Goal: Task Accomplishment & Management: Use online tool/utility

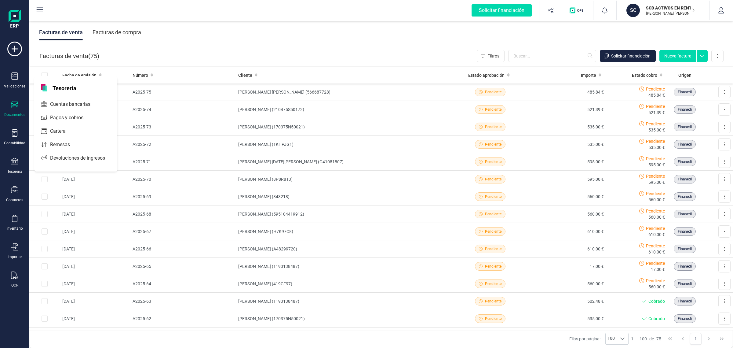
click at [90, 99] on div "Cuentas bancarias" at bounding box center [75, 104] width 81 height 12
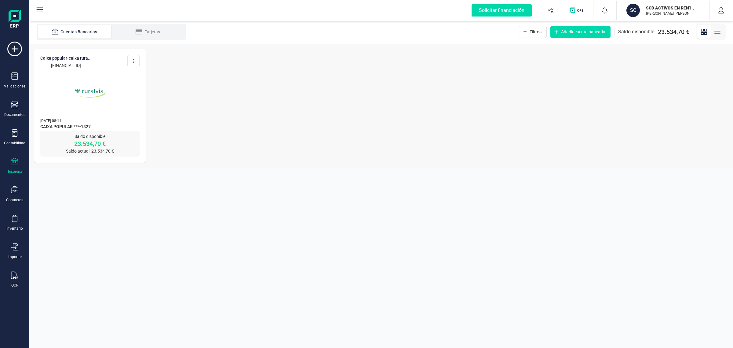
click at [114, 114] on img at bounding box center [89, 92] width 51 height 51
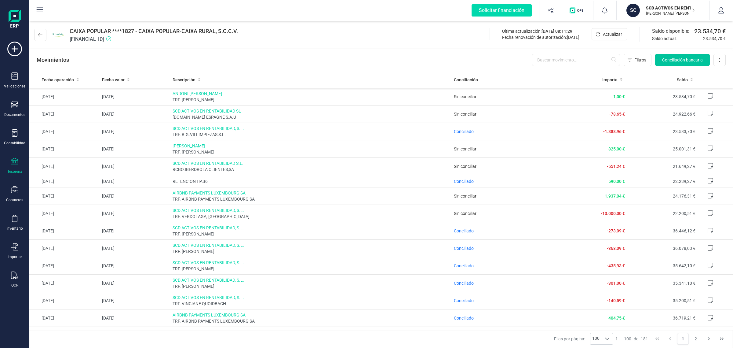
click at [669, 60] on span "Conciliación bancaria" at bounding box center [683, 60] width 41 height 6
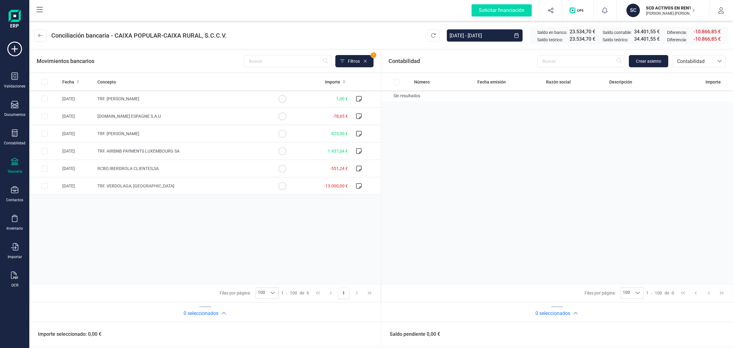
drag, startPoint x: 11, startPoint y: 163, endPoint x: 44, endPoint y: 124, distance: 51.2
click at [11, 163] on icon at bounding box center [14, 161] width 7 height 7
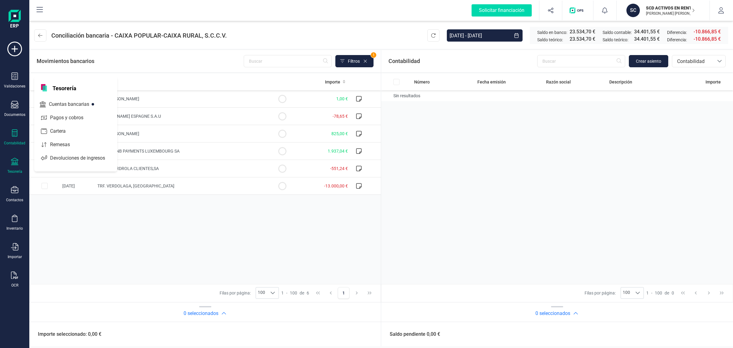
drag, startPoint x: 13, startPoint y: 133, endPoint x: 51, endPoint y: 109, distance: 45.0
click at [13, 133] on icon at bounding box center [14, 132] width 7 height 7
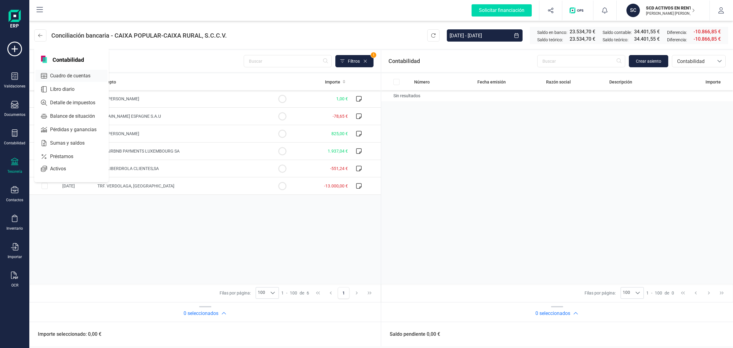
click at [75, 70] on div "Cuadro de cuentas" at bounding box center [71, 76] width 72 height 12
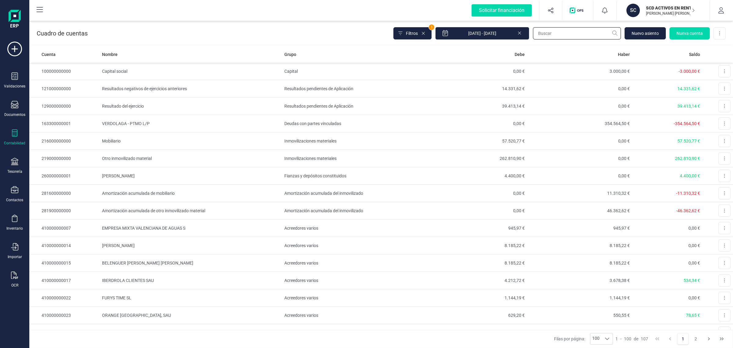
click at [556, 35] on input "text" at bounding box center [577, 33] width 88 height 12
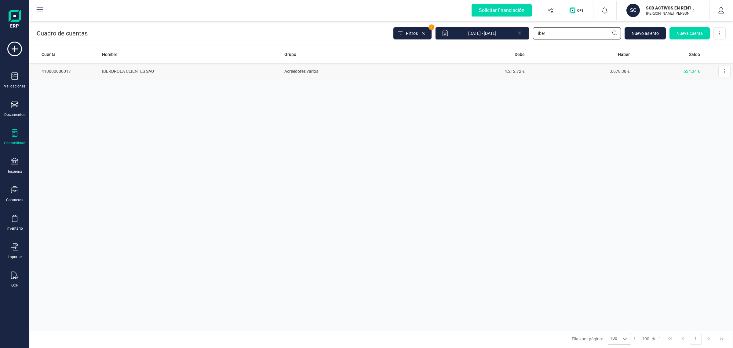
type input "iber"
click at [422, 72] on td "Acreedores varios" at bounding box center [352, 71] width 140 height 17
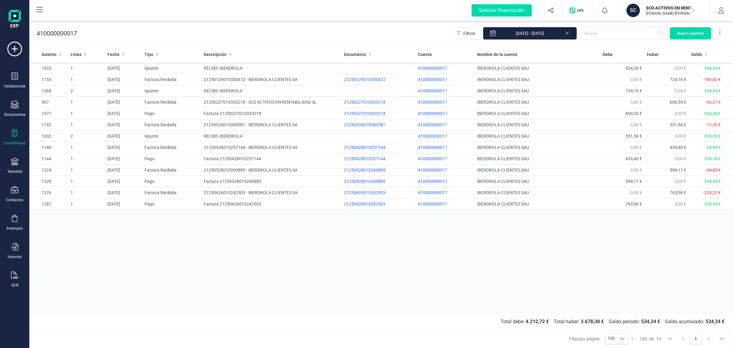
drag, startPoint x: 78, startPoint y: 1, endPoint x: 275, endPoint y: 26, distance: 198.4
click at [275, 26] on div "410000000017 Filtros 01/01/2025 - 18/08/2025 Nuevo asiento" at bounding box center [381, 32] width 704 height 25
click at [362, 112] on div "21250227010333218" at bounding box center [378, 113] width 69 height 6
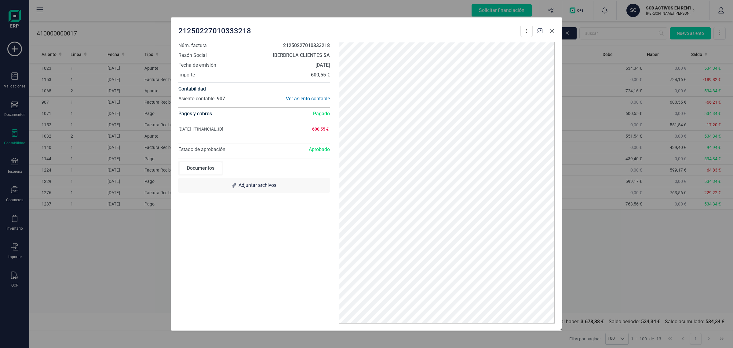
click at [549, 29] on button "button" at bounding box center [553, 31] width 10 height 10
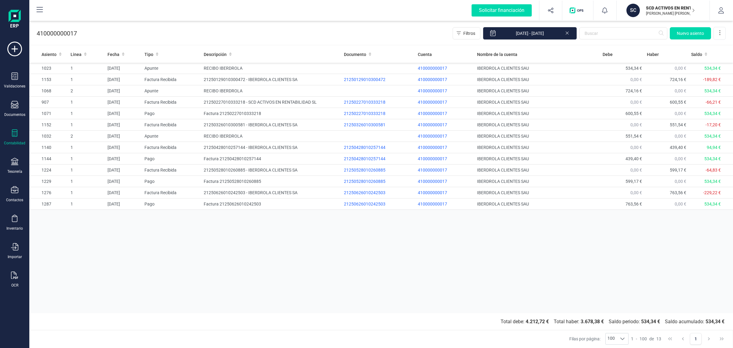
click at [16, 155] on div "Validaciones Documentos Documentos Presupuestos Pedidos Albaranes Facturas Fact…" at bounding box center [14, 167] width 24 height 251
click at [16, 165] on div at bounding box center [14, 162] width 7 height 9
click at [61, 93] on div "Tesorería" at bounding box center [75, 86] width 83 height 21
click at [65, 104] on span "Cuentas bancarias" at bounding box center [75, 104] width 54 height 7
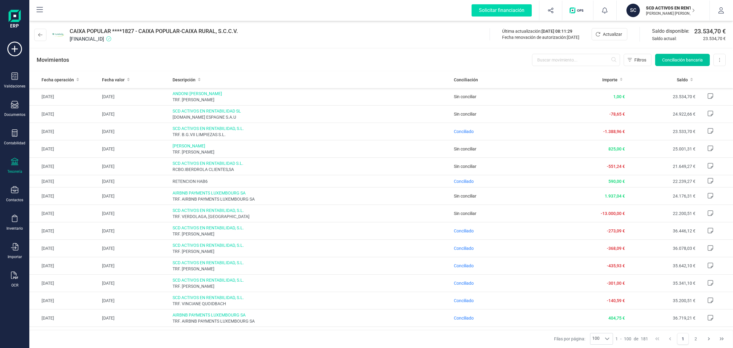
click at [670, 57] on span "Conciliación bancaria" at bounding box center [683, 60] width 41 height 6
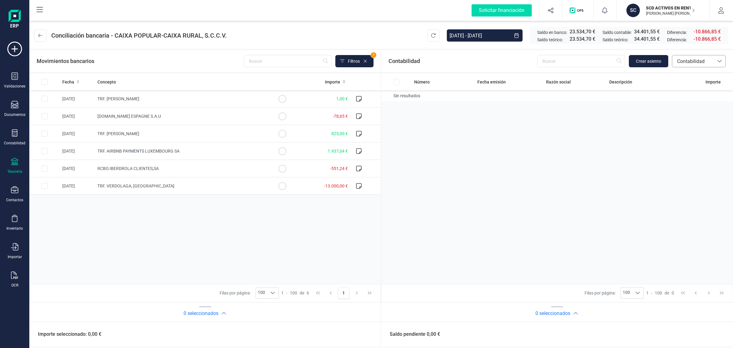
click at [679, 58] on span "Contabilidad" at bounding box center [693, 61] width 37 height 7
click at [694, 103] on span "Facturas" at bounding box center [686, 102] width 19 height 7
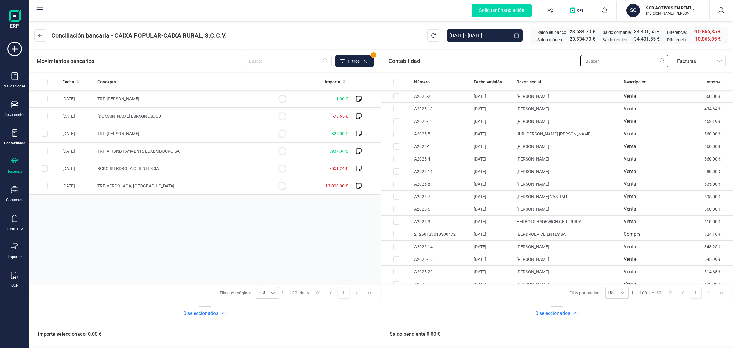
click at [588, 61] on input "text" at bounding box center [625, 61] width 88 height 12
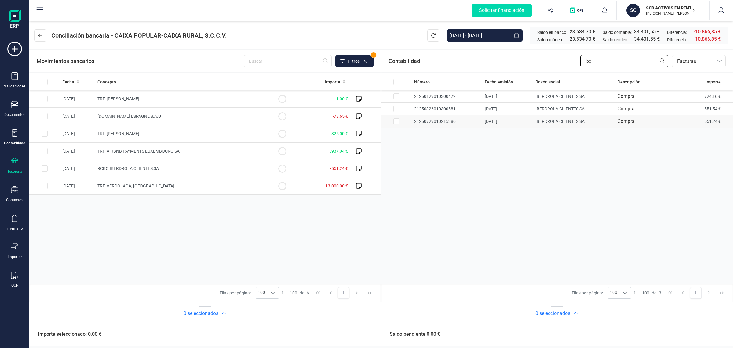
type input "ibe"
click at [398, 121] on input "Row Selected 24c2ce42-f912-4443-b912-1c92e5b8dd51" at bounding box center [397, 121] width 6 height 6
checkbox input "true"
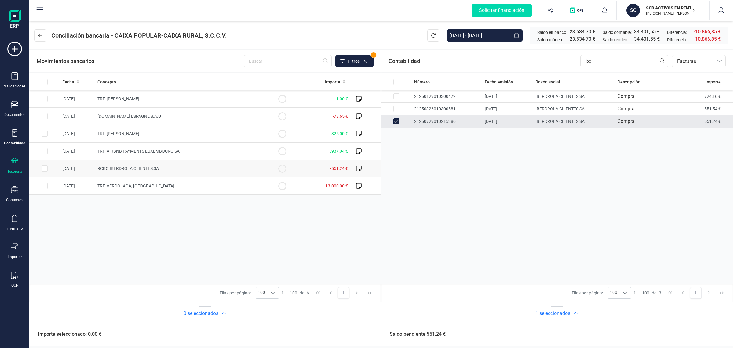
click at [43, 167] on input "Row Selected 45d7a59b-7534-45f0-8607-cc2c1480aa1e" at bounding box center [45, 168] width 6 height 6
checkbox input "true"
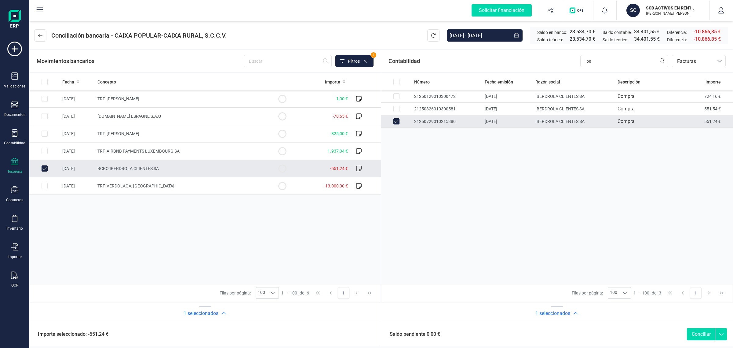
click at [705, 337] on button "Conciliar" at bounding box center [701, 334] width 29 height 12
checkbox input "false"
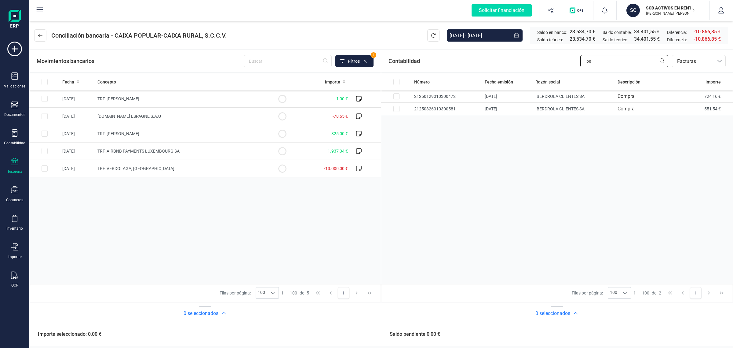
drag, startPoint x: 624, startPoint y: 63, endPoint x: 538, endPoint y: 68, distance: 86.0
click at [538, 68] on div "Contabilidad ibe bancos.conciliacion.modal.headerInvoce bancos.conciliacion.mod…" at bounding box center [557, 61] width 352 height 22
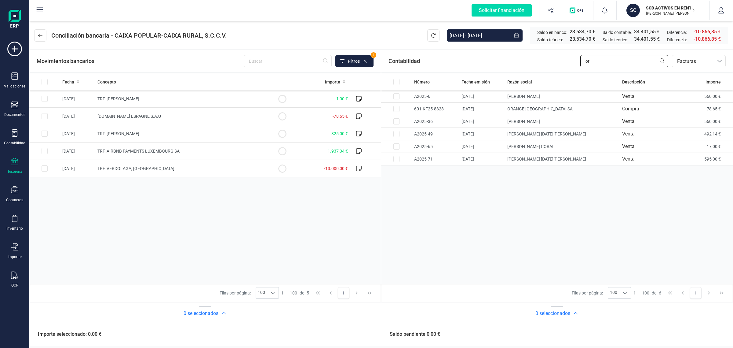
type input "o"
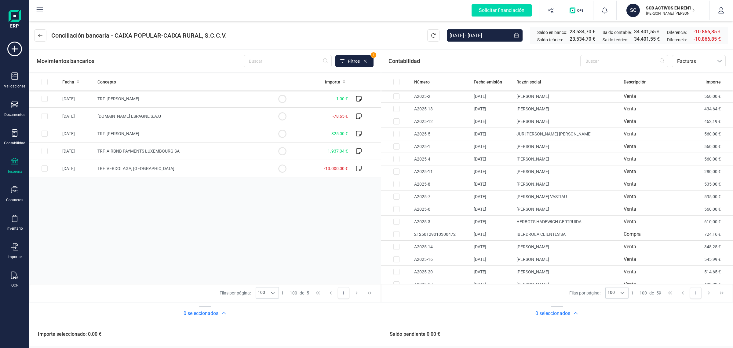
click at [654, 11] on div "SCD ACTIVOS EN RENTABILIDAD SL ISABEL PALOP MARTÍ" at bounding box center [667, 10] width 47 height 13
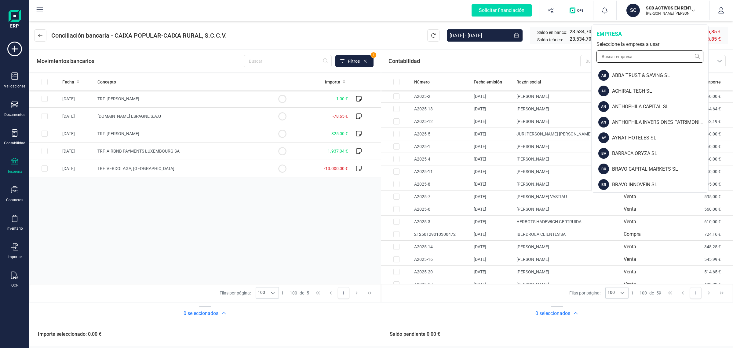
click at [618, 58] on input "text" at bounding box center [650, 56] width 107 height 12
click at [613, 55] on input "text" at bounding box center [650, 56] width 107 height 12
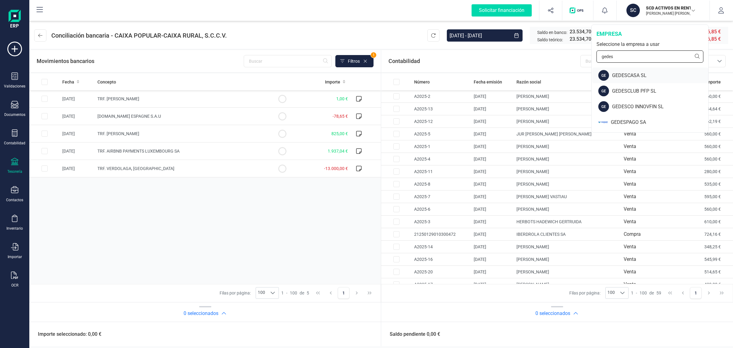
type input "gedes"
click at [617, 73] on div "GEDESCASA SL" at bounding box center [660, 75] width 96 height 7
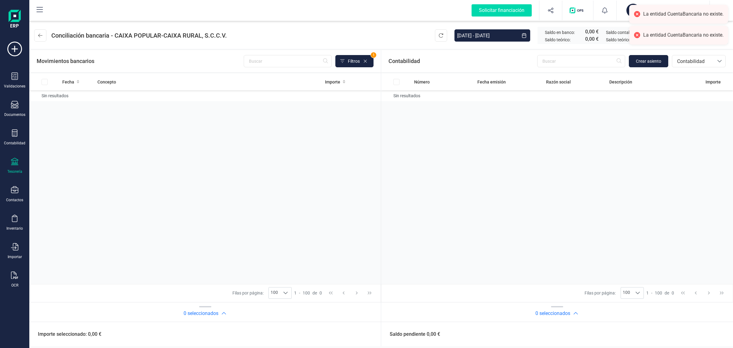
drag, startPoint x: 15, startPoint y: 163, endPoint x: 17, endPoint y: 157, distance: 5.8
click at [16, 163] on icon at bounding box center [14, 161] width 7 height 7
click at [55, 101] on span "Cuentas bancarias" at bounding box center [73, 104] width 54 height 7
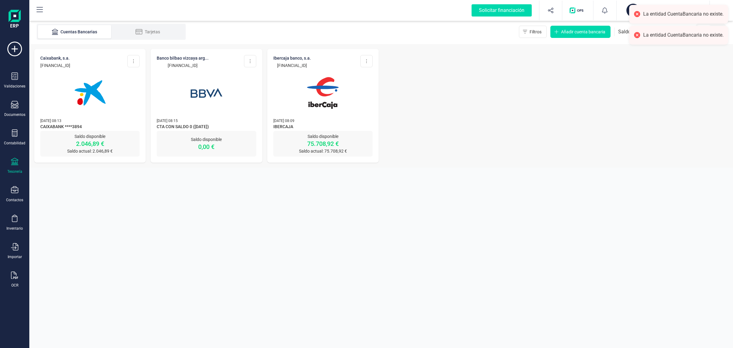
click at [339, 106] on img at bounding box center [322, 92] width 51 height 51
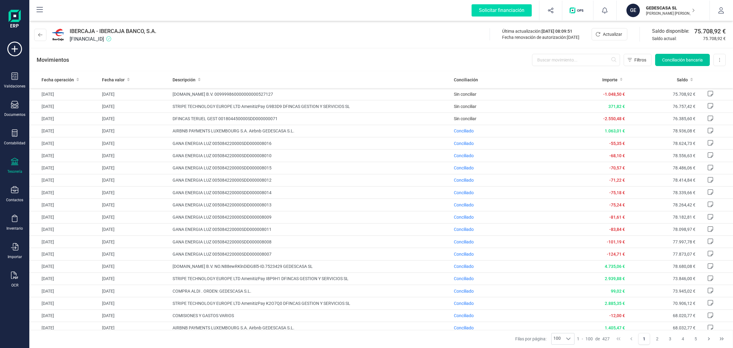
click at [689, 57] on span "Conciliación bancaria" at bounding box center [683, 60] width 41 height 6
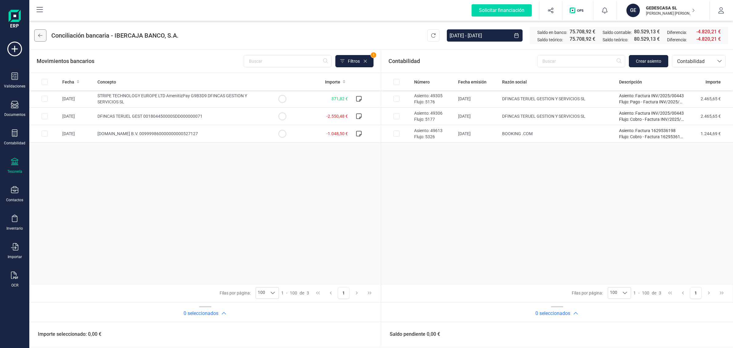
click at [42, 34] on icon at bounding box center [40, 35] width 4 height 5
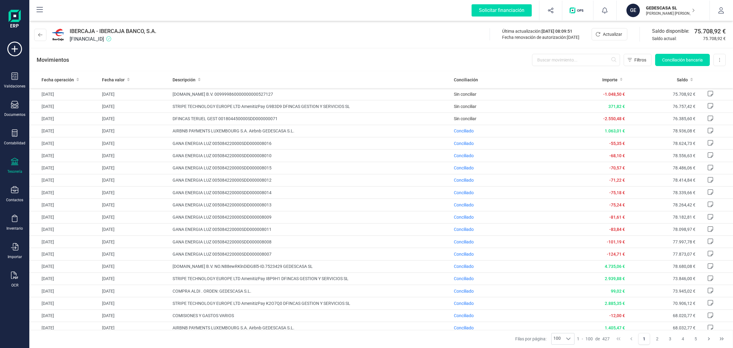
click at [674, 9] on p "GEDESCASA SL" at bounding box center [670, 8] width 49 height 6
click at [35, 37] on button at bounding box center [40, 35] width 12 height 12
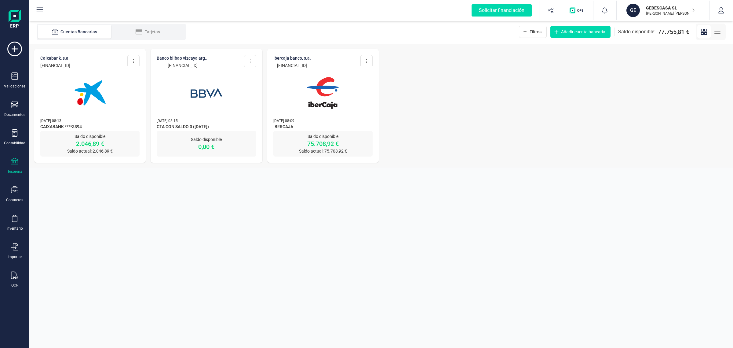
click at [115, 100] on img at bounding box center [89, 92] width 51 height 51
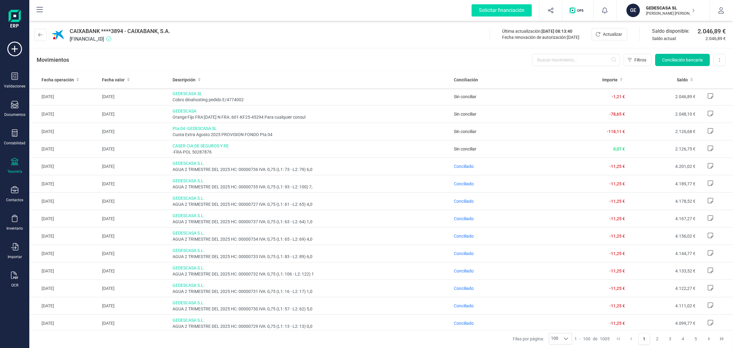
click at [689, 56] on button "Conciliación bancaria" at bounding box center [683, 60] width 55 height 12
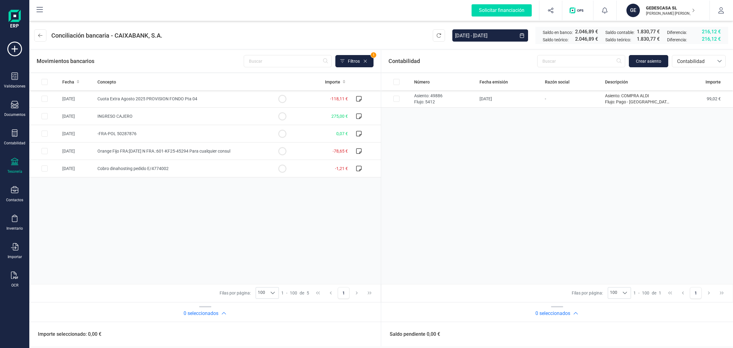
drag, startPoint x: 653, startPoint y: 10, endPoint x: 647, endPoint y: 18, distance: 10.1
click at [653, 10] on p "GEDESCASA SL" at bounding box center [670, 8] width 49 height 6
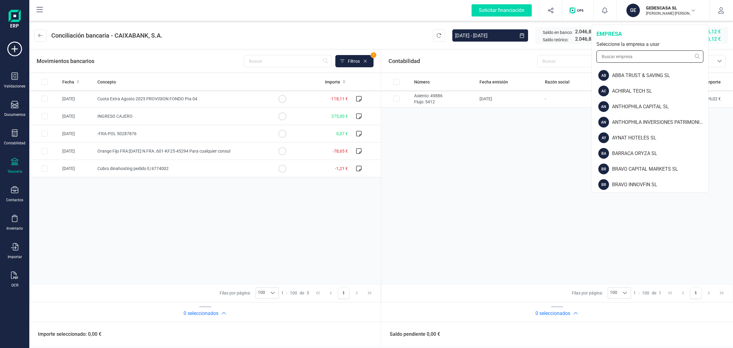
click at [626, 57] on input "text" at bounding box center [650, 56] width 107 height 12
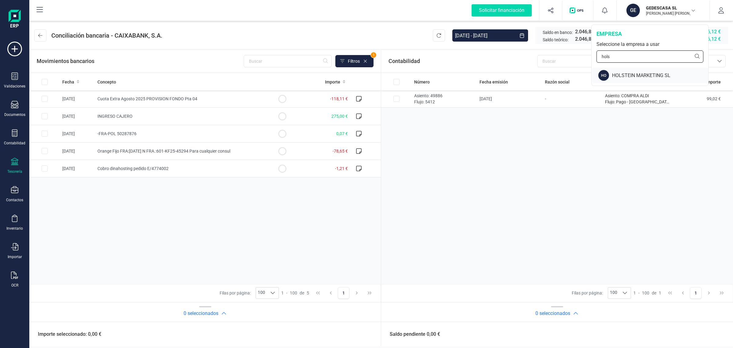
type input "hols"
click at [687, 72] on div "HOLSTEIN MARKETING SL" at bounding box center [660, 75] width 96 height 7
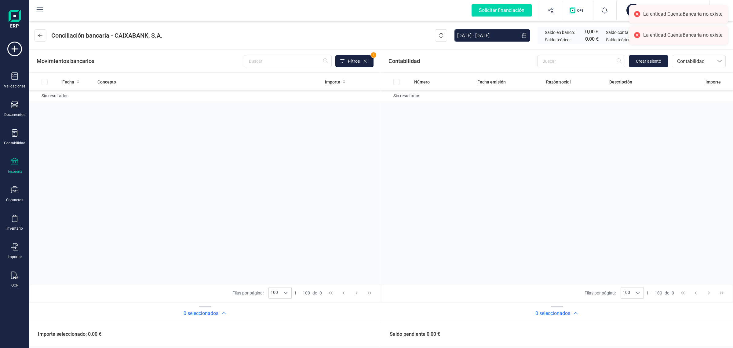
click at [14, 163] on icon at bounding box center [14, 161] width 7 height 7
click at [84, 105] on span "Cuentas bancarias" at bounding box center [73, 104] width 54 height 7
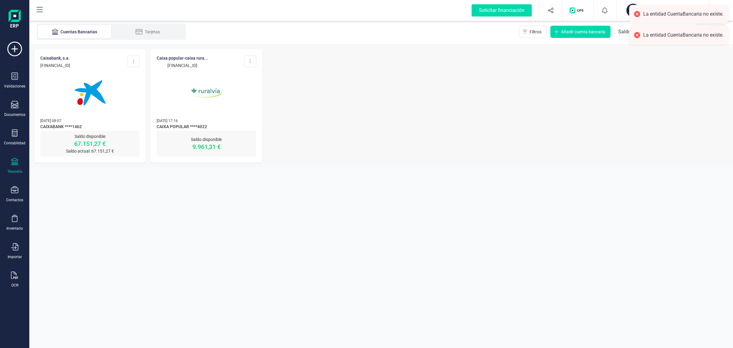
click at [116, 100] on div at bounding box center [89, 89] width 99 height 42
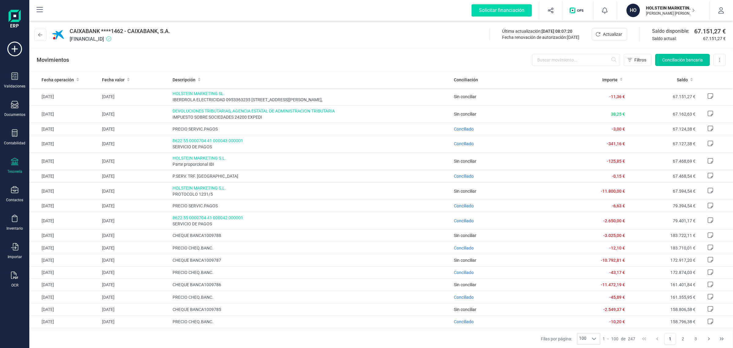
click at [677, 63] on button "Conciliación bancaria" at bounding box center [683, 60] width 55 height 12
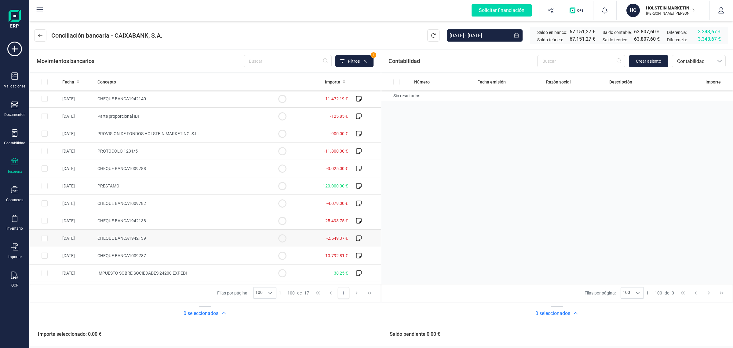
scroll to position [103, 0]
click at [45, 37] on button at bounding box center [40, 35] width 12 height 12
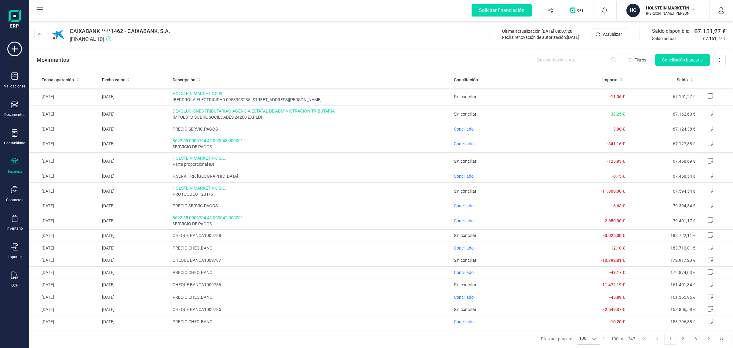
click at [674, 12] on p "[PERSON_NAME] [PERSON_NAME]" at bounding box center [670, 13] width 49 height 5
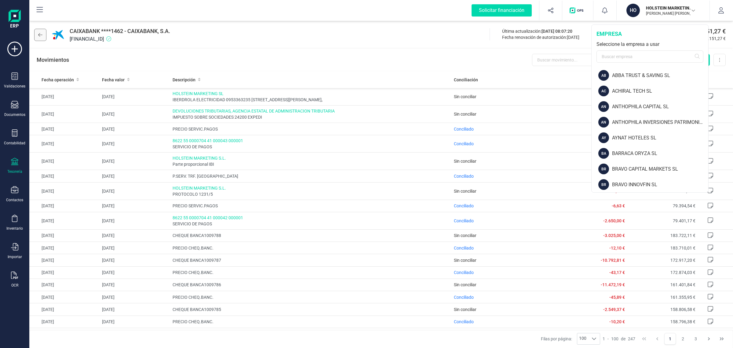
click at [44, 32] on button at bounding box center [40, 35] width 12 height 12
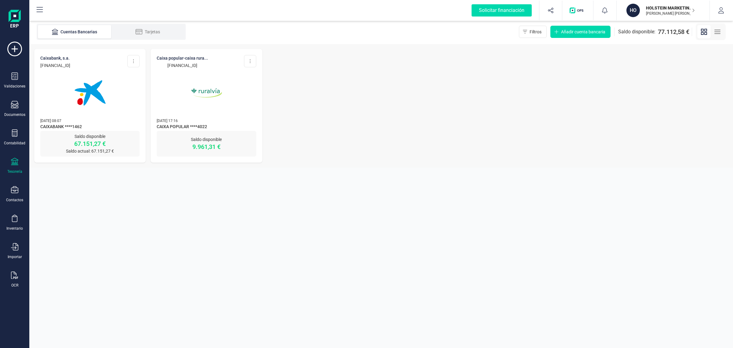
click at [187, 79] on img at bounding box center [206, 92] width 51 height 51
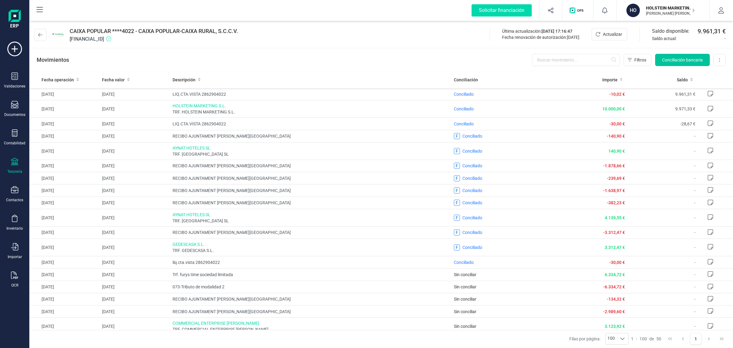
click at [665, 57] on span "Conciliación bancaria" at bounding box center [683, 60] width 41 height 6
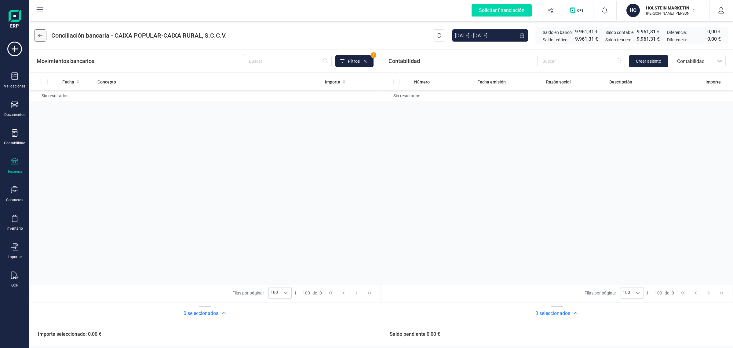
click at [40, 32] on button at bounding box center [40, 35] width 12 height 12
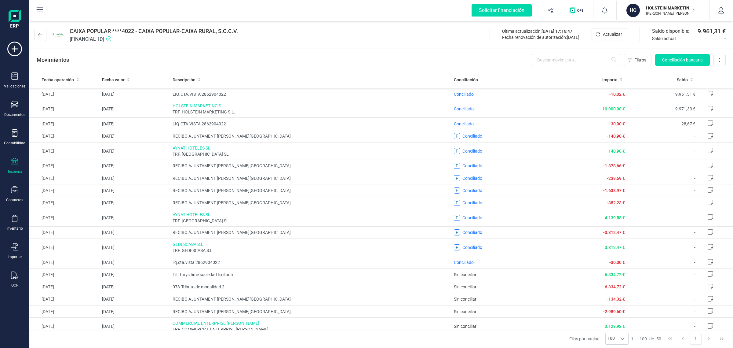
click at [659, 12] on p "[PERSON_NAME] [PERSON_NAME]" at bounding box center [670, 13] width 49 height 5
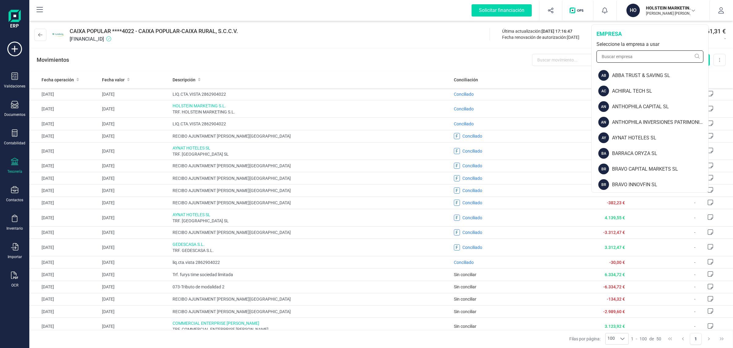
click at [652, 51] on input "text" at bounding box center [650, 56] width 107 height 12
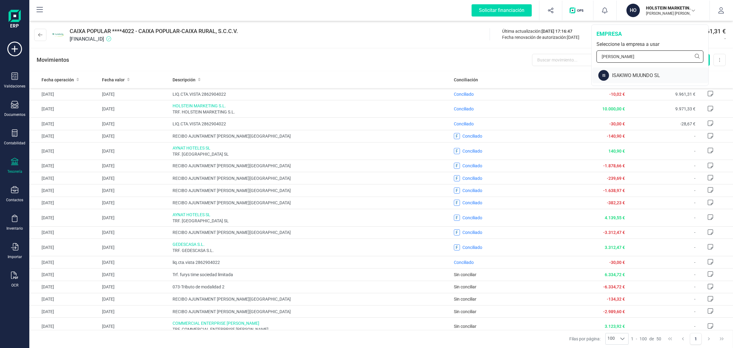
type input "isak"
click at [644, 75] on div "ISAKIWO MUUNDO SL" at bounding box center [660, 75] width 96 height 7
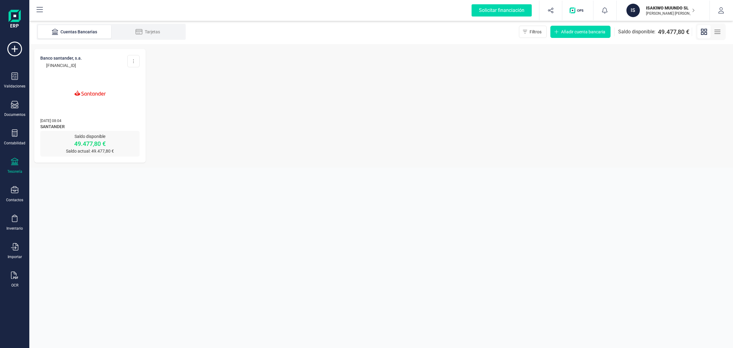
click at [92, 108] on img at bounding box center [89, 92] width 51 height 51
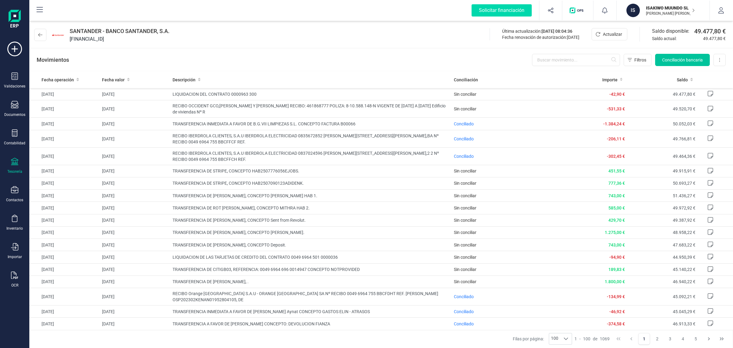
click at [688, 57] on span "Conciliación bancaria" at bounding box center [683, 60] width 41 height 6
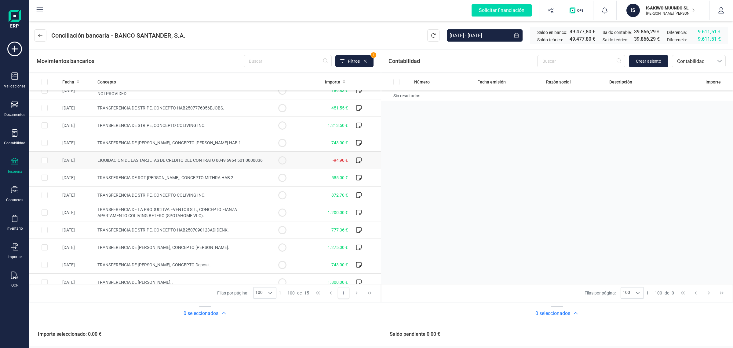
scroll to position [69, 0]
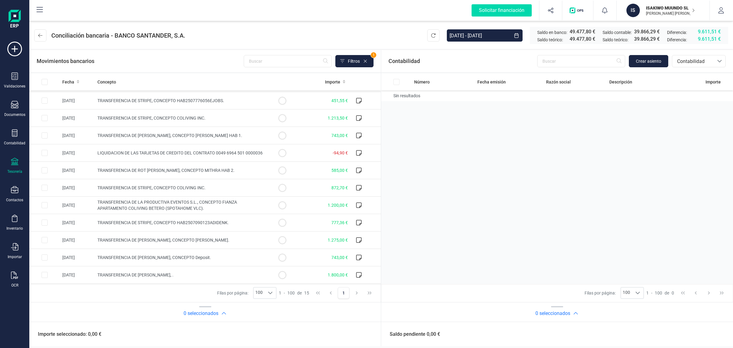
click at [662, 14] on p "[PERSON_NAME] [PERSON_NAME]" at bounding box center [670, 13] width 49 height 5
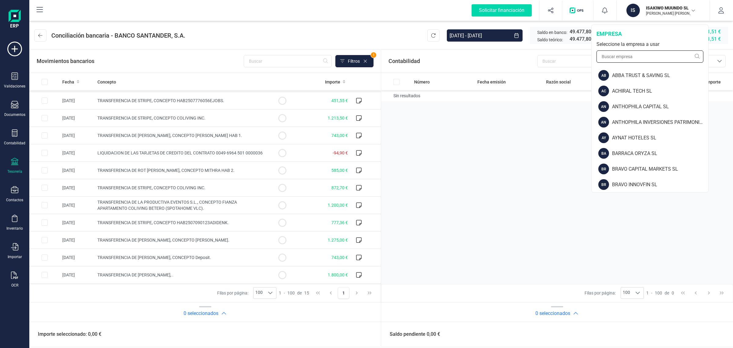
click at [648, 52] on input "text" at bounding box center [650, 56] width 107 height 12
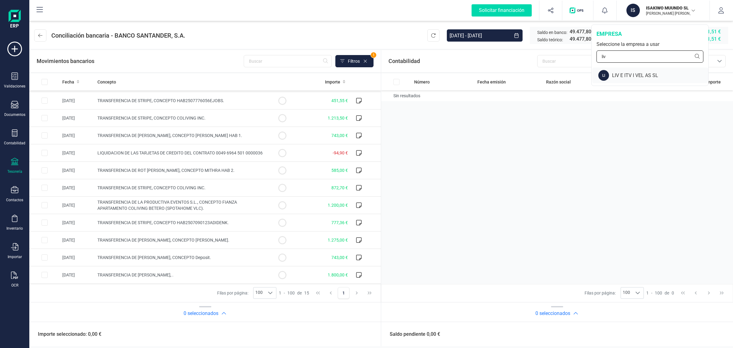
type input "liv"
click at [639, 72] on div "LIV E ITV I VEL AS SL" at bounding box center [660, 75] width 96 height 7
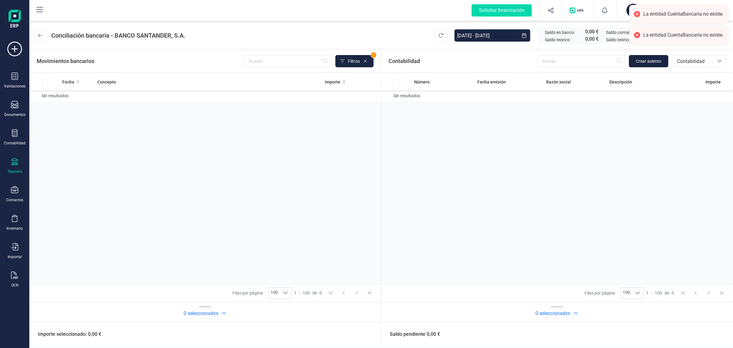
click at [11, 169] on div "Tesorería" at bounding box center [14, 171] width 15 height 5
click at [83, 101] on span "Cuentas bancarias" at bounding box center [73, 104] width 54 height 7
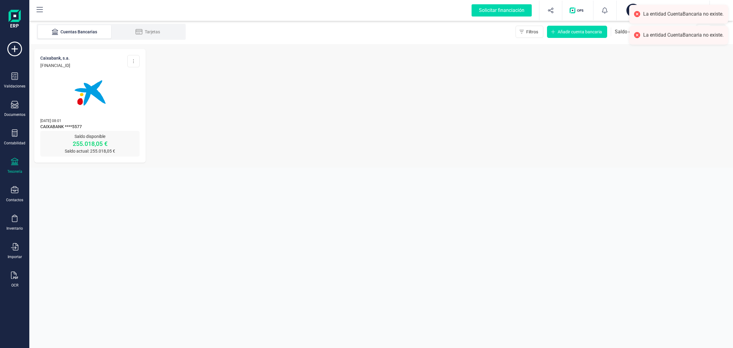
click at [86, 103] on img at bounding box center [89, 92] width 51 height 51
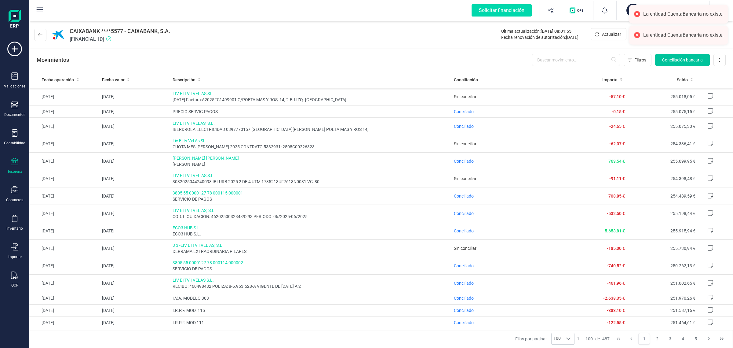
click at [673, 63] on span "Conciliación bancaria" at bounding box center [683, 60] width 41 height 6
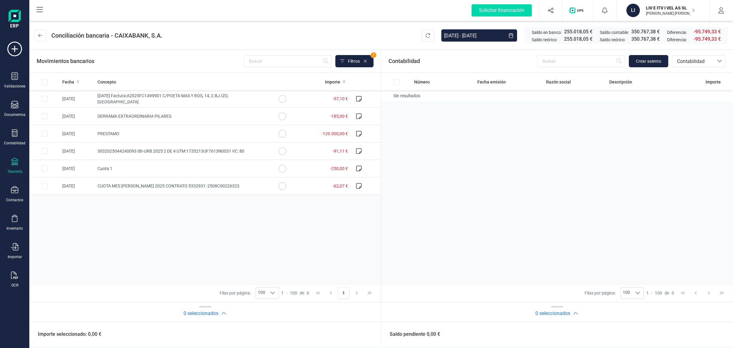
click at [656, 8] on p "LIV E ITV I VEL AS SL" at bounding box center [670, 8] width 49 height 6
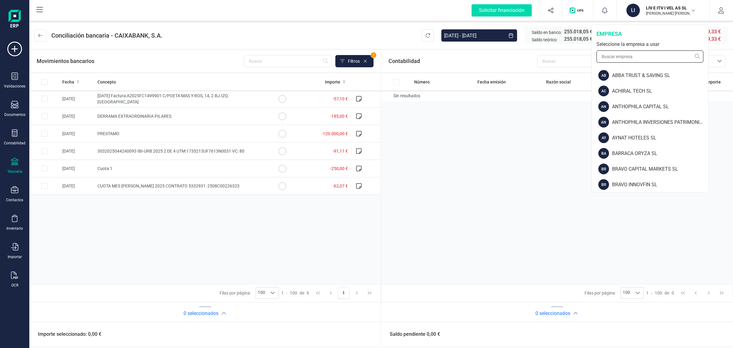
click at [604, 58] on input "text" at bounding box center [650, 56] width 107 height 12
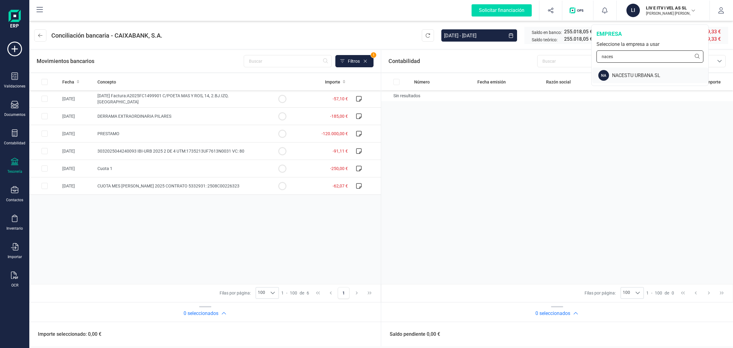
type input "naces"
click at [632, 79] on div "NACESTU URBANA SL" at bounding box center [660, 75] width 96 height 7
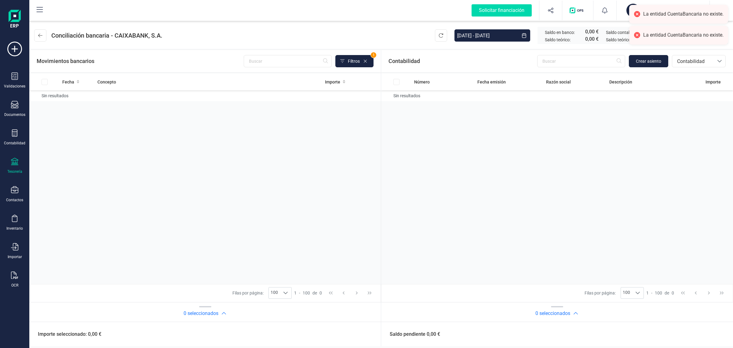
click at [14, 164] on icon at bounding box center [14, 161] width 7 height 7
click at [91, 98] on div "Cuentas bancarias" at bounding box center [75, 104] width 81 height 12
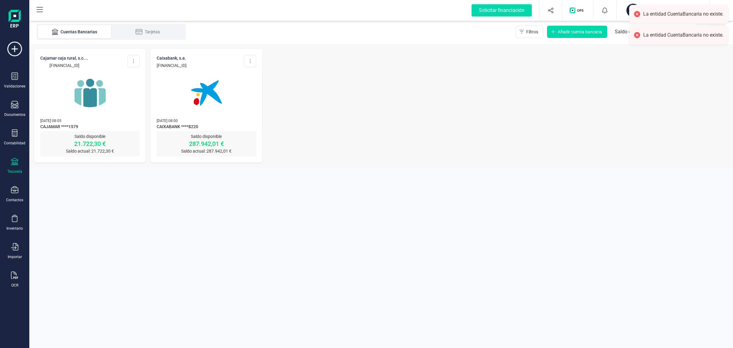
click at [101, 119] on p "[DATE] 08:05" at bounding box center [89, 120] width 99 height 6
click at [94, 81] on img at bounding box center [89, 92] width 51 height 51
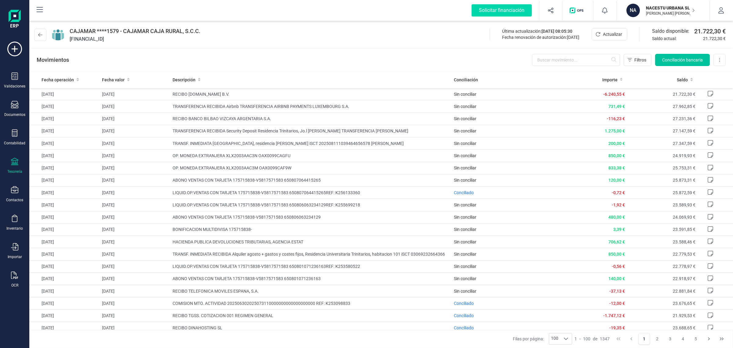
click at [685, 57] on span "Conciliación bancaria" at bounding box center [683, 60] width 41 height 6
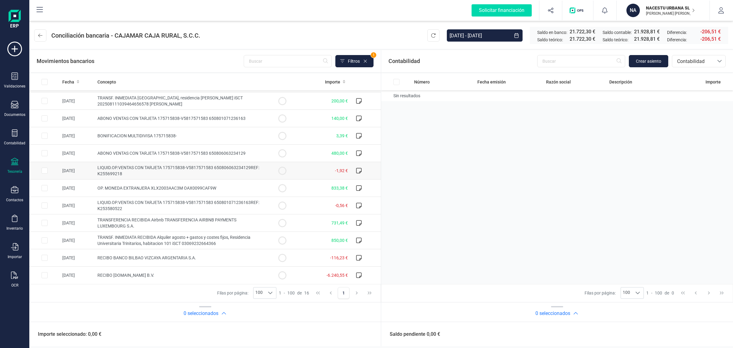
scroll to position [86, 0]
click at [16, 162] on icon at bounding box center [14, 161] width 7 height 7
click at [54, 103] on span "Cuentas bancarias" at bounding box center [73, 104] width 54 height 7
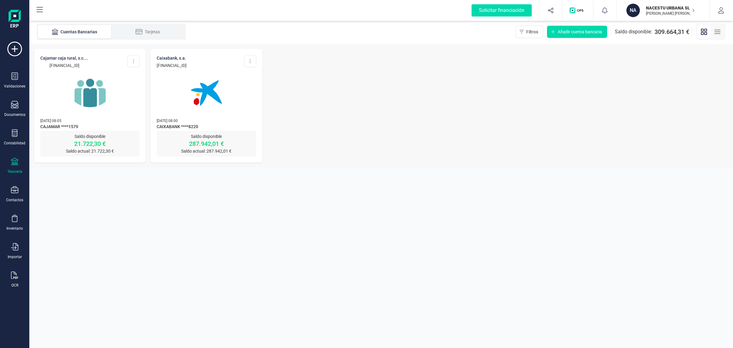
click at [232, 106] on img at bounding box center [206, 92] width 51 height 51
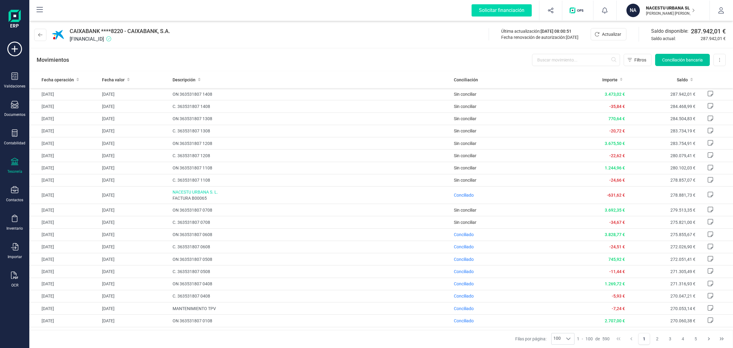
click at [684, 61] on span "Conciliación bancaria" at bounding box center [683, 60] width 41 height 6
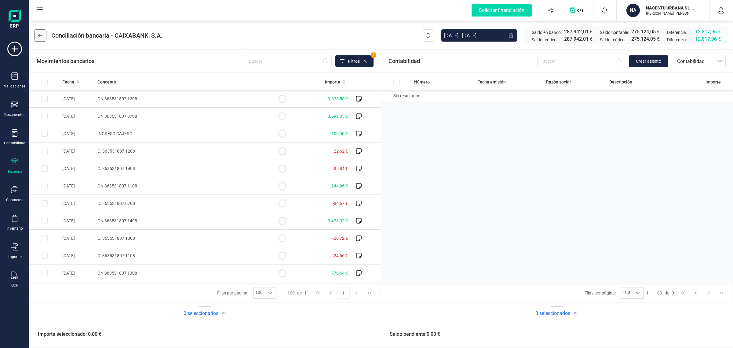
click at [43, 35] on button at bounding box center [40, 35] width 12 height 12
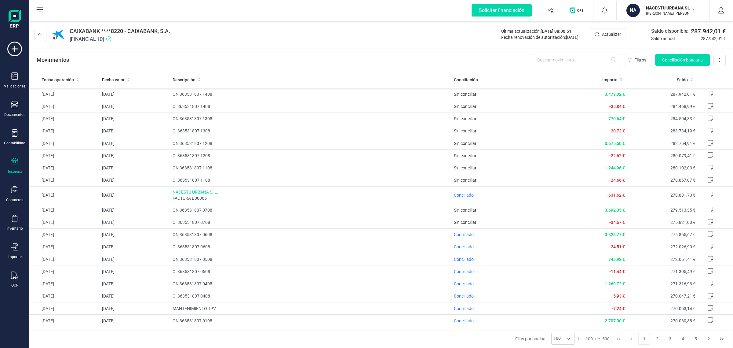
click at [14, 162] on icon at bounding box center [14, 161] width 7 height 7
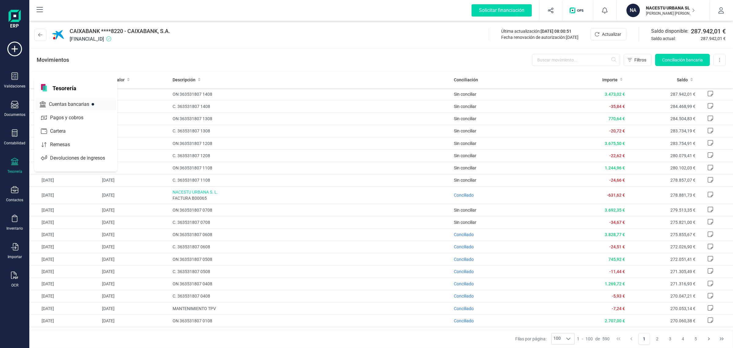
click at [62, 101] on span "Cuentas bancarias" at bounding box center [73, 104] width 54 height 7
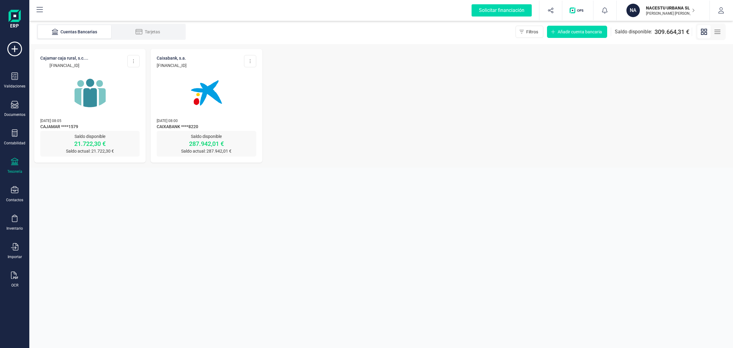
click at [72, 101] on img at bounding box center [89, 92] width 51 height 51
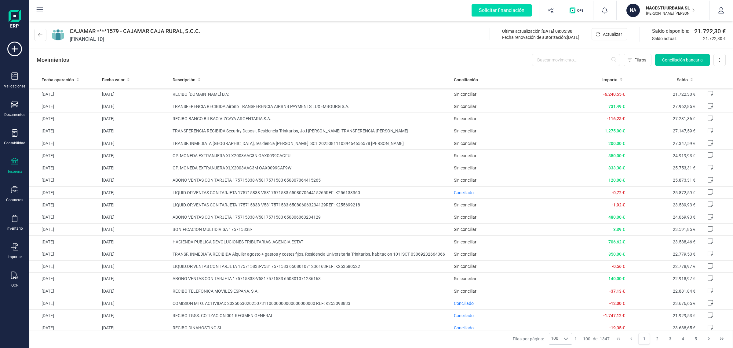
click at [668, 59] on span "Conciliación bancaria" at bounding box center [683, 60] width 41 height 6
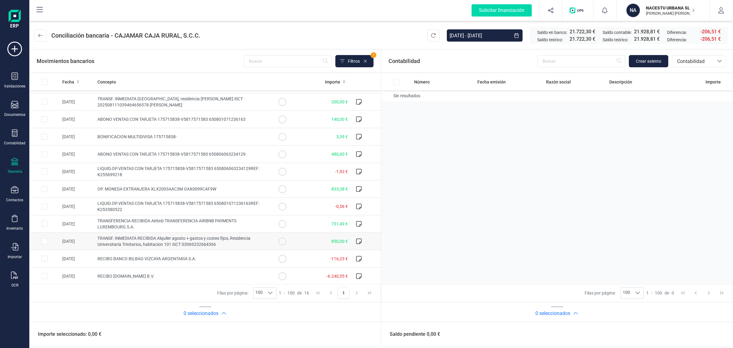
scroll to position [86, 0]
click at [45, 258] on input "Row Selected 23c5028a-0e50-478e-b04e-fb163d35bbcf" at bounding box center [45, 257] width 6 height 6
checkbox input "true"
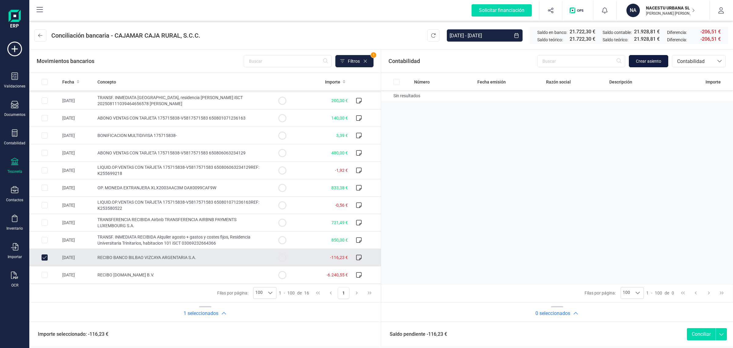
click at [639, 60] on span "Crear asiento" at bounding box center [648, 61] width 25 height 6
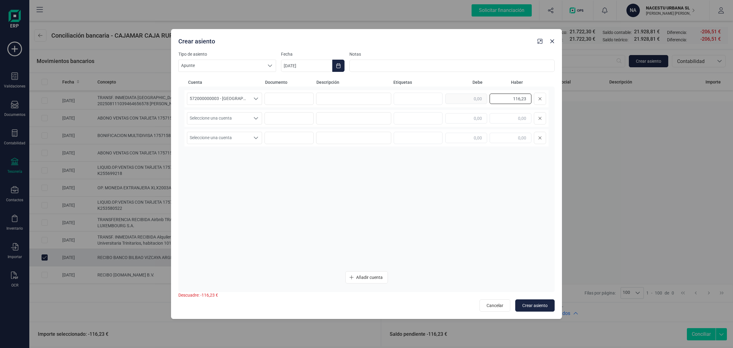
drag, startPoint x: 499, startPoint y: 97, endPoint x: 566, endPoint y: 103, distance: 67.2
click at [566, 103] on div "Crear asiento Tipo de asiento Apunte Apunte Apunte Fecha 18/08/2025 Notas Cuent…" at bounding box center [366, 174] width 733 height 348
click at [466, 122] on input "text" at bounding box center [467, 118] width 42 height 10
paste input "116,23"
type input "116,23"
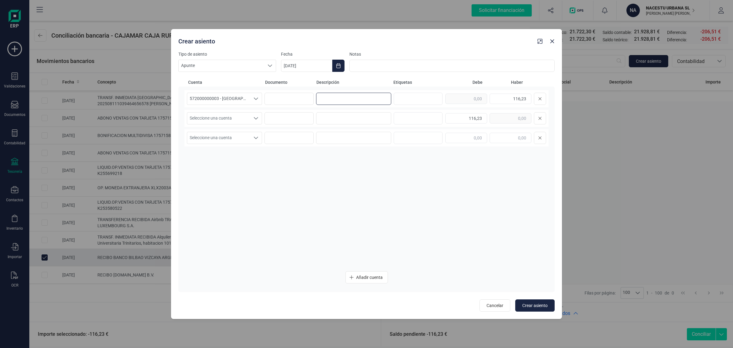
click at [351, 98] on input at bounding box center [353, 99] width 75 height 12
type input "b"
drag, startPoint x: 350, startPoint y: 96, endPoint x: 309, endPoint y: 103, distance: 42.0
click at [309, 103] on div "572000000003 - CAJAMAR -1579 572000000003 - CAJAMAR -1579 BBVA AGOSTO 116,23" at bounding box center [367, 98] width 364 height 17
type input "BBVA AGOSTO"
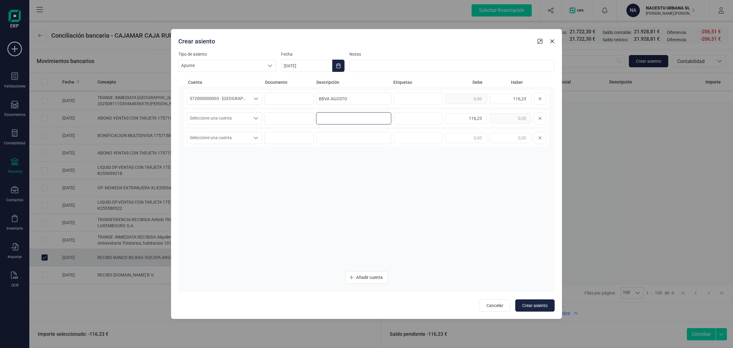
click at [345, 122] on input at bounding box center [353, 118] width 75 height 12
paste input "BBVA AGOSTO"
type input "BBVA AGOSTO"
click at [206, 120] on span "Seleccione una cuenta" at bounding box center [218, 118] width 63 height 12
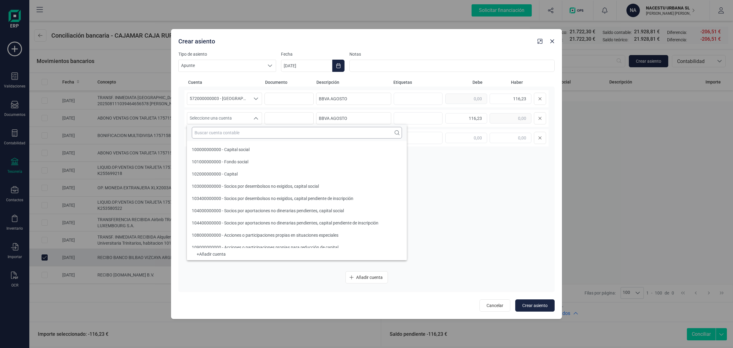
click at [199, 132] on input "text" at bounding box center [297, 133] width 210 height 12
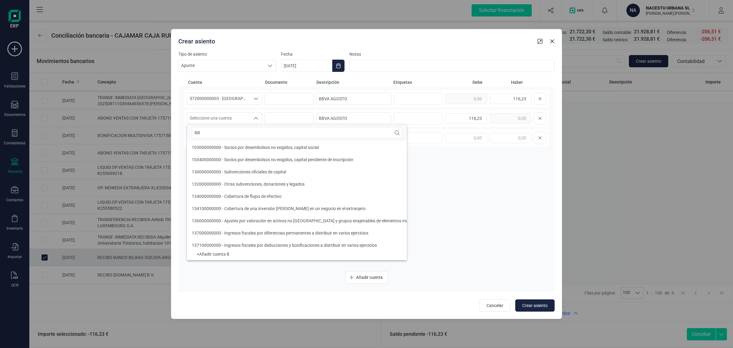
scroll to position [0, 0]
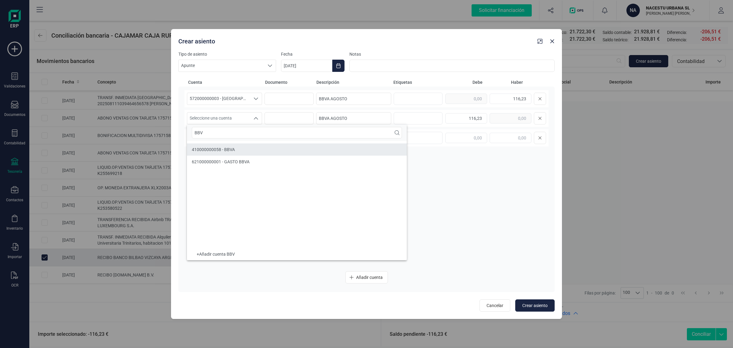
type input "BBV"
click at [203, 146] on li "410000000058 - BBVA" at bounding box center [297, 149] width 220 height 12
click at [342, 69] on button "Choose Date" at bounding box center [338, 66] width 12 height 12
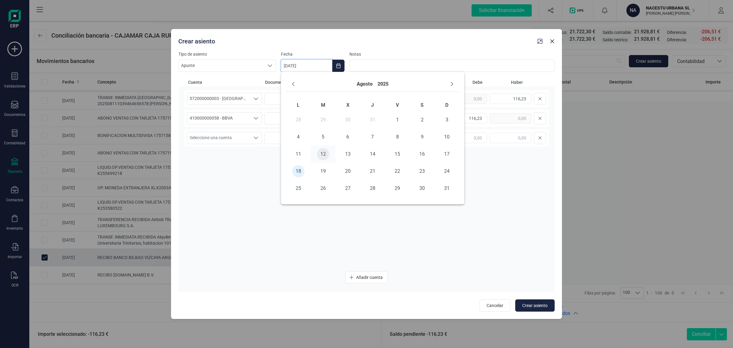
click at [325, 152] on span "12" at bounding box center [323, 154] width 12 height 12
type input "[DATE]"
click at [539, 306] on span "Crear asiento" at bounding box center [535, 305] width 25 height 6
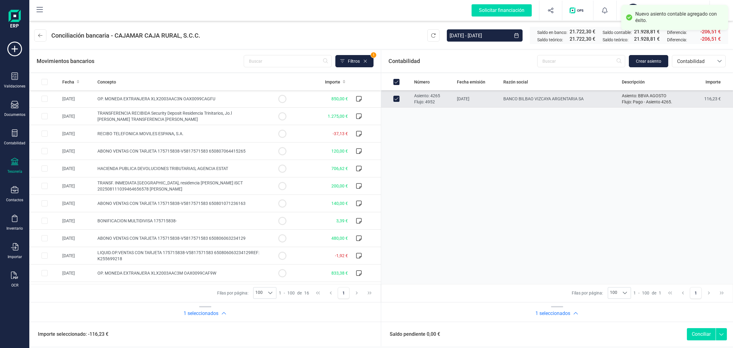
click at [698, 332] on button "Conciliar" at bounding box center [701, 334] width 29 height 12
checkbox input "false"
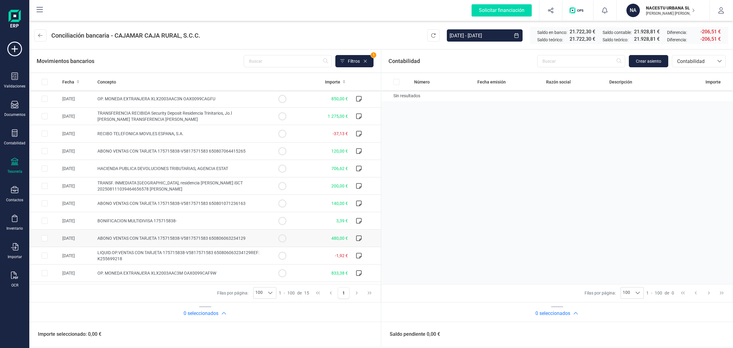
scroll to position [69, 0]
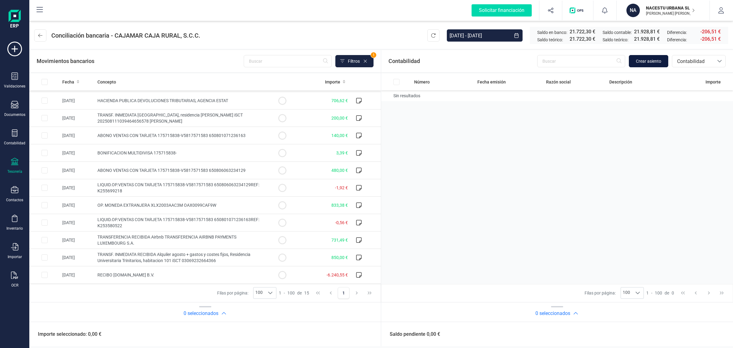
click at [659, 61] on span "Crear asiento" at bounding box center [648, 61] width 25 height 6
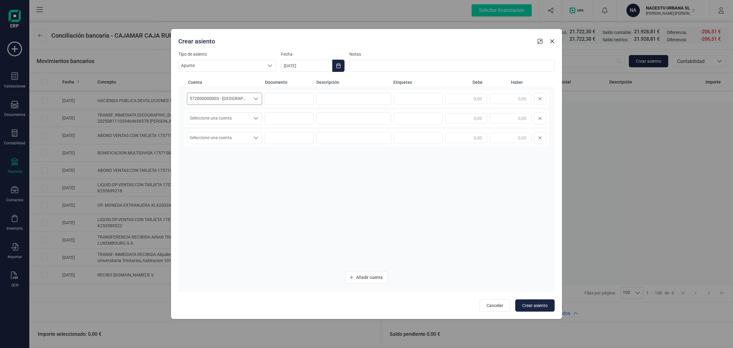
click at [226, 100] on span "572000000003 - CAJAMAR -1579" at bounding box center [218, 99] width 63 height 12
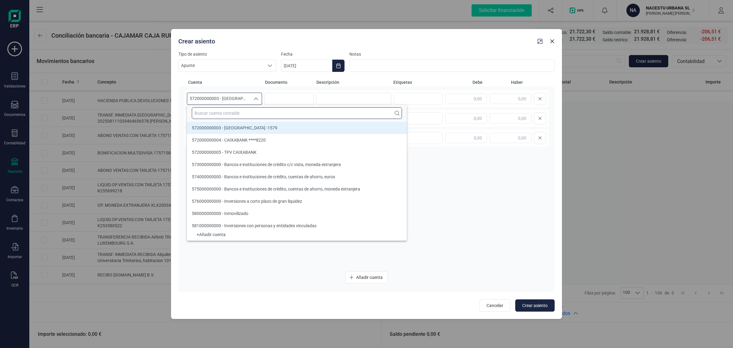
click at [208, 115] on input "text" at bounding box center [297, 113] width 210 height 12
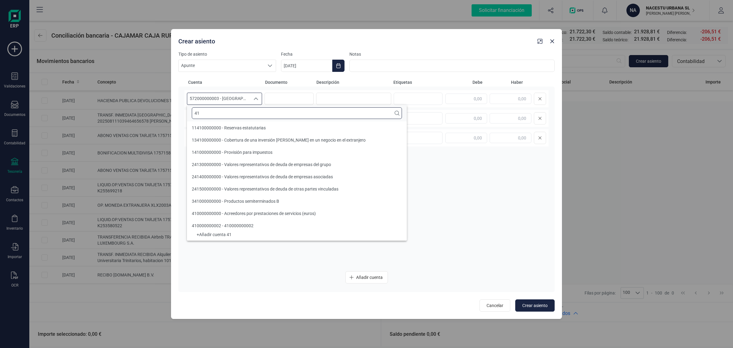
type input "4"
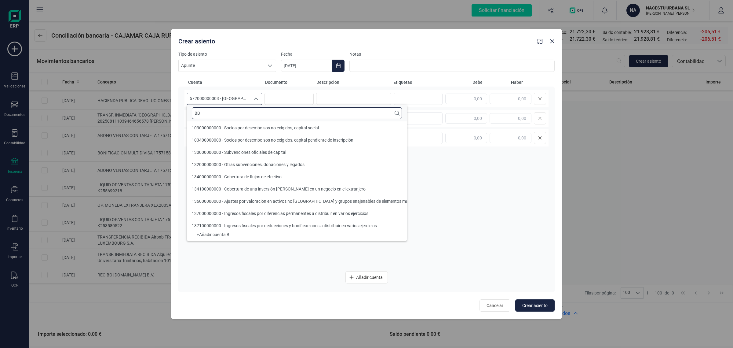
scroll to position [0, 0]
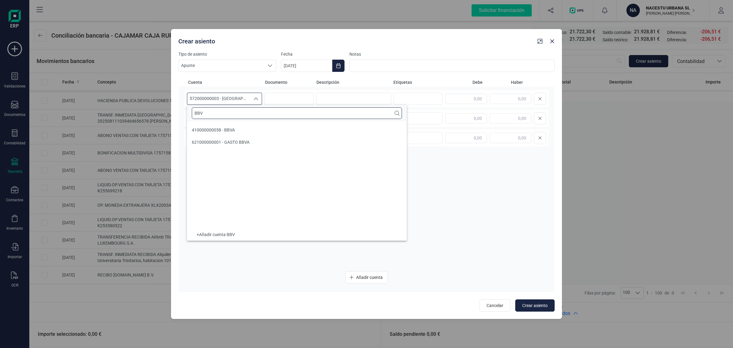
type input "BBV"
click at [218, 129] on span "410000000058 - BBVA" at bounding box center [213, 129] width 43 height 5
click at [340, 67] on icon "Choose Date" at bounding box center [338, 65] width 5 height 5
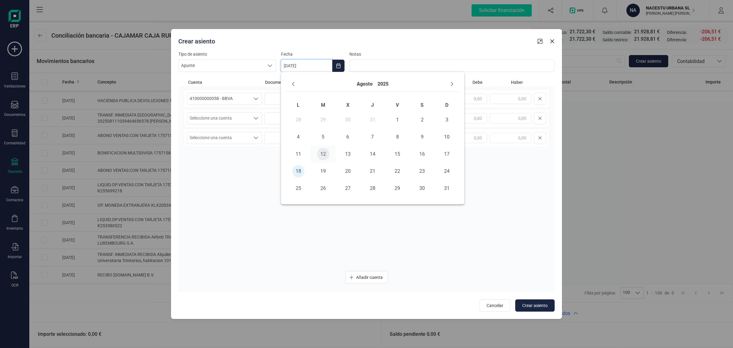
click at [323, 152] on span "12" at bounding box center [323, 154] width 12 height 12
type input "[DATE]"
click at [327, 100] on input at bounding box center [353, 99] width 75 height 12
paste input "BBVA AGOSTO"
type input "BBVA AGOSTO"
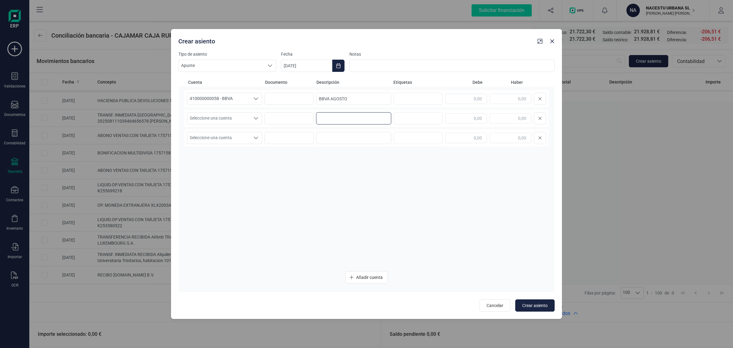
click at [336, 114] on input at bounding box center [353, 118] width 75 height 12
paste input "BBVA AGOSTO"
type input "BBVA AGOSTOBBVA AGOSTO"
click at [323, 140] on input at bounding box center [353, 138] width 75 height 12
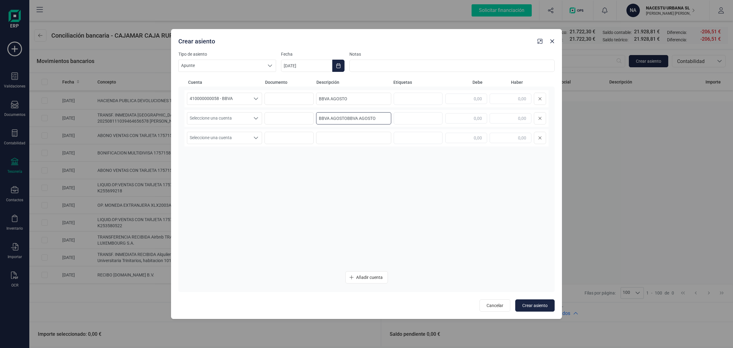
drag, startPoint x: 380, startPoint y: 120, endPoint x: 279, endPoint y: 130, distance: 101.3
click at [279, 130] on div "410000000058 - BBVA 410000000058 - BBVA 410000000058 - BBVA BBVA AGOSTO Selecci…" at bounding box center [367, 178] width 364 height 176
paste input "BBVA AGOSTO"
type input "BBVA AGOSTO"
click at [325, 140] on input at bounding box center [353, 138] width 75 height 12
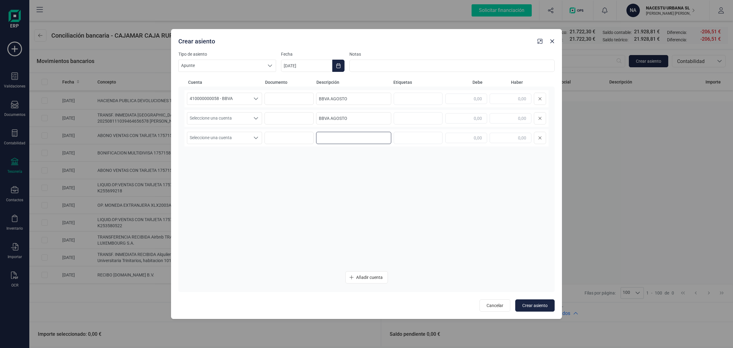
paste input "BBVA AGOSTO"
type input "BBVA AGOSTO"
click at [513, 98] on input "text" at bounding box center [511, 99] width 42 height 10
type input "116,23"
click at [467, 118] on input "text" at bounding box center [467, 118] width 42 height 10
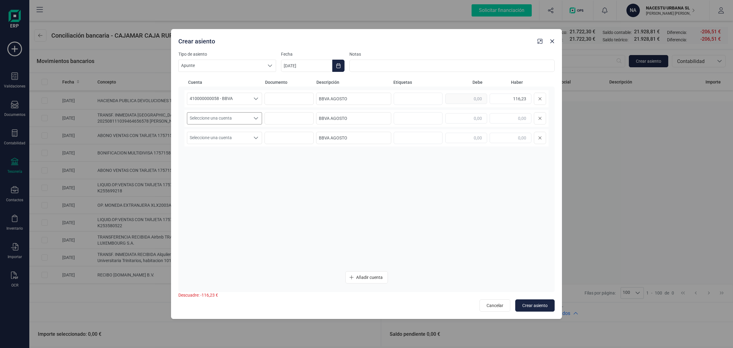
click at [233, 119] on span "Seleccione una cuenta" at bounding box center [218, 118] width 63 height 12
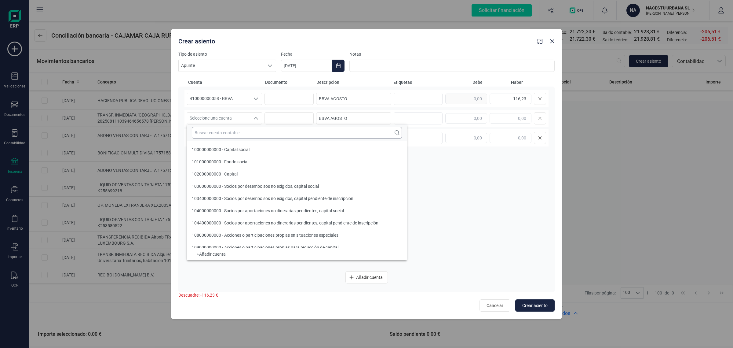
click at [217, 132] on input "text" at bounding box center [297, 133] width 210 height 12
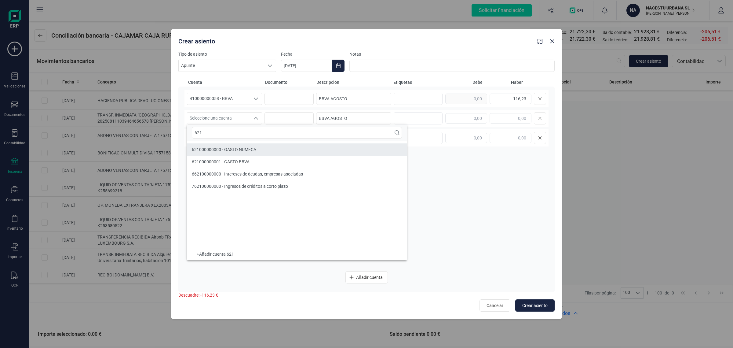
type input "621"
click at [204, 160] on span "621000000001 - GASTO BBVA" at bounding box center [221, 161] width 58 height 5
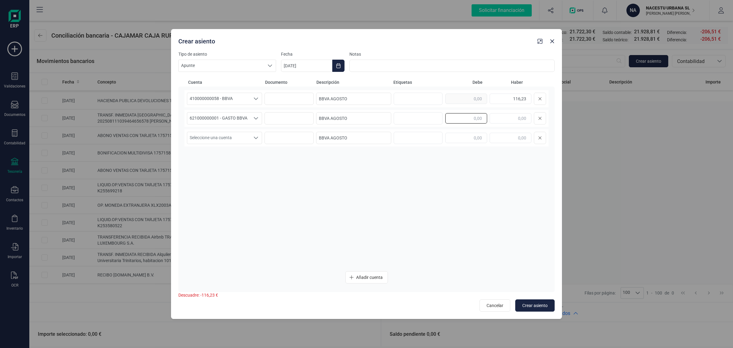
click at [471, 120] on input "text" at bounding box center [467, 118] width 42 height 10
type input "96,06"
click at [216, 135] on span "Seleccione una cuenta" at bounding box center [218, 138] width 63 height 12
type input "472"
drag, startPoint x: 219, startPoint y: 166, endPoint x: 222, endPoint y: 166, distance: 3.1
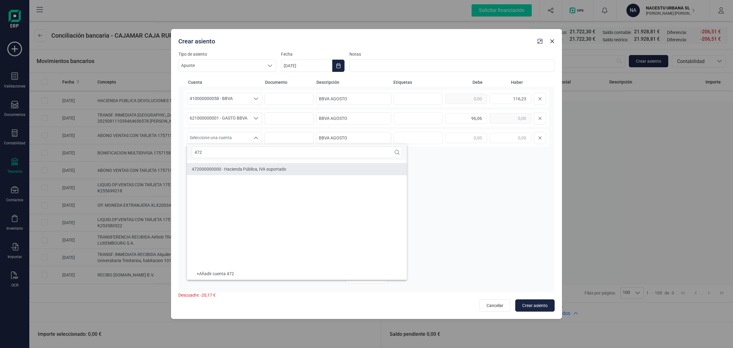
click at [219, 166] on div "472000000000 - Hacienda Pública, IVA soportado" at bounding box center [239, 169] width 94 height 6
click at [471, 134] on input "text" at bounding box center [467, 138] width 42 height 10
type input "20,17"
click at [543, 306] on span "Crear asiento" at bounding box center [535, 305] width 25 height 6
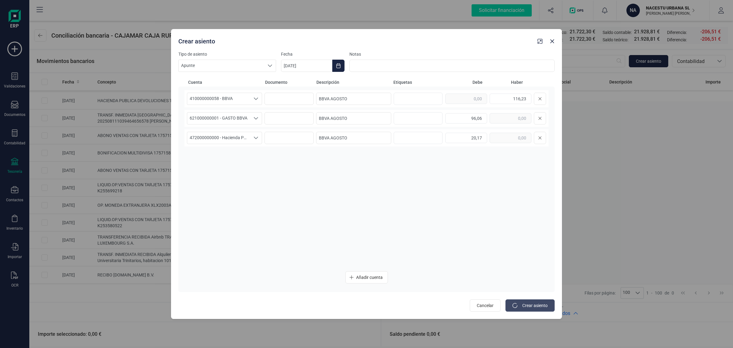
type input "[DATE]"
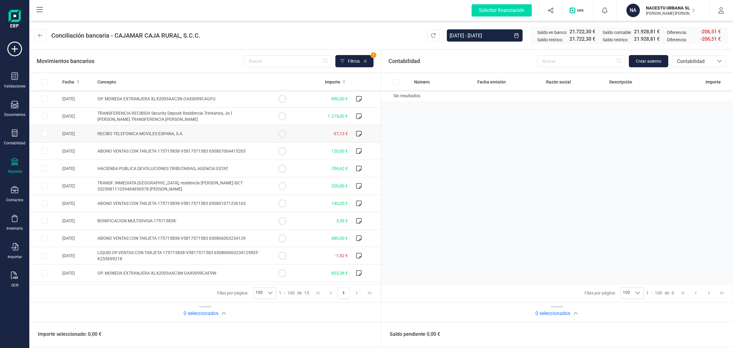
click at [42, 133] on input "Row Selected 63611647-b40a-484a-8b4b-37eb44693fba" at bounding box center [45, 133] width 6 height 6
checkbox input "true"
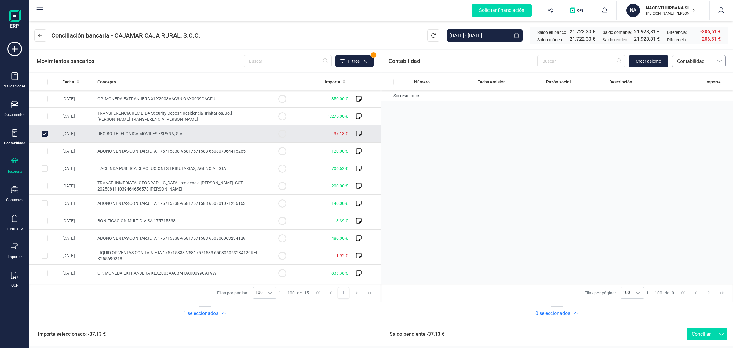
click at [689, 60] on span "Contabilidad" at bounding box center [693, 61] width 37 height 7
click at [689, 104] on span "Facturas" at bounding box center [686, 102] width 19 height 7
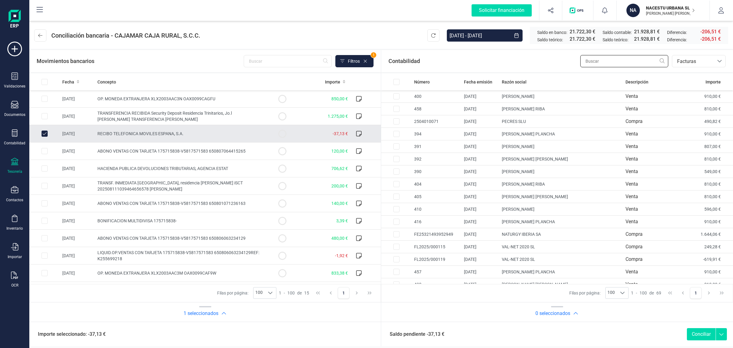
click at [602, 61] on input "text" at bounding box center [625, 61] width 88 height 12
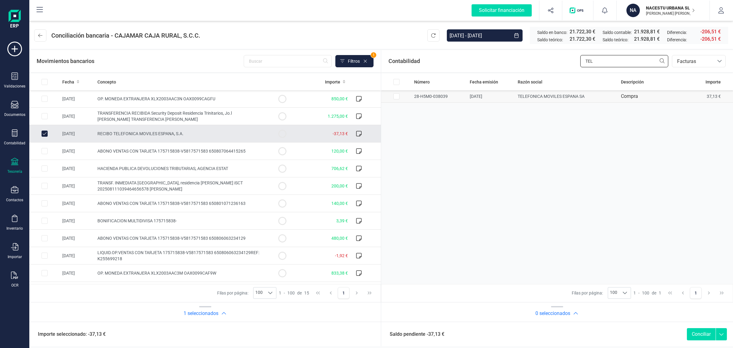
type input "TEL"
click at [396, 97] on input "Row Selected 6c1be6cb-5666-442d-904d-d6d4bbd5bc24" at bounding box center [397, 96] width 6 height 6
checkbox input "true"
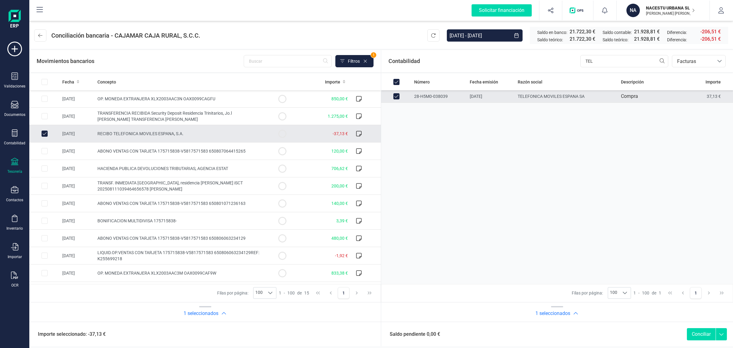
click at [701, 335] on button "Conciliar" at bounding box center [701, 334] width 29 height 12
checkbox input "false"
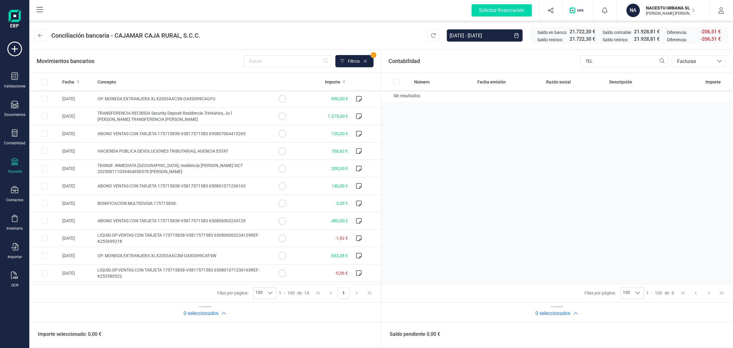
click at [655, 9] on p "NACESTU URBANA SL" at bounding box center [670, 8] width 49 height 6
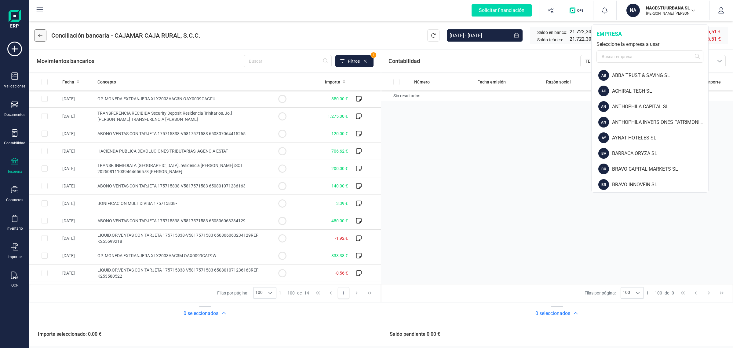
click at [43, 36] on button at bounding box center [40, 35] width 12 height 12
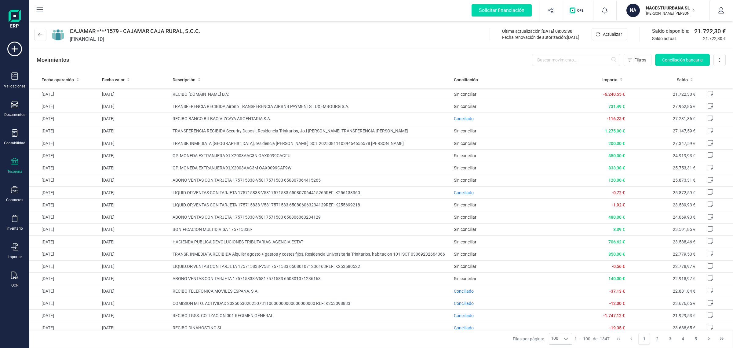
click at [19, 146] on div "Validaciones Documentos Documentos Presupuestos Pedidos Albaranes Facturas Fact…" at bounding box center [14, 167] width 24 height 251
click at [17, 167] on div "Tesorería" at bounding box center [14, 166] width 24 height 16
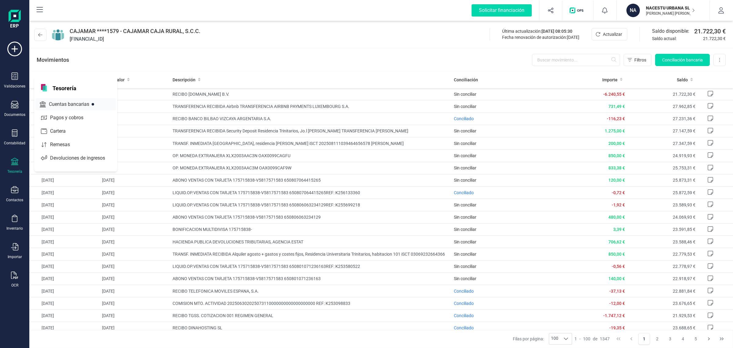
click at [89, 102] on span "Cuentas bancarias" at bounding box center [73, 104] width 54 height 7
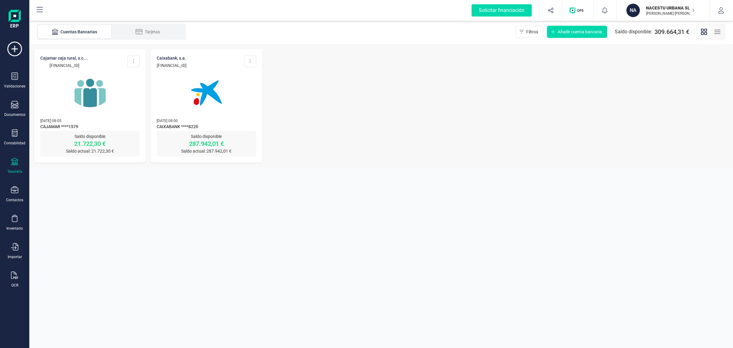
click at [187, 109] on img at bounding box center [206, 92] width 51 height 51
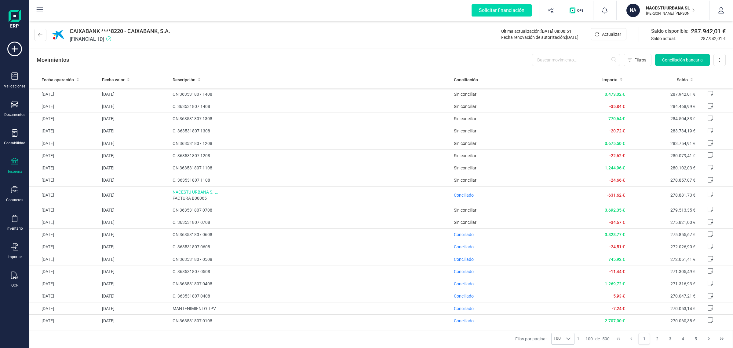
click at [685, 61] on span "Conciliación bancaria" at bounding box center [683, 60] width 41 height 6
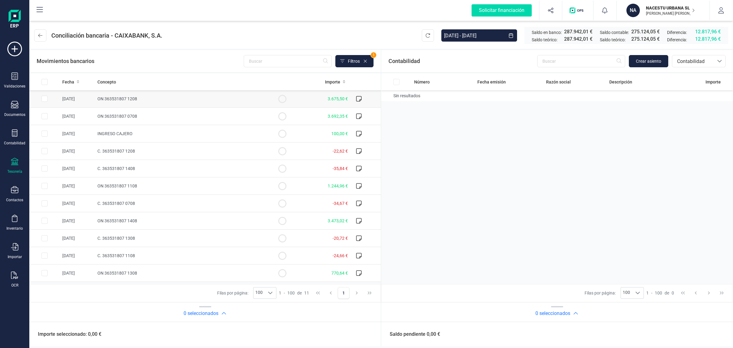
click at [40, 97] on td at bounding box center [44, 98] width 31 height 17
checkbox input "true"
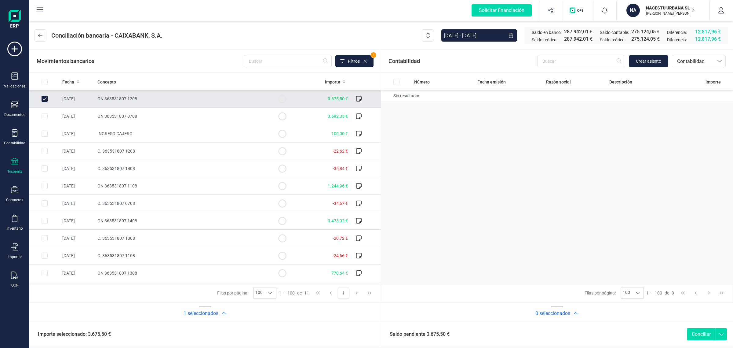
click at [648, 54] on div "Contabilidad Crear asiento bancos.conciliacion.modal.headerAccounting bancos.co…" at bounding box center [557, 61] width 352 height 22
click at [648, 61] on span "Crear asiento" at bounding box center [648, 61] width 25 height 6
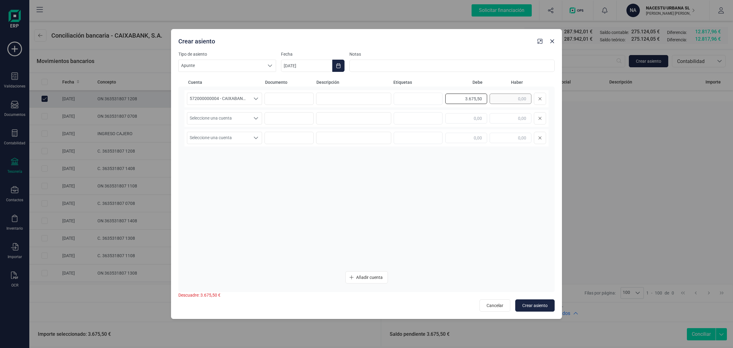
click at [503, 100] on div "3.675,50" at bounding box center [496, 99] width 101 height 12
click at [508, 114] on input "text" at bounding box center [511, 118] width 42 height 10
paste input "3.675,50"
type input "3.675,50"
click at [218, 119] on span "Seleccione una cuenta" at bounding box center [218, 118] width 63 height 12
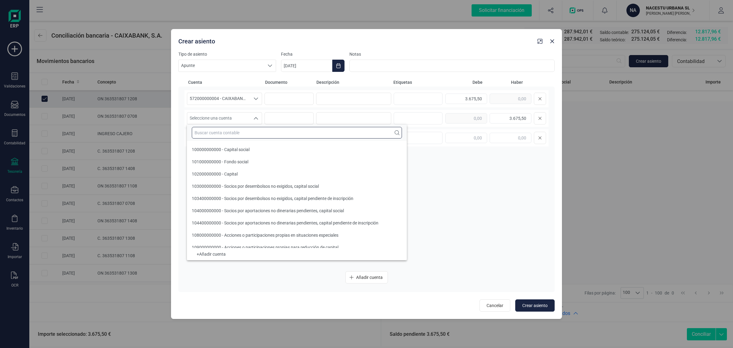
click at [237, 131] on input "text" at bounding box center [297, 133] width 210 height 12
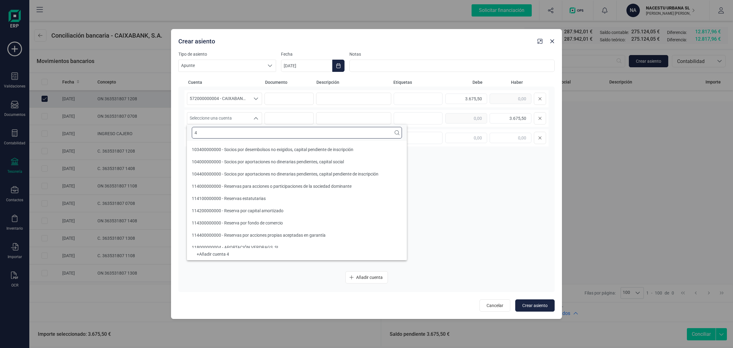
scroll to position [2, 0]
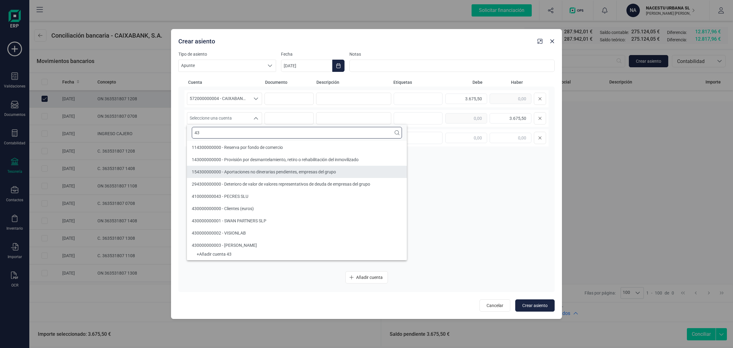
type input "43"
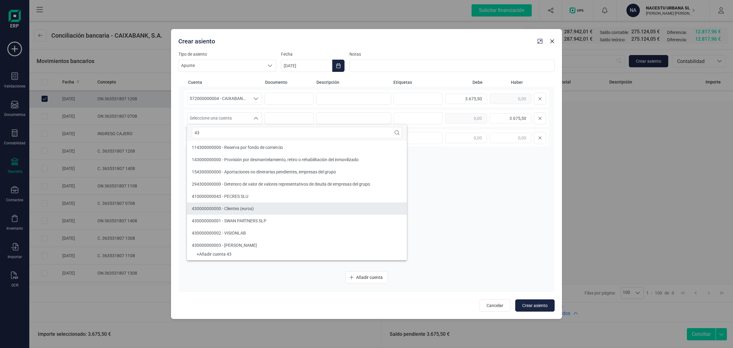
click at [255, 213] on li "430000000000 - Clientes (euros)" at bounding box center [297, 208] width 220 height 12
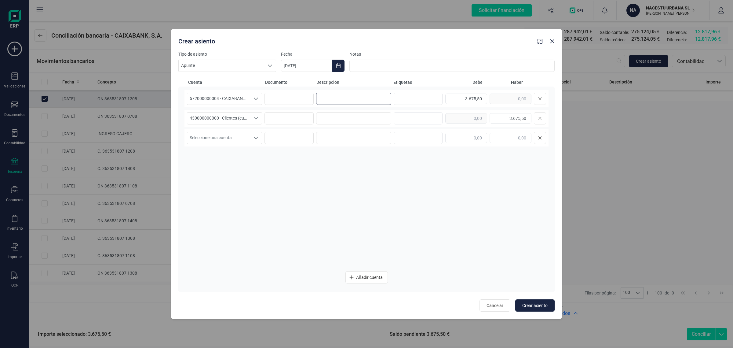
click at [325, 97] on input at bounding box center [353, 99] width 75 height 12
drag, startPoint x: 350, startPoint y: 100, endPoint x: 316, endPoint y: 105, distance: 34.9
click at [316, 105] on div "572000000004 - CAIXABANK ****8220 572000000004 - CAIXABANK ****8220 CORTA ESTAN…" at bounding box center [367, 98] width 364 height 17
type input "CORTA ESTANCIA"
click at [340, 116] on input at bounding box center [353, 118] width 75 height 12
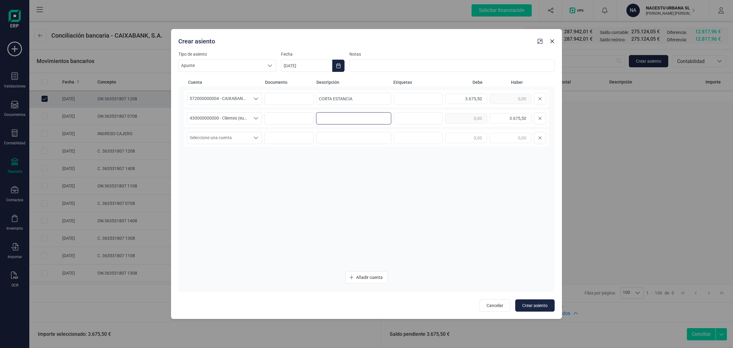
paste input "CORTA ESTANCIA"
type input "CORTA ESTANCIA"
click at [336, 61] on button "Choose Date" at bounding box center [338, 66] width 12 height 12
click at [346, 153] on span "13" at bounding box center [348, 154] width 12 height 12
click at [537, 303] on span "Crear asiento" at bounding box center [535, 305] width 25 height 6
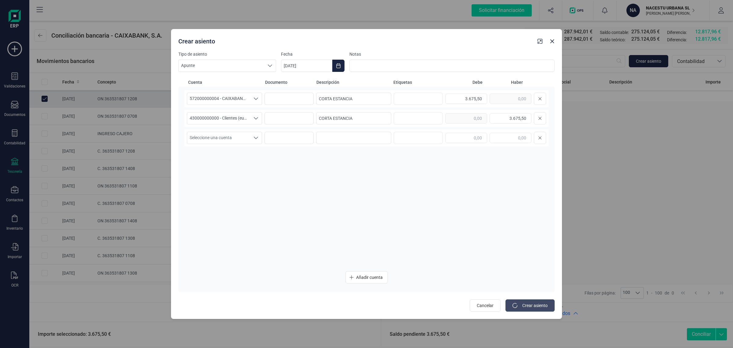
type input "[DATE]"
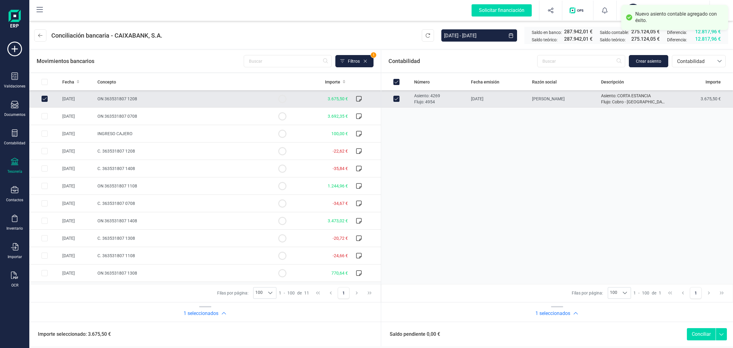
click at [699, 332] on button "Conciliar" at bounding box center [701, 334] width 29 height 12
checkbox input "false"
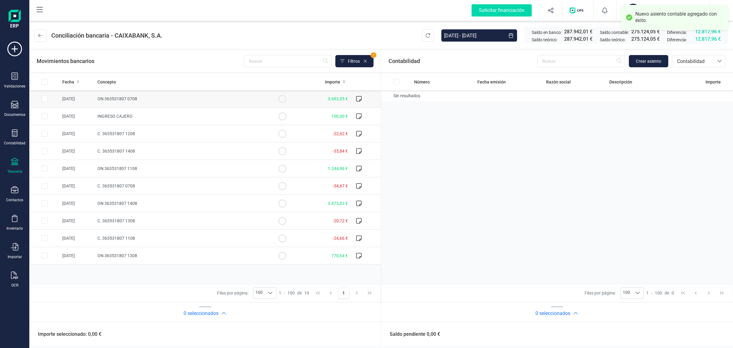
click at [98, 101] on span "ON 363531807 0708" at bounding box center [117, 98] width 40 height 5
checkbox input "true"
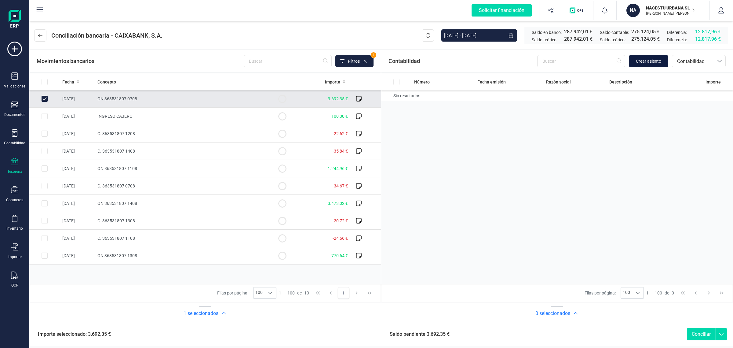
click at [642, 62] on span "Crear asiento" at bounding box center [648, 61] width 25 height 6
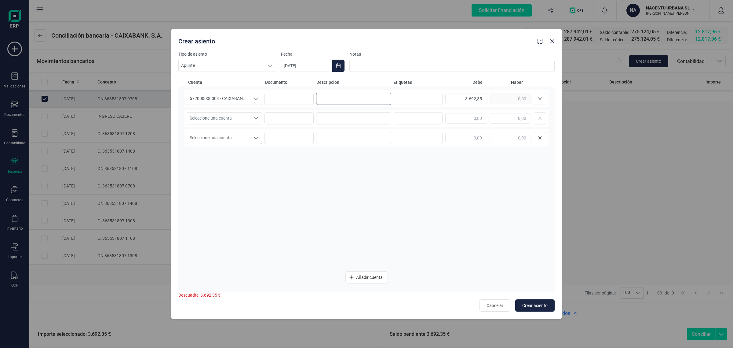
click at [360, 93] on input at bounding box center [353, 99] width 75 height 12
click at [359, 97] on input at bounding box center [353, 99] width 75 height 12
paste input "CORTA ESTANCIA"
type input "CORTA ESTANCIA"
click at [345, 118] on input at bounding box center [353, 118] width 75 height 12
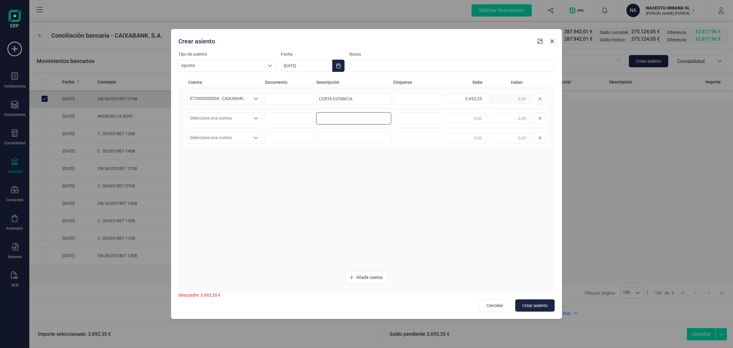
paste input "CORTA ESTANCIA"
type input "CORTA ESTANCIA"
click at [497, 100] on div "3.692,35" at bounding box center [496, 99] width 101 height 12
click at [505, 118] on input "text" at bounding box center [511, 118] width 42 height 10
paste input "3.692,35"
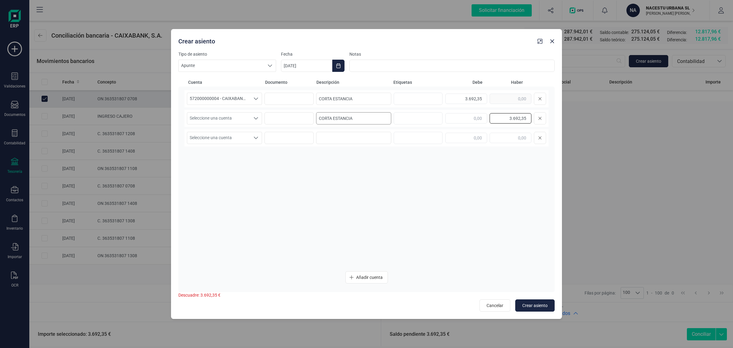
type input "3.692,35"
drag, startPoint x: 355, startPoint y: 120, endPoint x: 312, endPoint y: 122, distance: 42.9
click at [312, 122] on div "Seleccione una cuenta Seleccione una cuenta CORTA ESTANCIA 3.692,35" at bounding box center [367, 118] width 364 height 17
click at [232, 115] on span "Seleccione una cuenta" at bounding box center [218, 118] width 63 height 12
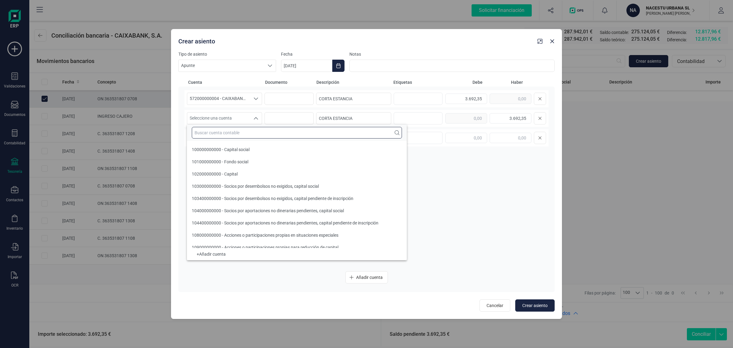
click at [204, 132] on input "text" at bounding box center [297, 133] width 210 height 12
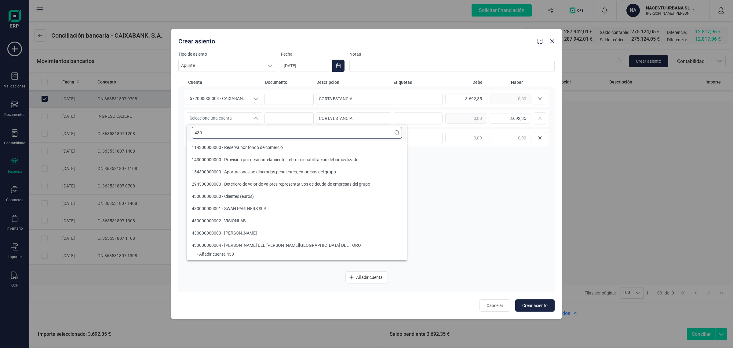
type input "430"
click at [233, 196] on span "430000000000 - Clientes (euros)" at bounding box center [223, 196] width 62 height 5
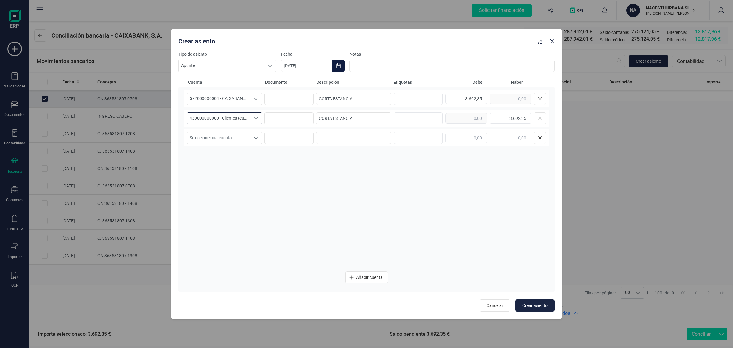
click at [338, 63] on icon "Choose Date" at bounding box center [338, 65] width 5 height 5
click at [397, 134] on span "8" at bounding box center [397, 137] width 12 height 12
click at [537, 303] on span "Crear asiento" at bounding box center [535, 305] width 25 height 6
type input "[DATE]"
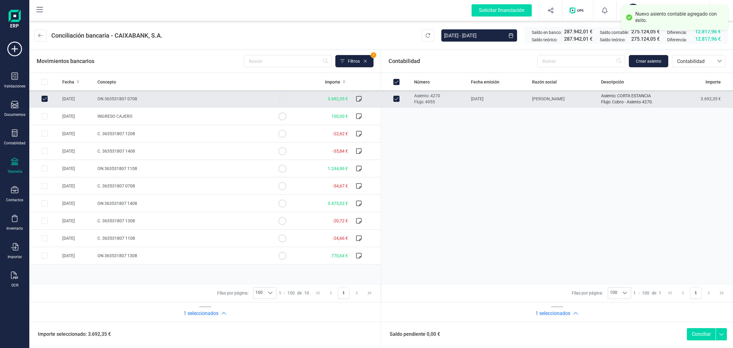
click at [699, 335] on button "Conciliar" at bounding box center [701, 334] width 29 height 12
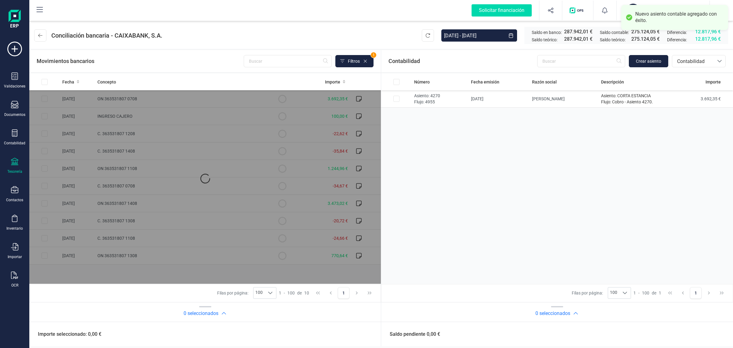
checkbox input "false"
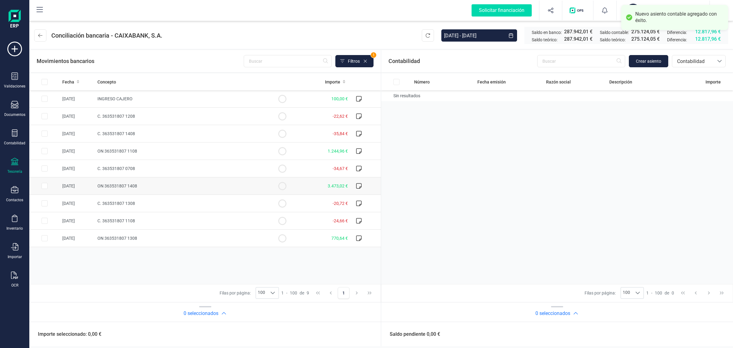
click at [175, 184] on td "ON 363531807 1408" at bounding box center [181, 185] width 172 height 17
checkbox input "true"
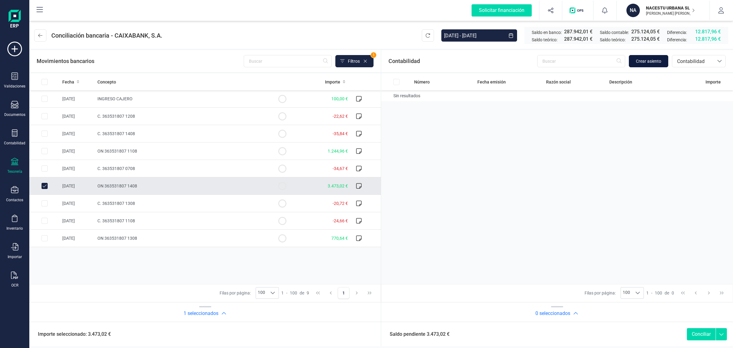
click at [647, 61] on span "Crear asiento" at bounding box center [648, 61] width 25 height 6
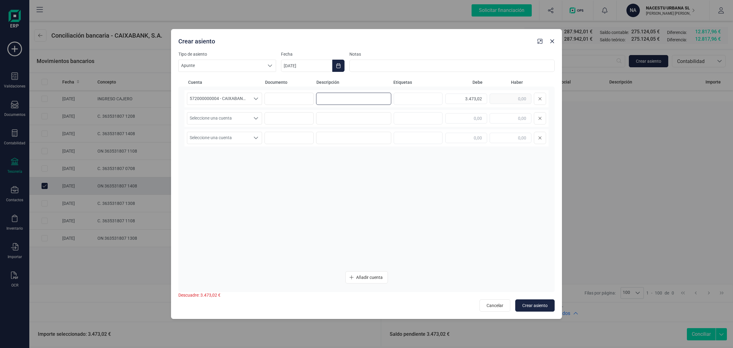
click at [325, 101] on input at bounding box center [353, 99] width 75 height 12
paste input "CORTA ESTANCIA"
type input "CORTA ESTANCIA"
click at [319, 116] on input at bounding box center [353, 118] width 75 height 12
paste input "CORTA ESTANCIA"
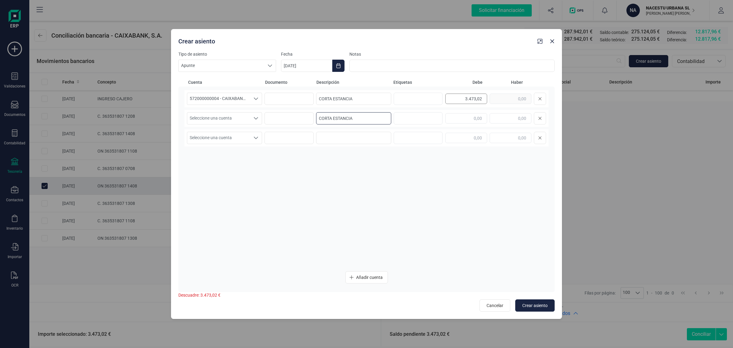
type input "CORTA ESTANCIA"
click at [501, 98] on div "3.473,02" at bounding box center [496, 99] width 101 height 12
click at [514, 119] on input "text" at bounding box center [511, 118] width 42 height 10
paste input "3.473,02"
type input "3.473,02"
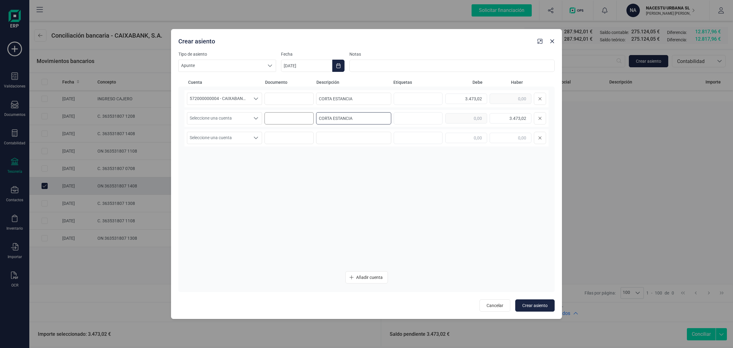
drag, startPoint x: 367, startPoint y: 115, endPoint x: 306, endPoint y: 124, distance: 61.8
click at [306, 124] on div "Seleccione una cuenta Seleccione una cuenta CORTA ESTANCIA 3.473,02" at bounding box center [367, 118] width 364 height 17
click at [229, 120] on span "Seleccione una cuenta" at bounding box center [218, 118] width 63 height 12
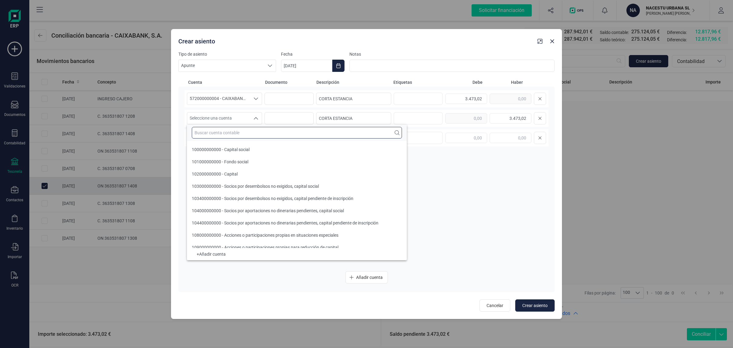
click at [220, 129] on input "text" at bounding box center [297, 133] width 210 height 12
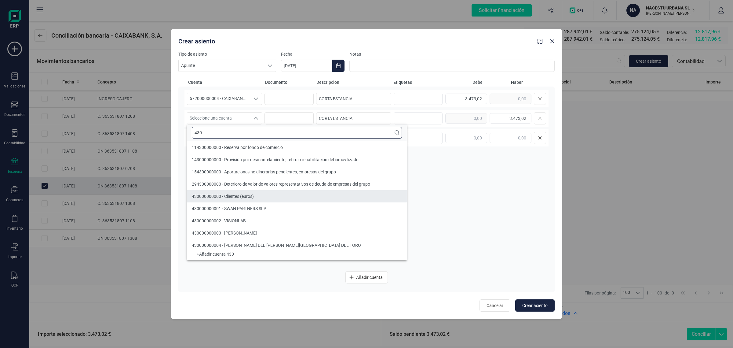
type input "430"
click at [208, 194] on span "430000000000 - Clientes (euros)" at bounding box center [223, 196] width 62 height 5
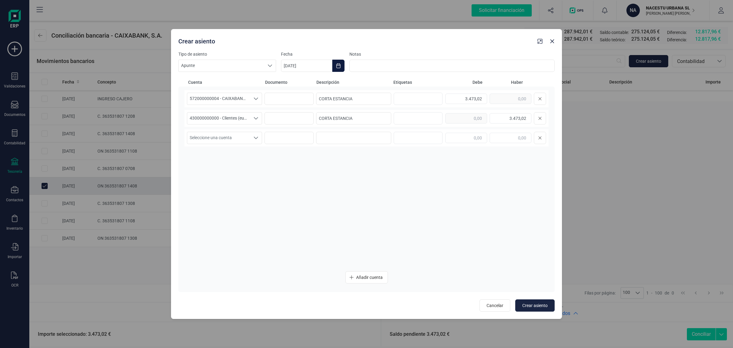
click at [337, 62] on button "Choose Date" at bounding box center [338, 66] width 12 height 12
click at [399, 152] on span "15" at bounding box center [397, 154] width 12 height 12
click at [537, 306] on span "Crear asiento" at bounding box center [535, 305] width 25 height 6
type input "[DATE]"
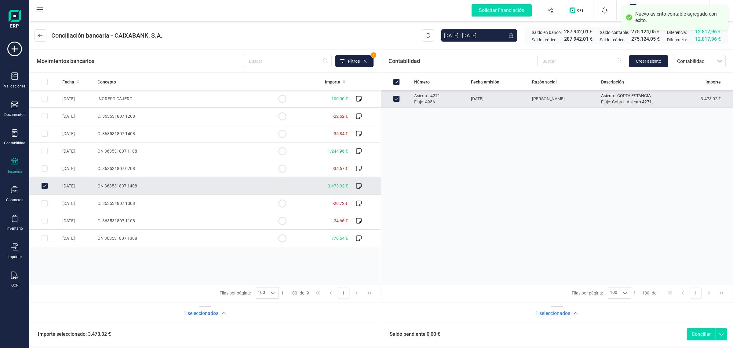
click at [713, 332] on button "Conciliar" at bounding box center [701, 334] width 29 height 12
checkbox input "false"
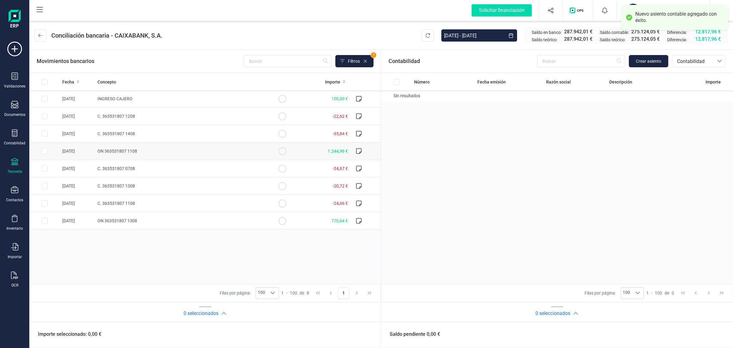
click at [132, 149] on span "ON 363531807 1108" at bounding box center [117, 151] width 40 height 5
checkbox input "true"
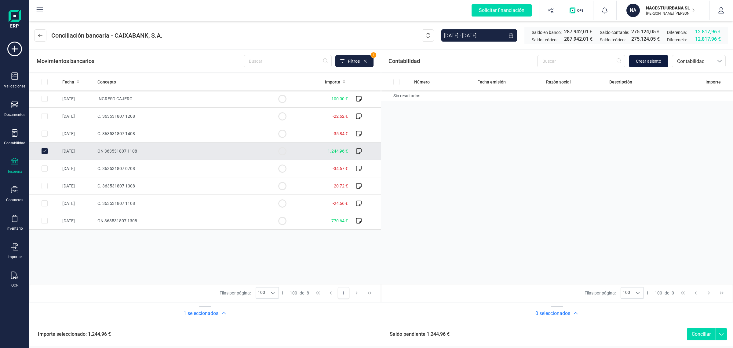
click at [645, 58] on span "Crear asiento" at bounding box center [648, 61] width 25 height 6
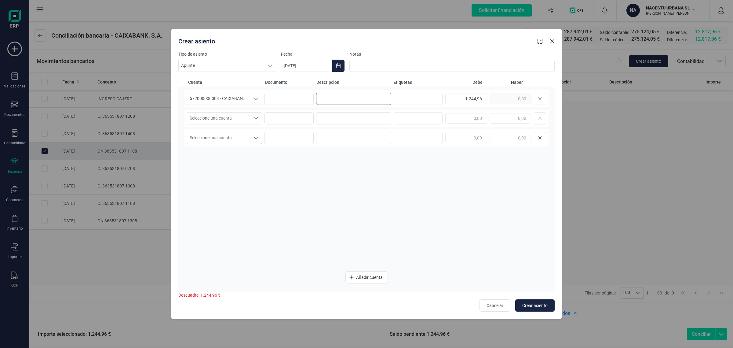
click at [338, 100] on input at bounding box center [353, 99] width 75 height 12
paste input "CORTA ESTANCIA"
type input "CORTA ESTANCIA"
click at [333, 120] on input at bounding box center [353, 118] width 75 height 12
paste input "CORTA ESTANCIA"
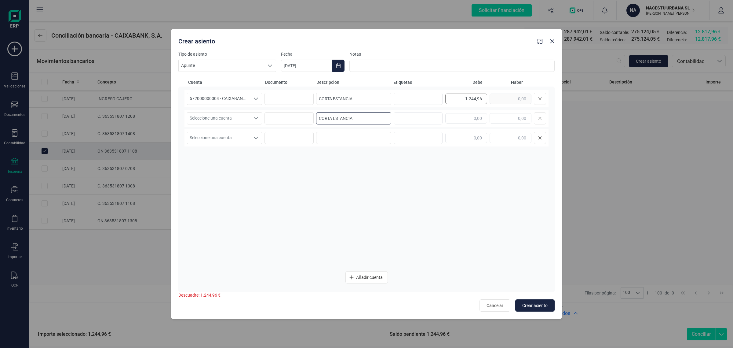
type input "CORTA ESTANCIA"
click at [493, 100] on div "1.244,96" at bounding box center [496, 99] width 101 height 12
click at [501, 121] on input "text" at bounding box center [511, 118] width 42 height 10
paste input "1.244,96"
type input "1.244,96"
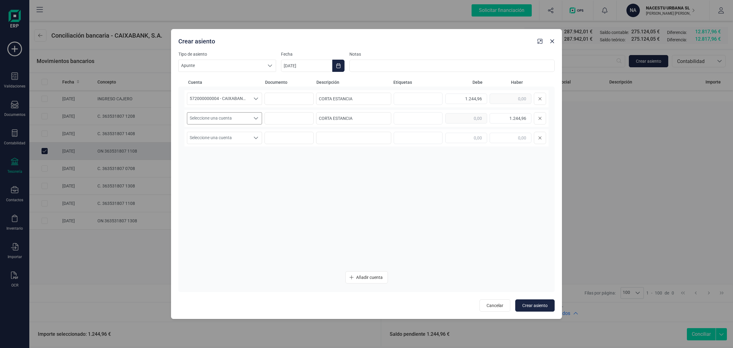
click at [231, 114] on span "Seleccione una cuenta" at bounding box center [218, 118] width 63 height 12
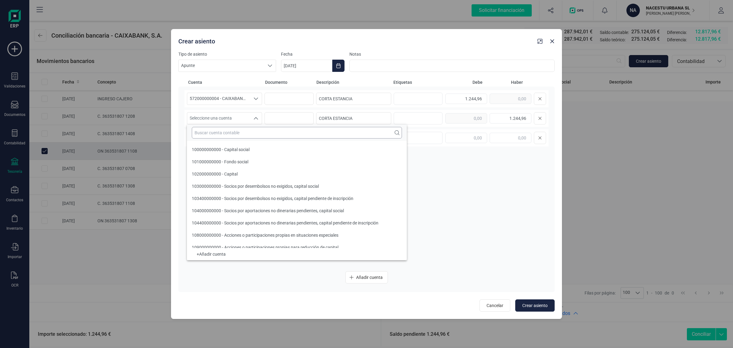
click at [222, 136] on input "text" at bounding box center [297, 133] width 210 height 12
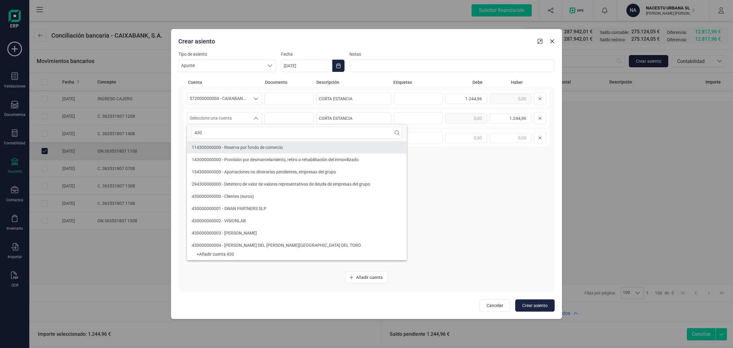
type input "430"
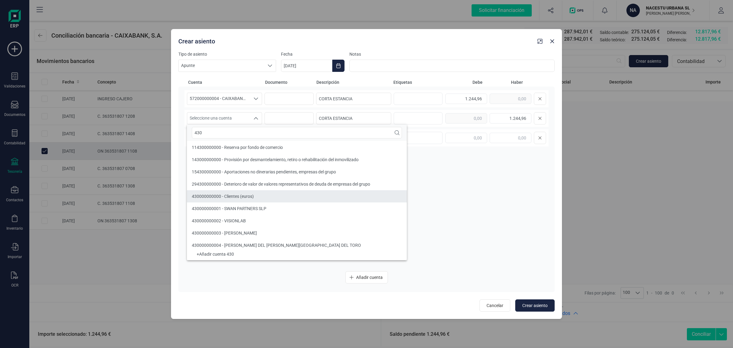
click at [252, 199] on div "430000000000 - Clientes (euros)" at bounding box center [223, 196] width 62 height 6
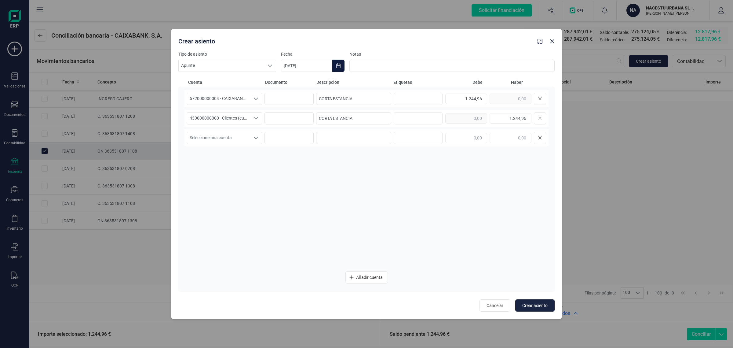
click at [337, 65] on icon "Choose Date" at bounding box center [338, 65] width 4 height 5
click at [326, 156] on span "12" at bounding box center [323, 154] width 12 height 12
click at [538, 302] on button "Crear asiento" at bounding box center [535, 305] width 39 height 12
type input "[DATE]"
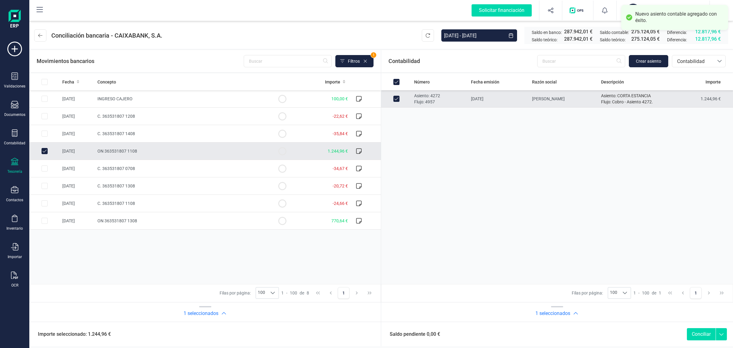
click at [696, 332] on button "Conciliar" at bounding box center [701, 334] width 29 height 12
checkbox input "false"
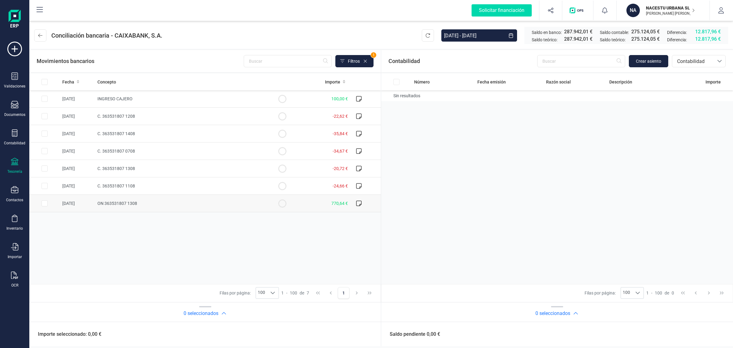
click at [171, 202] on td "ON 363531807 1308" at bounding box center [181, 203] width 172 height 17
checkbox input "true"
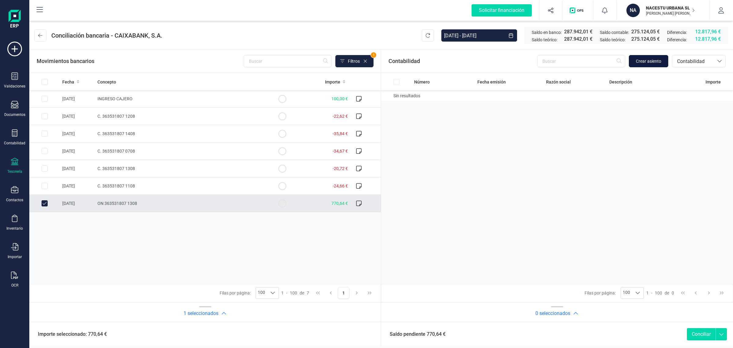
click at [652, 60] on span "Crear asiento" at bounding box center [648, 61] width 25 height 6
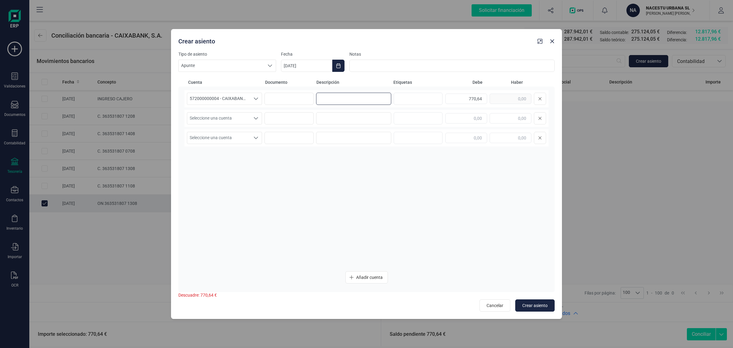
click at [371, 100] on input at bounding box center [353, 99] width 75 height 12
paste input "1.244,96"
drag, startPoint x: 350, startPoint y: 98, endPoint x: 271, endPoint y: 107, distance: 79.6
click at [271, 107] on div "572000000004 - CAIXABANK ****8220 572000000004 - CAIXABANK ****8220 57200000000…" at bounding box center [367, 98] width 364 height 17
drag, startPoint x: 363, startPoint y: 98, endPoint x: 303, endPoint y: 103, distance: 60.4
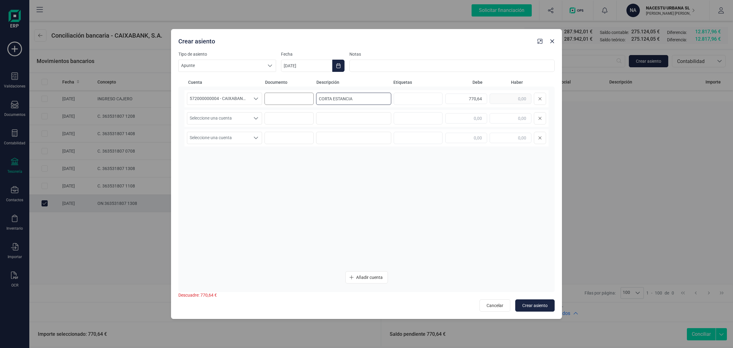
click at [303, 103] on div "572000000004 - CAIXABANK ****8220 572000000004 - CAIXABANK ****8220 57200000000…" at bounding box center [367, 98] width 364 height 17
type input "CORTA ESTANCIA"
click at [332, 120] on input at bounding box center [353, 118] width 75 height 12
paste input "CORTA ESTANCIA"
type input "CORTA ESTANCIA"
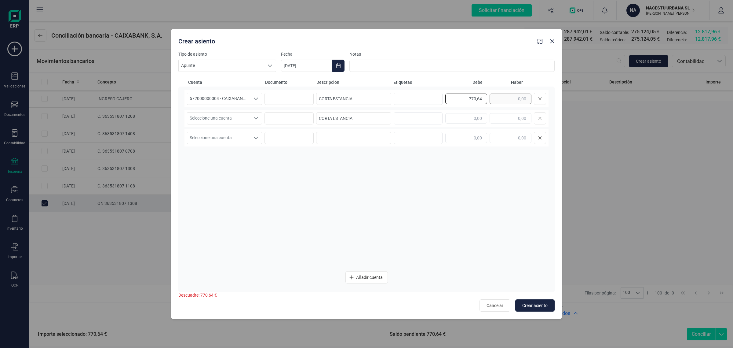
click at [494, 97] on div "770,64" at bounding box center [496, 99] width 101 height 12
click at [503, 118] on input "text" at bounding box center [511, 118] width 42 height 10
paste input "770,64"
type input "770,64"
drag, startPoint x: 195, startPoint y: 118, endPoint x: 196, endPoint y: 124, distance: 5.9
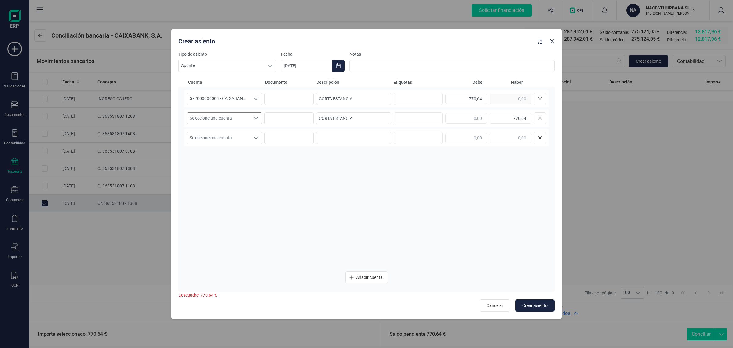
click at [195, 118] on span "Seleccione una cuenta" at bounding box center [218, 118] width 63 height 12
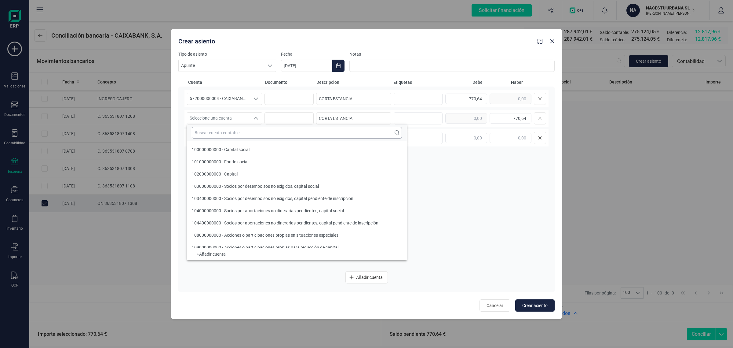
click at [203, 134] on input "text" at bounding box center [297, 133] width 210 height 12
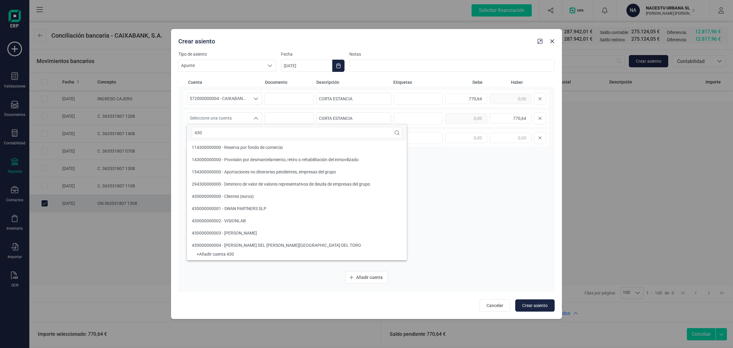
type input "430"
click at [201, 197] on span "430000000000 - Clientes (euros)" at bounding box center [223, 196] width 62 height 5
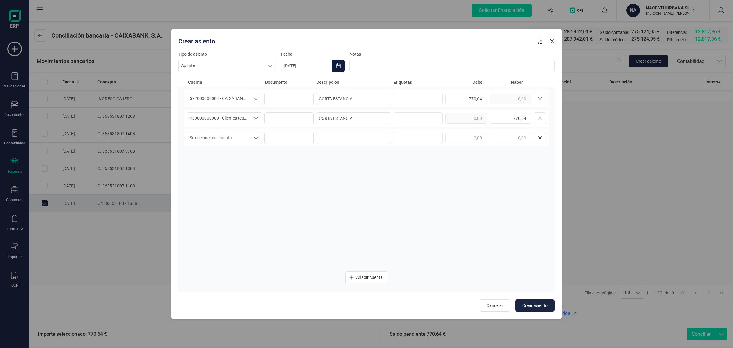
click at [339, 64] on icon "Choose Date" at bounding box center [338, 65] width 4 height 5
click at [372, 152] on span "14" at bounding box center [373, 154] width 12 height 12
click at [531, 304] on span "Crear asiento" at bounding box center [535, 305] width 25 height 6
type input "[DATE]"
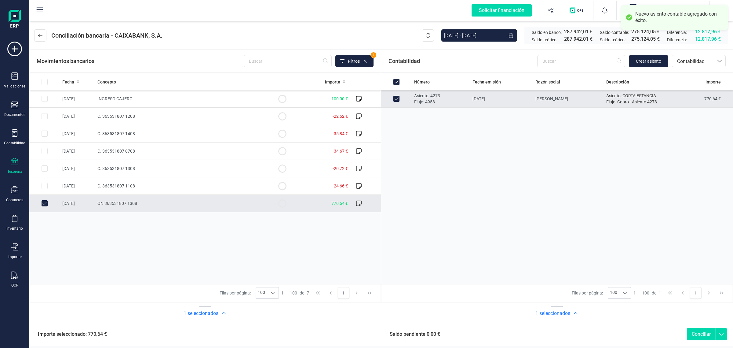
click at [702, 333] on button "Conciliar" at bounding box center [701, 334] width 29 height 12
checkbox input "false"
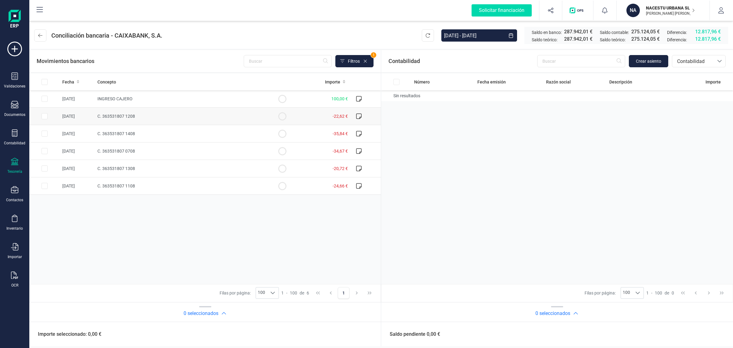
click at [141, 114] on td "C. 363531807 1208" at bounding box center [181, 116] width 172 height 17
checkbox input "true"
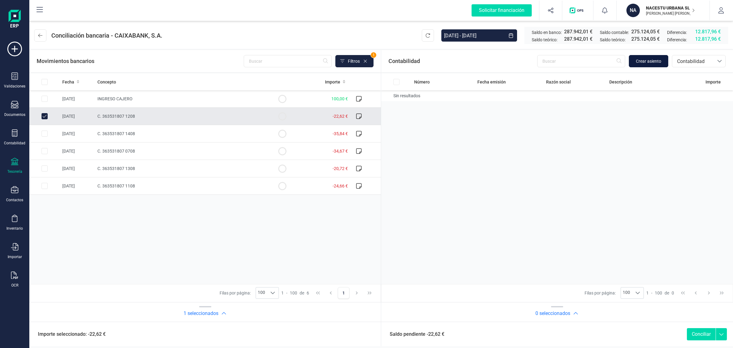
click at [648, 57] on button "Crear asiento" at bounding box center [648, 61] width 39 height 12
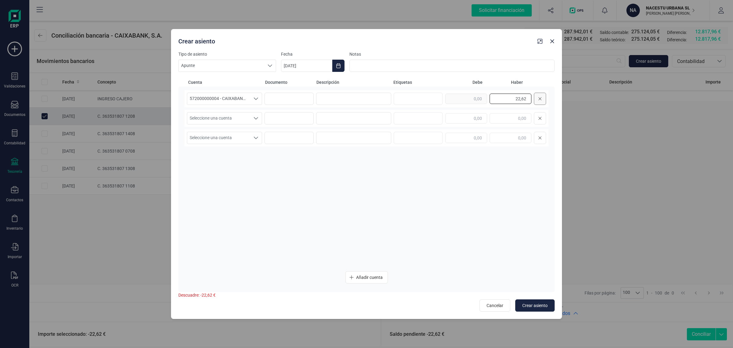
drag, startPoint x: 500, startPoint y: 99, endPoint x: 540, endPoint y: 96, distance: 40.1
click at [540, 96] on div "22,62" at bounding box center [496, 99] width 101 height 12
click at [477, 120] on input "text" at bounding box center [467, 118] width 42 height 10
paste input "22,62"
type input "22,62"
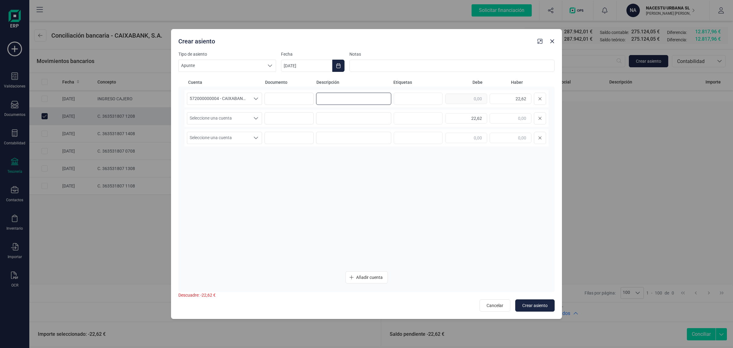
click at [327, 103] on input at bounding box center [353, 99] width 75 height 12
type input "."
drag, startPoint x: 333, startPoint y: 98, endPoint x: 309, endPoint y: 100, distance: 23.9
click at [309, 100] on div "572000000004 - CAIXABANK ****8220 572000000004 - CAIXABANK ****8220 57200000000…" at bounding box center [367, 98] width 364 height 17
type input "C."
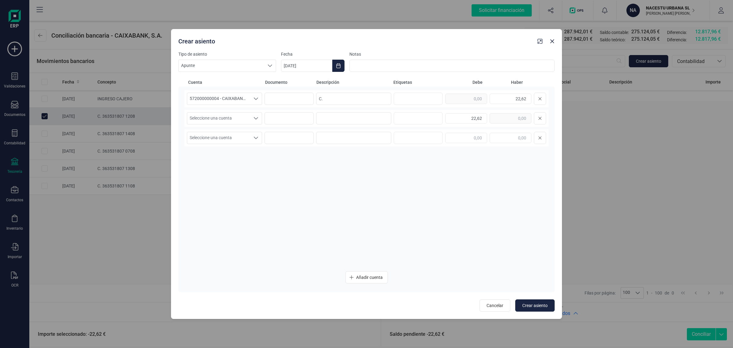
click at [334, 112] on div "Seleccione una cuenta Seleccione una cuenta 22,62" at bounding box center [367, 118] width 364 height 17
click at [331, 115] on input at bounding box center [353, 118] width 75 height 12
paste input "C."
type input "C."
click at [230, 123] on span "Seleccione una cuenta" at bounding box center [218, 118] width 63 height 12
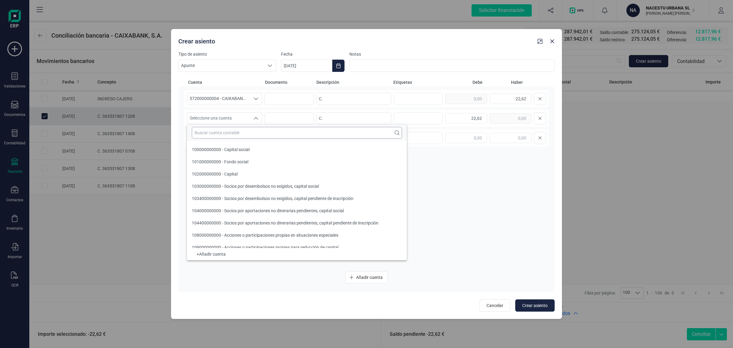
click at [220, 132] on input "text" at bounding box center [297, 133] width 210 height 12
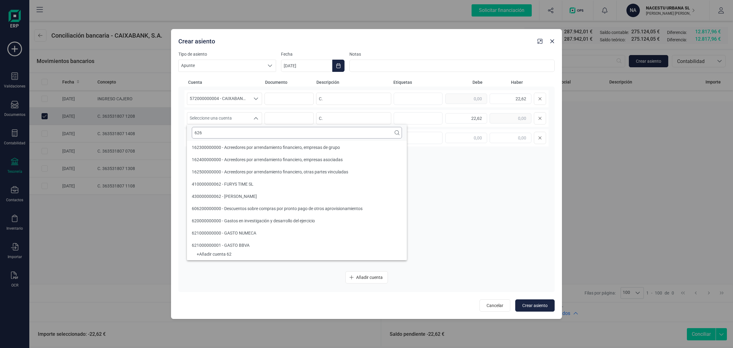
scroll to position [0, 0]
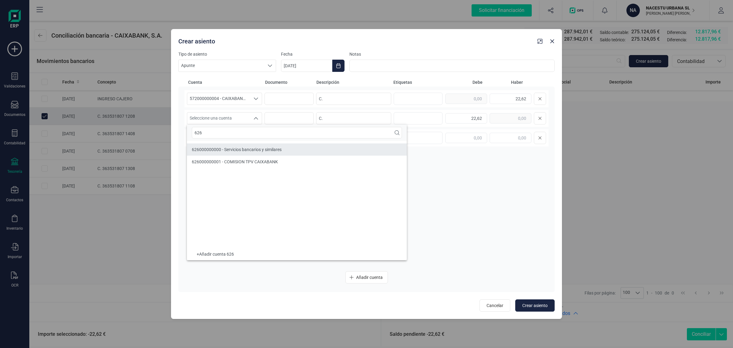
type input "626"
click at [223, 167] on li "626000000001 - COMISION TPV CAIXABANK" at bounding box center [297, 162] width 220 height 12
click at [338, 68] on icon "Choose Date" at bounding box center [338, 65] width 4 height 5
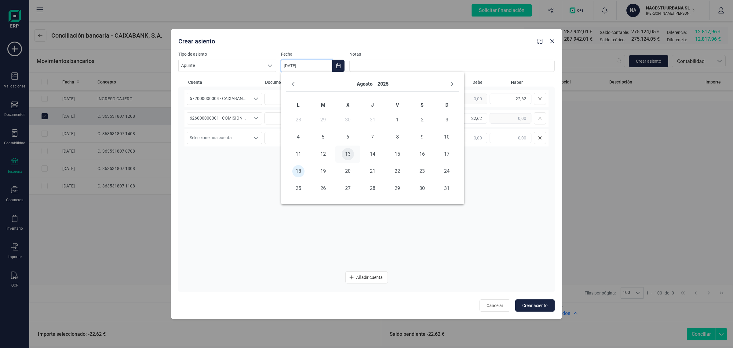
click at [350, 152] on span "13" at bounding box center [348, 154] width 12 height 12
click at [543, 303] on span "Crear asiento" at bounding box center [535, 305] width 25 height 6
type input "[DATE]"
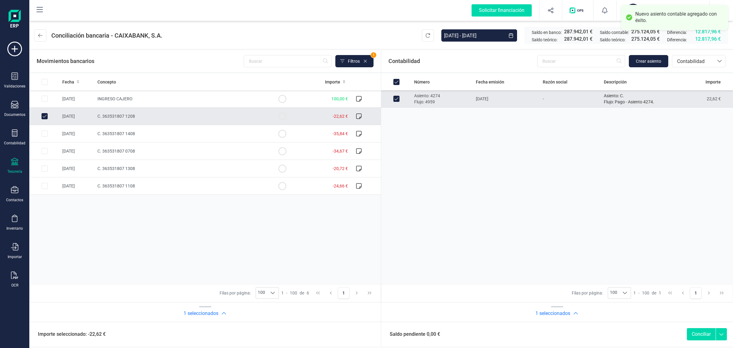
click at [704, 330] on button "Conciliar" at bounding box center [701, 334] width 29 height 12
checkbox input "false"
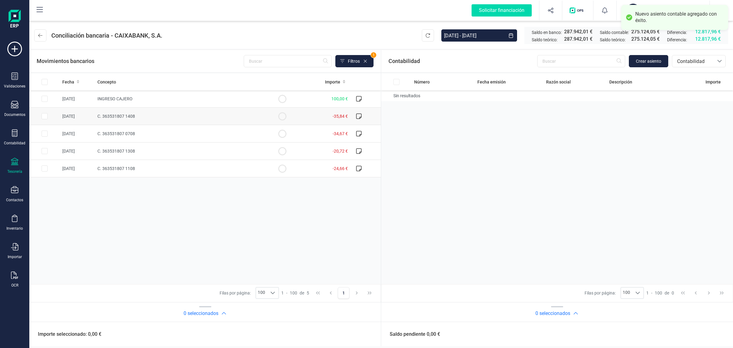
click at [181, 115] on td "C. 363531807 1408" at bounding box center [181, 116] width 172 height 17
checkbox input "true"
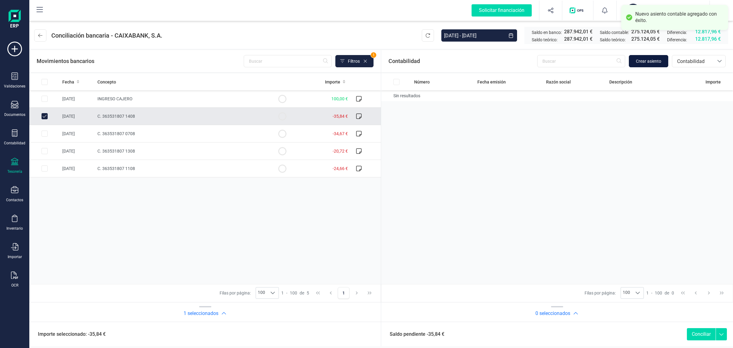
click at [639, 65] on button "Crear asiento" at bounding box center [648, 61] width 39 height 12
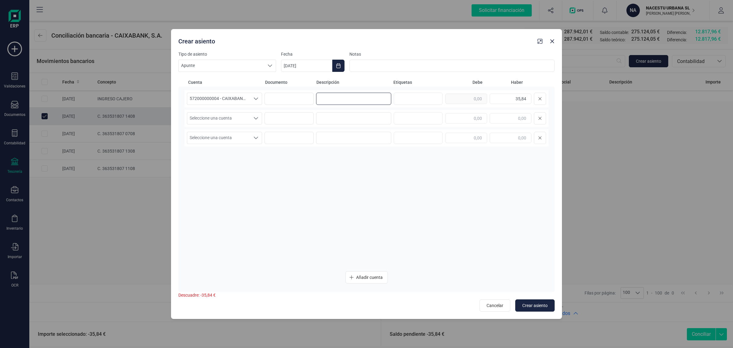
click at [347, 98] on input at bounding box center [353, 99] width 75 height 12
paste input "C."
type input "C."
click at [350, 113] on input at bounding box center [353, 118] width 75 height 12
paste input "C."
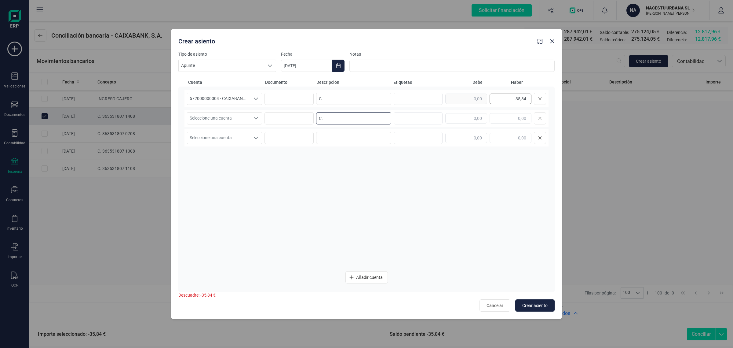
type input "C."
drag, startPoint x: 512, startPoint y: 98, endPoint x: 537, endPoint y: 100, distance: 24.8
click at [537, 100] on div "35,84" at bounding box center [496, 99] width 101 height 12
click at [448, 116] on input "text" at bounding box center [467, 118] width 42 height 10
paste input "35,84"
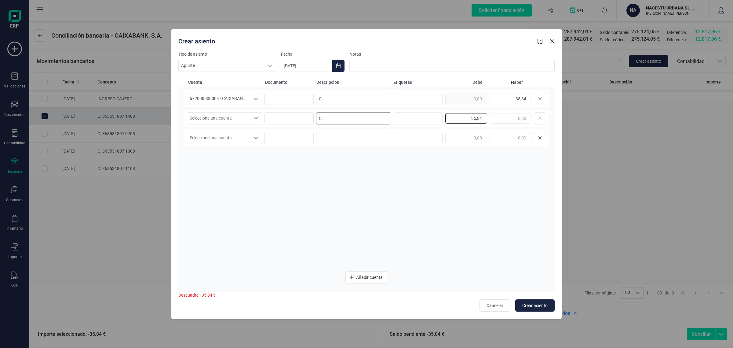
type input "35,84"
drag, startPoint x: 332, startPoint y: 121, endPoint x: 297, endPoint y: 121, distance: 34.8
click at [297, 121] on div "Seleccione una cuenta Seleccione una cuenta C. 35,84" at bounding box center [367, 118] width 364 height 17
click at [230, 112] on span "Seleccione una cuenta" at bounding box center [218, 118] width 63 height 12
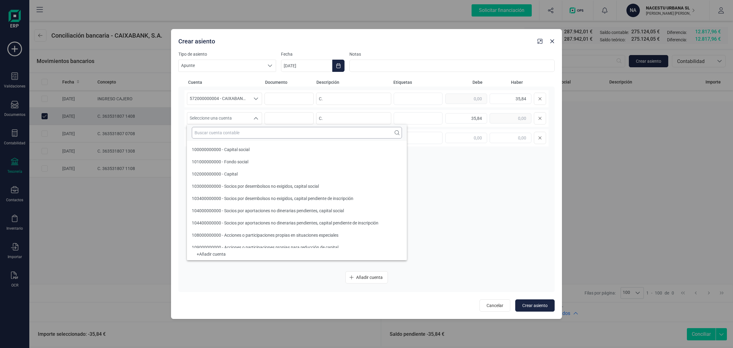
click at [213, 131] on input "text" at bounding box center [297, 133] width 210 height 12
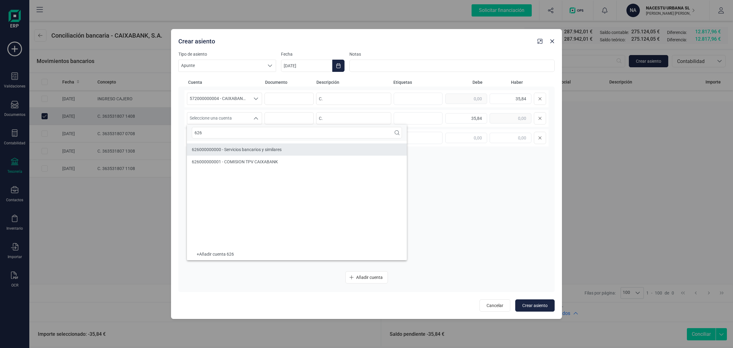
type input "626"
click at [222, 159] on span "626000000001 - COMISION TPV CAIXABANK" at bounding box center [235, 161] width 86 height 5
click at [341, 61] on button "Choose Date" at bounding box center [338, 66] width 12 height 12
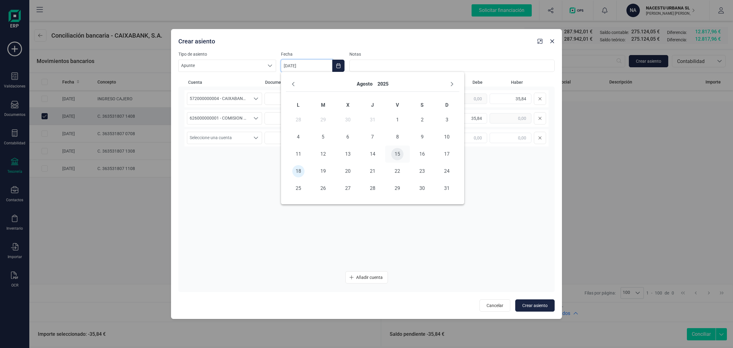
click at [401, 153] on span "15" at bounding box center [397, 154] width 12 height 12
click at [545, 305] on span "Crear asiento" at bounding box center [535, 305] width 25 height 6
type input "[DATE]"
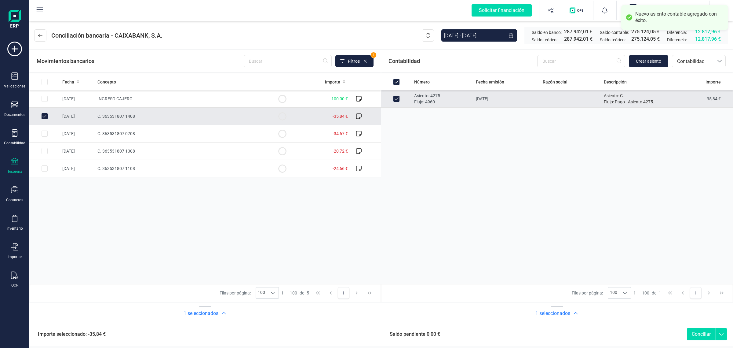
click at [701, 331] on button "Conciliar" at bounding box center [701, 334] width 29 height 12
checkbox input "false"
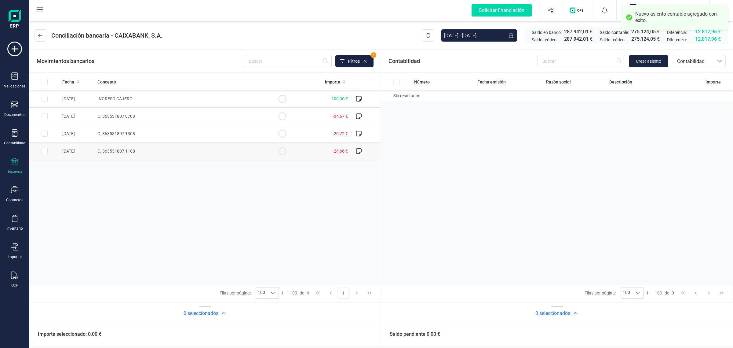
click at [271, 153] on td at bounding box center [282, 150] width 31 height 17
checkbox input "true"
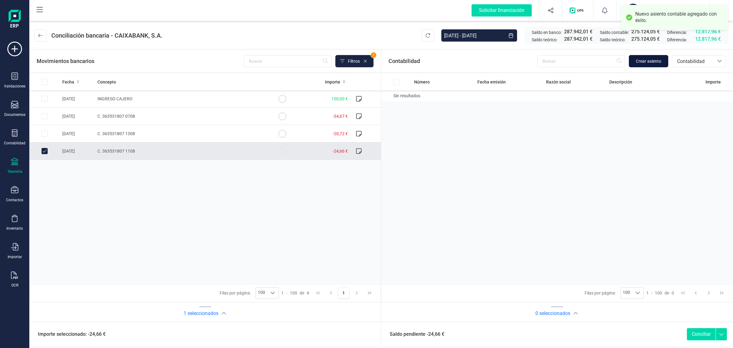
click at [653, 55] on button "Crear asiento" at bounding box center [648, 61] width 39 height 12
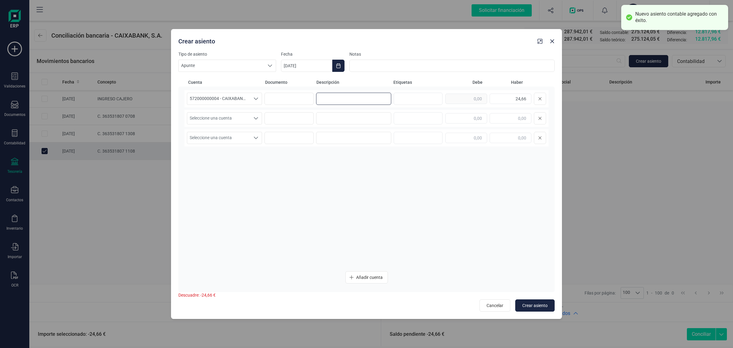
click at [339, 97] on input at bounding box center [353, 99] width 75 height 12
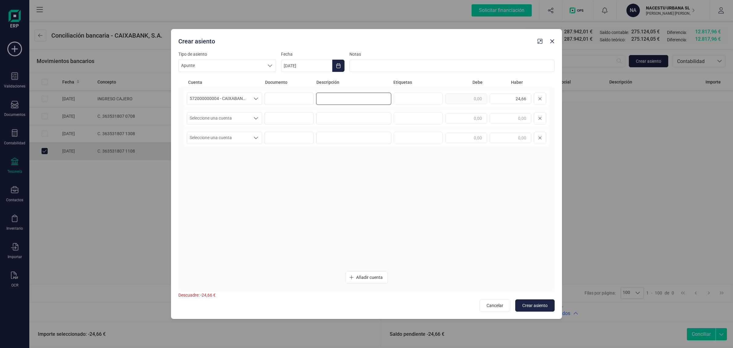
paste input "C."
type input "C."
click at [332, 119] on input at bounding box center [353, 118] width 75 height 12
paste input "C."
type input "C."
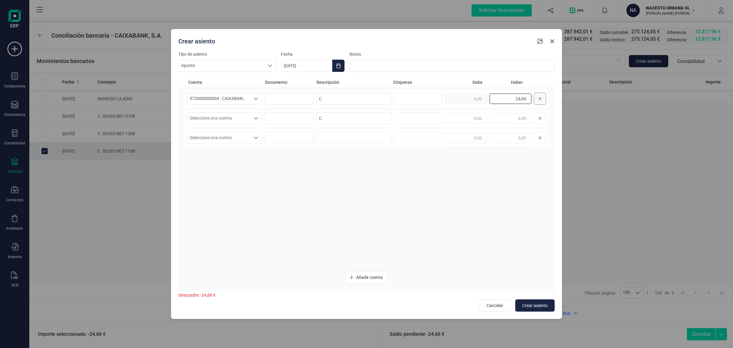
drag, startPoint x: 508, startPoint y: 97, endPoint x: 545, endPoint y: 100, distance: 37.1
click at [545, 100] on div "24,66" at bounding box center [496, 99] width 101 height 12
click at [476, 121] on input "text" at bounding box center [467, 118] width 42 height 10
paste input "24,66"
type input "24,66"
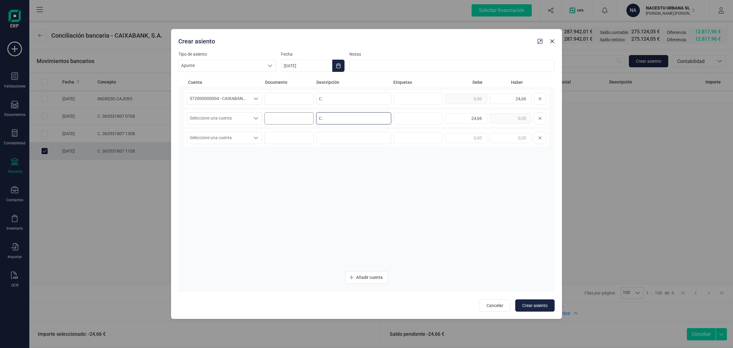
drag, startPoint x: 332, startPoint y: 117, endPoint x: 306, endPoint y: 112, distance: 27.0
click at [306, 112] on div "Seleccione una cuenta Seleccione una cuenta C. 24,66" at bounding box center [367, 118] width 364 height 17
click at [225, 116] on span "Seleccione una cuenta" at bounding box center [218, 118] width 63 height 12
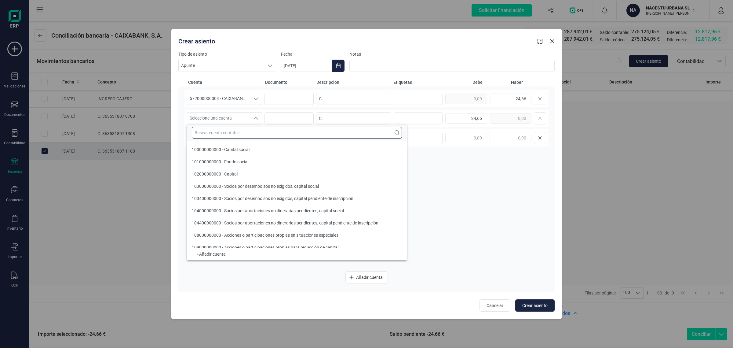
click at [216, 130] on input "text" at bounding box center [297, 133] width 210 height 12
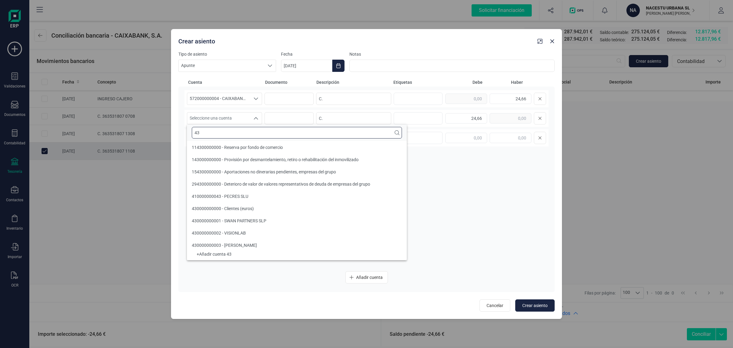
type input "4"
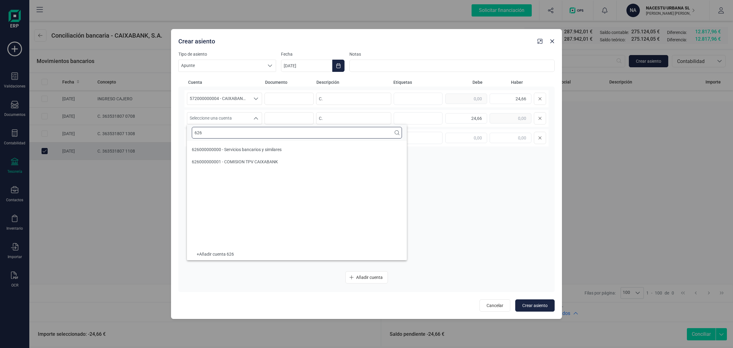
type input "626"
click at [231, 162] on span "626000000001 - COMISION TPV CAIXABANK" at bounding box center [235, 161] width 86 height 5
click at [340, 63] on icon "Choose Date" at bounding box center [338, 65] width 5 height 5
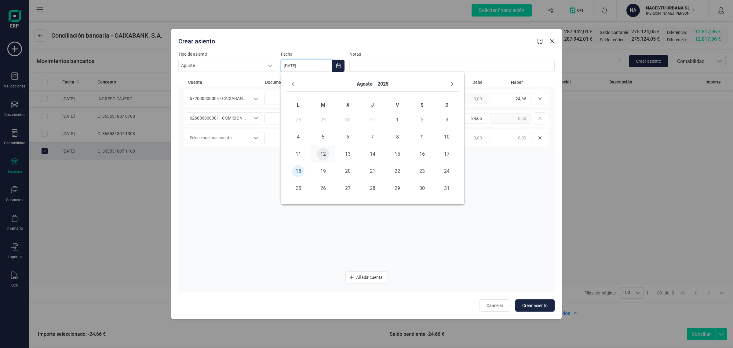
click at [323, 150] on span "12" at bounding box center [323, 154] width 12 height 12
click at [520, 306] on button "Crear asiento" at bounding box center [535, 305] width 39 height 12
type input "[DATE]"
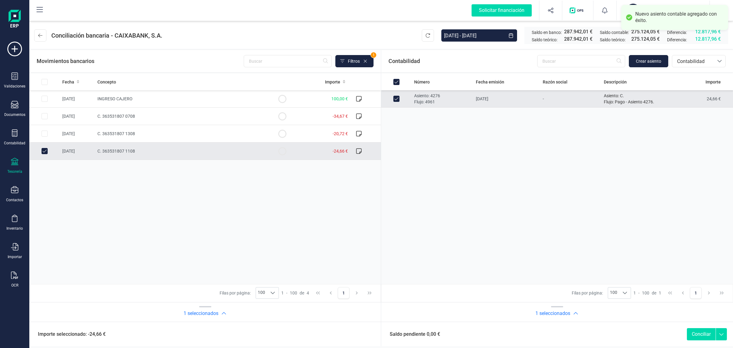
click at [706, 332] on button "Conciliar" at bounding box center [701, 334] width 29 height 12
checkbox input "false"
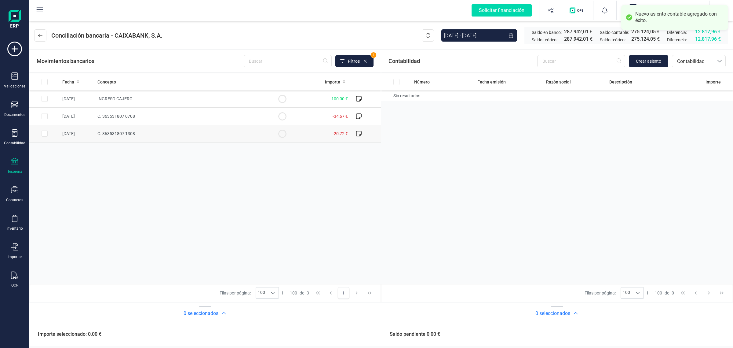
click at [257, 136] on td "C. 363531807 1308" at bounding box center [181, 133] width 172 height 17
checkbox input "true"
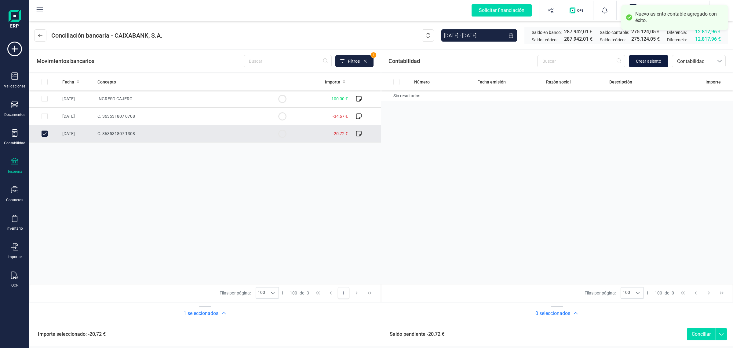
click at [649, 60] on span "Crear asiento" at bounding box center [648, 61] width 25 height 6
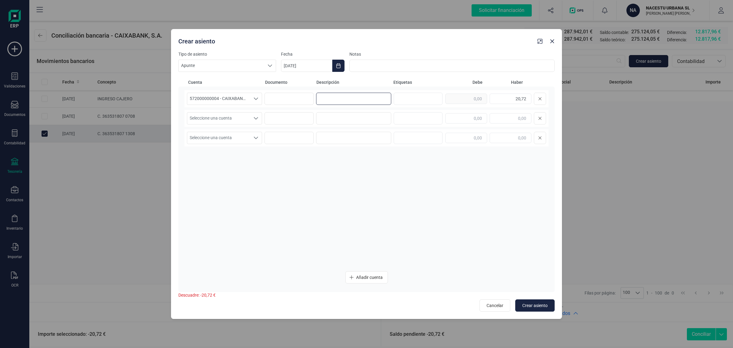
click at [347, 99] on input at bounding box center [353, 99] width 75 height 12
paste input "C."
type input "C."
click at [335, 121] on input at bounding box center [353, 118] width 75 height 12
paste input "C."
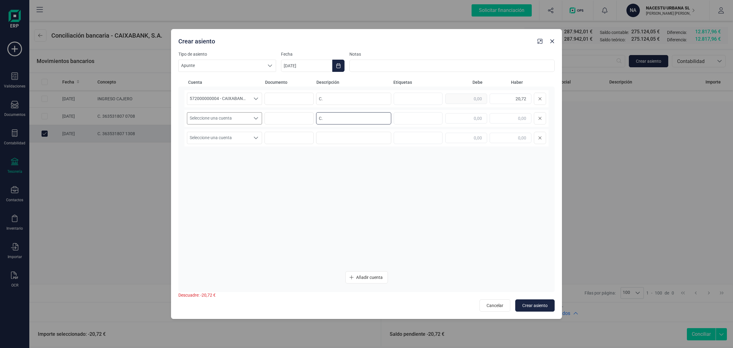
type input "C."
click at [237, 116] on span "Seleccione una cuenta" at bounding box center [218, 118] width 63 height 12
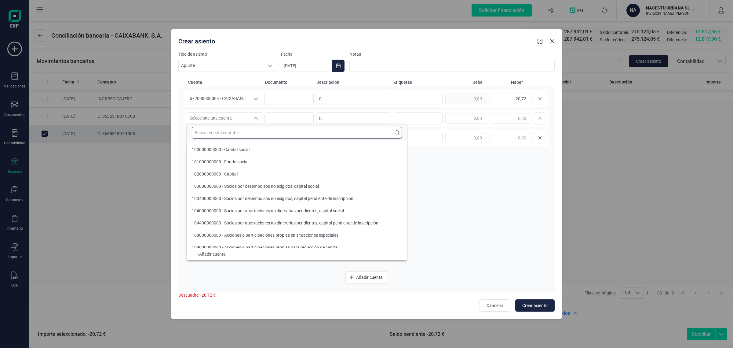
click at [218, 131] on input "text" at bounding box center [297, 133] width 210 height 12
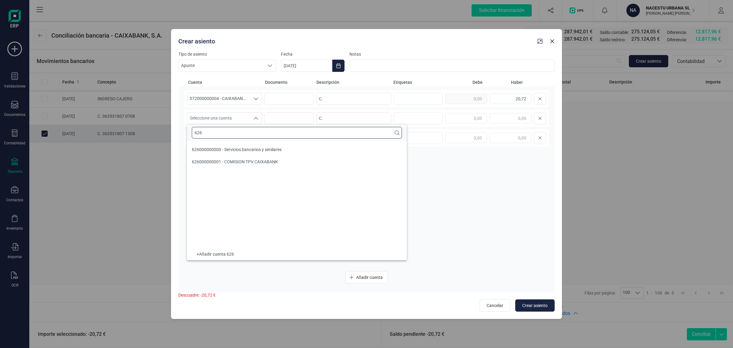
type input "626"
click at [255, 165] on li "626000000001 - COMISION TPV CAIXABANK" at bounding box center [297, 162] width 220 height 12
drag, startPoint x: 336, startPoint y: 120, endPoint x: 308, endPoint y: 122, distance: 28.5
click at [308, 122] on div "626000000001 - COMISION TPV CAIXABANK 626000000001 - COMISION TPV CAIXABANK 626…" at bounding box center [367, 118] width 364 height 17
drag, startPoint x: 507, startPoint y: 98, endPoint x: 537, endPoint y: 100, distance: 30.6
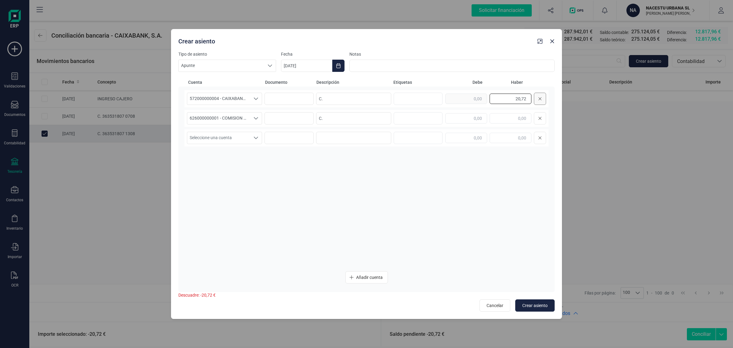
click at [537, 100] on div "20,72" at bounding box center [496, 99] width 101 height 12
drag, startPoint x: 443, startPoint y: 122, endPoint x: 454, endPoint y: 121, distance: 11.1
click at [443, 123] on div "626000000001 - COMISION TPV CAIXABANK 626000000001 - COMISION TPV CAIXABANK 626…" at bounding box center [367, 118] width 364 height 17
click at [461, 119] on input "text" at bounding box center [467, 118] width 42 height 10
paste input "20,72"
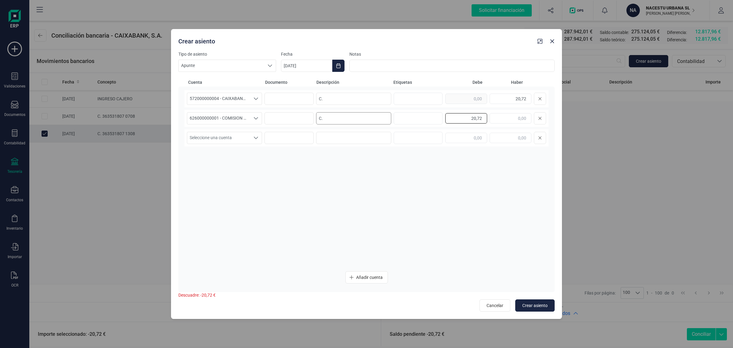
type input "20,72"
drag, startPoint x: 335, startPoint y: 119, endPoint x: 303, endPoint y: 121, distance: 32.4
click at [303, 121] on div "626000000001 - COMISION TPV CAIXABANK 626000000001 - COMISION TPV CAIXABANK 626…" at bounding box center [367, 118] width 364 height 17
click at [337, 68] on button "Choose Date" at bounding box center [338, 66] width 12 height 12
click at [375, 149] on span "14" at bounding box center [373, 154] width 12 height 12
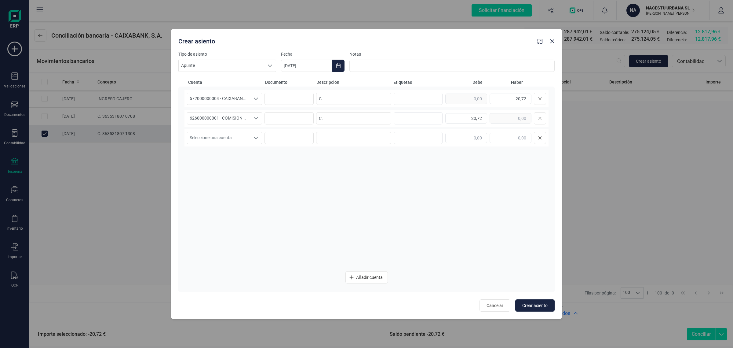
drag, startPoint x: 364, startPoint y: 179, endPoint x: 409, endPoint y: 200, distance: 49.6
click at [365, 182] on div "572000000004 - CAIXABANK ****8220 572000000004 - CAIXABANK ****8220 57200000000…" at bounding box center [367, 178] width 364 height 176
click at [535, 304] on span "Crear asiento" at bounding box center [535, 305] width 25 height 6
type input "[DATE]"
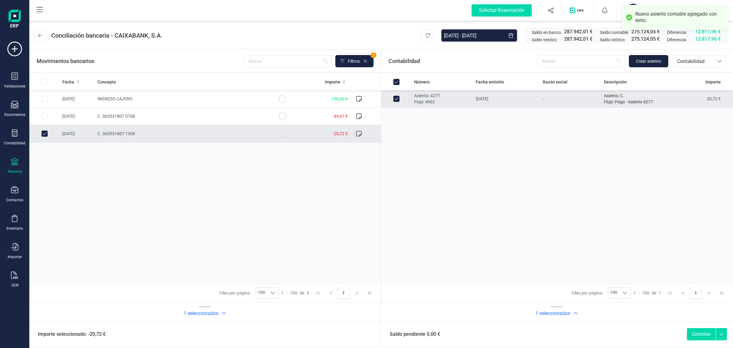
click at [695, 332] on button "Conciliar" at bounding box center [701, 334] width 29 height 12
checkbox input "false"
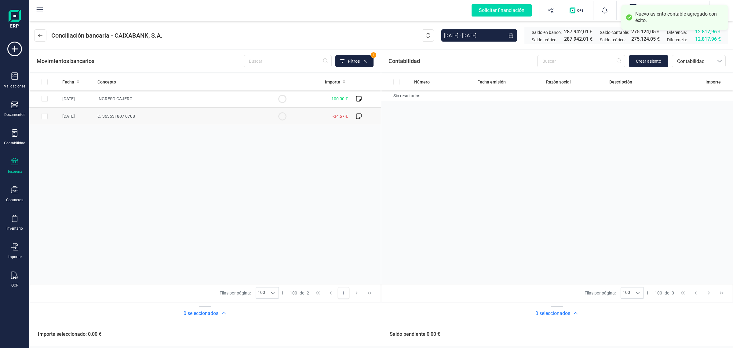
click at [190, 117] on td "C. 363531807 0708" at bounding box center [181, 116] width 172 height 17
checkbox input "true"
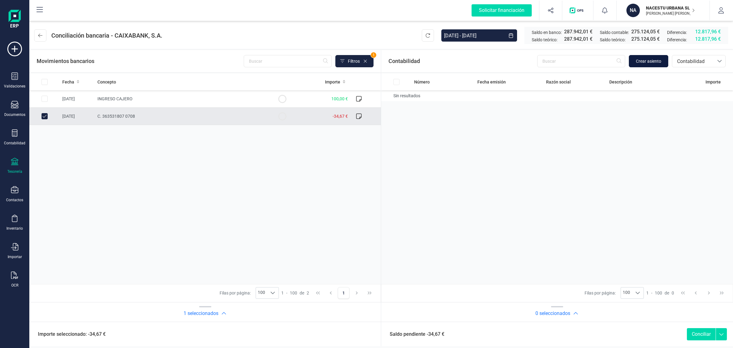
click at [648, 59] on span "Crear asiento" at bounding box center [648, 61] width 25 height 6
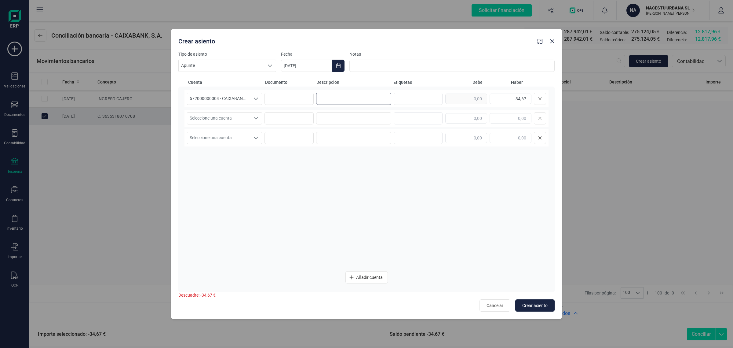
click at [350, 99] on input at bounding box center [353, 99] width 75 height 12
paste input "C."
type input "C."
click at [341, 115] on input at bounding box center [353, 118] width 75 height 12
paste input "C."
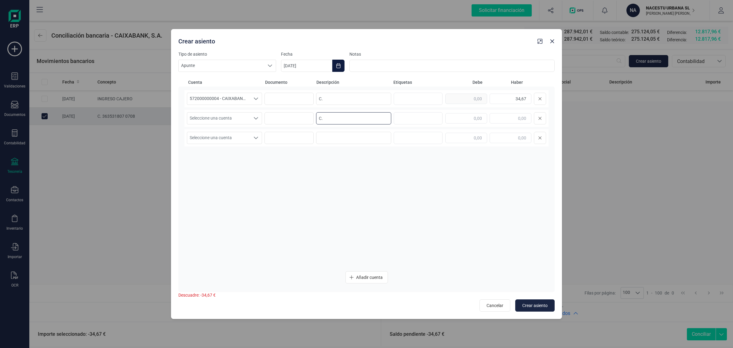
type input "C."
click at [338, 62] on button "Choose Date" at bounding box center [338, 66] width 12 height 12
click at [398, 134] on span "8" at bounding box center [397, 137] width 12 height 12
type input "08/08/2025"
drag, startPoint x: 501, startPoint y: 100, endPoint x: 521, endPoint y: 101, distance: 20.2
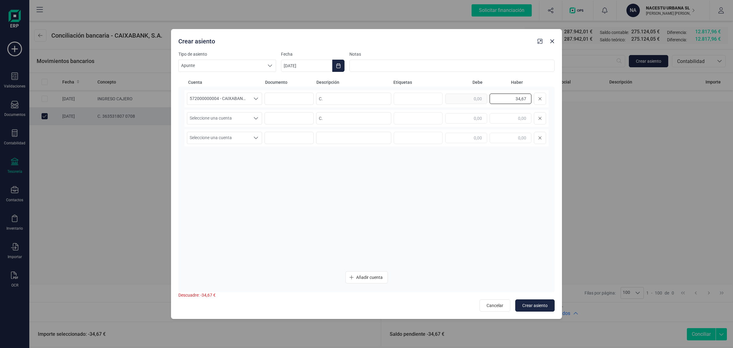
click at [521, 101] on input "34,67" at bounding box center [511, 99] width 42 height 10
click at [507, 98] on input "34,67" at bounding box center [511, 99] width 42 height 10
drag, startPoint x: 504, startPoint y: 98, endPoint x: 538, endPoint y: 98, distance: 34.8
click at [538, 98] on div "34,67" at bounding box center [496, 99] width 101 height 12
click at [454, 120] on input "text" at bounding box center [467, 118] width 42 height 10
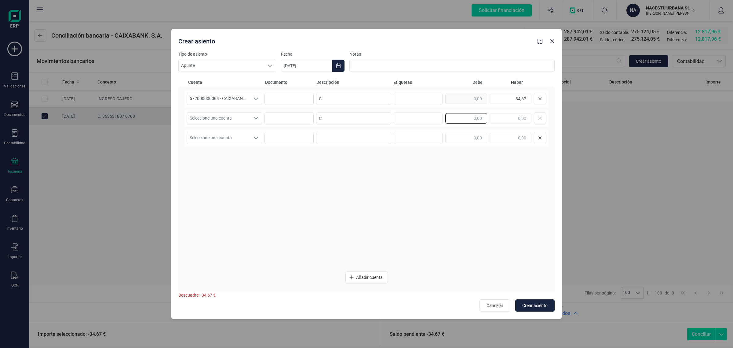
paste input "34,67"
type input "34,67"
click at [222, 114] on span "Seleccione una cuenta" at bounding box center [218, 118] width 63 height 12
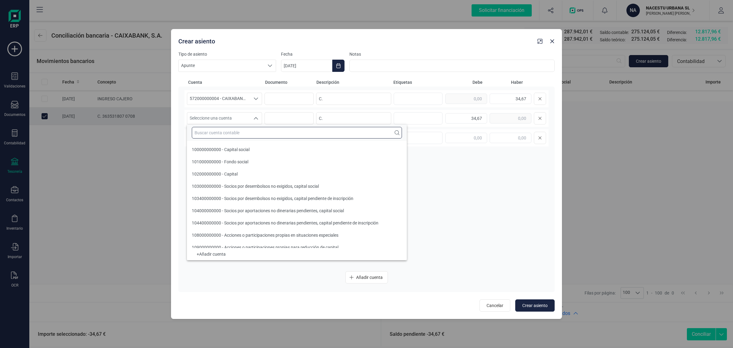
click at [207, 129] on input "text" at bounding box center [297, 133] width 210 height 12
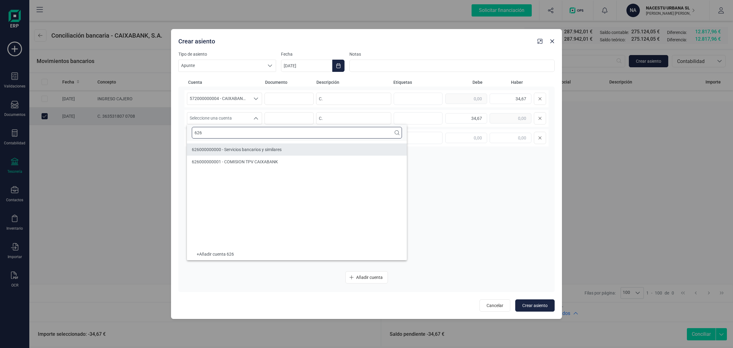
type input "626"
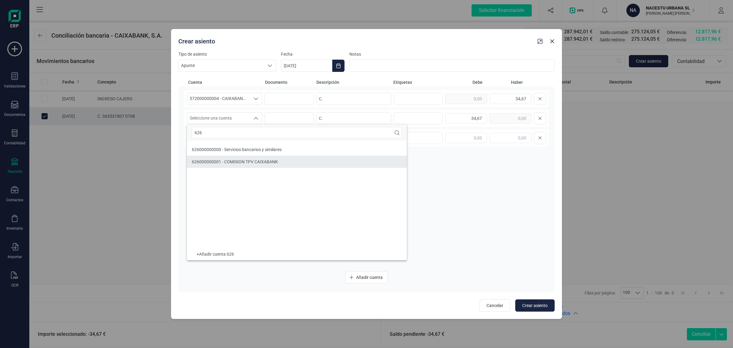
click at [215, 163] on span "626000000001 - COMISION TPV CAIXABANK" at bounding box center [235, 161] width 86 height 5
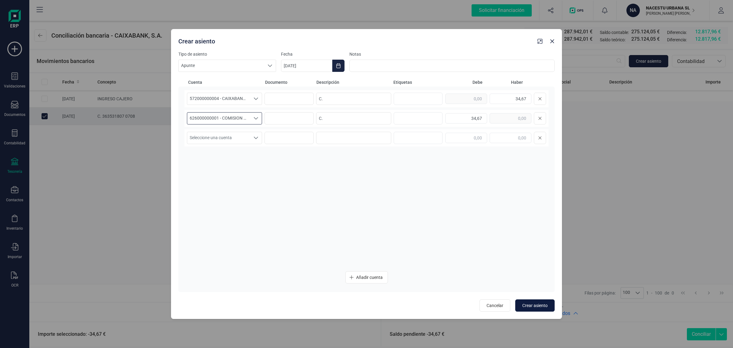
click at [529, 303] on span "Crear asiento" at bounding box center [535, 305] width 25 height 6
type input "[DATE]"
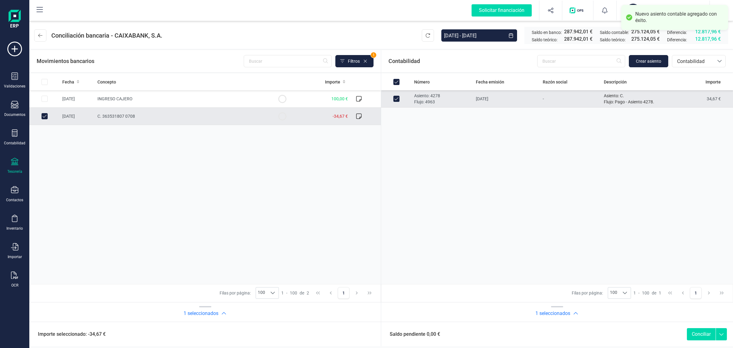
click at [702, 336] on button "Conciliar" at bounding box center [701, 334] width 29 height 12
checkbox input "false"
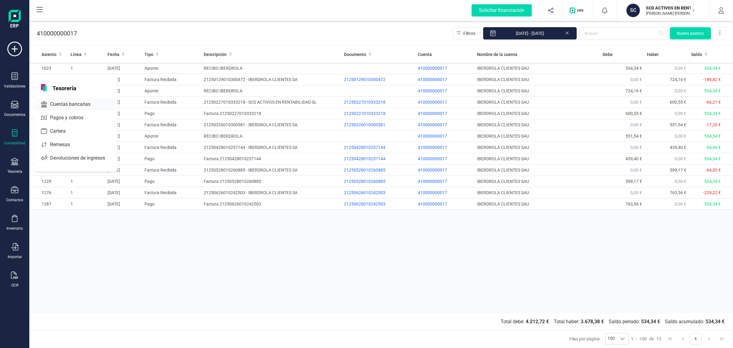
click at [64, 102] on span "Cuentas bancarias" at bounding box center [75, 104] width 54 height 7
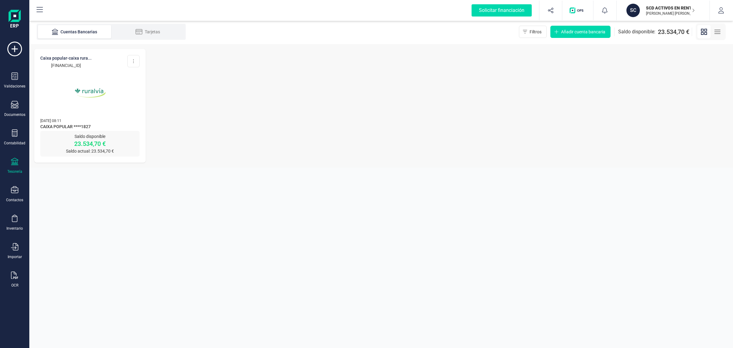
click at [74, 98] on img at bounding box center [89, 92] width 51 height 51
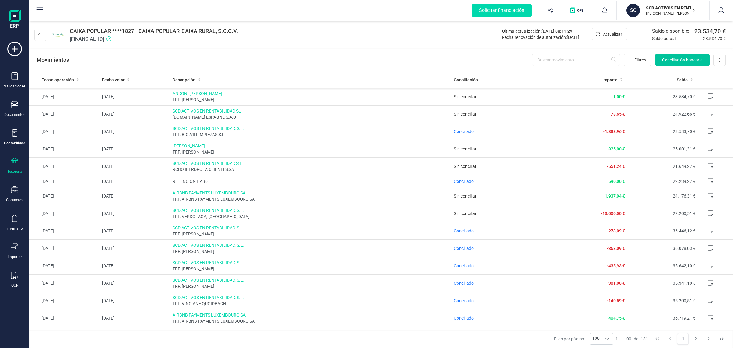
click at [681, 59] on span "Conciliación bancaria" at bounding box center [683, 60] width 41 height 6
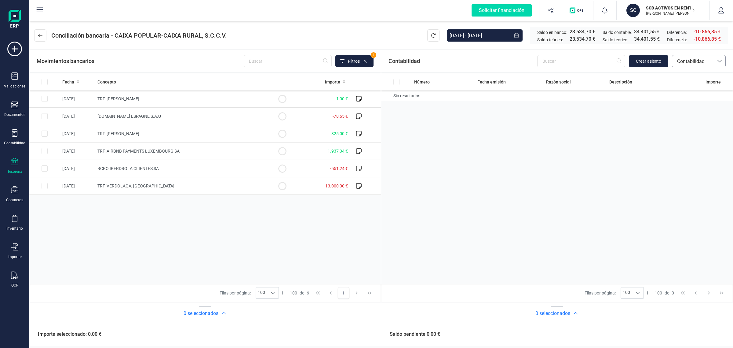
click at [692, 62] on span "Contabilidad" at bounding box center [693, 61] width 37 height 7
click at [688, 102] on span "Facturas" at bounding box center [686, 102] width 19 height 7
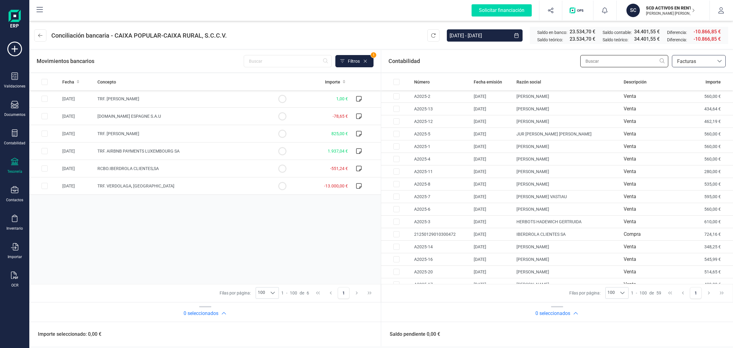
click at [615, 60] on input "text" at bounding box center [625, 61] width 88 height 12
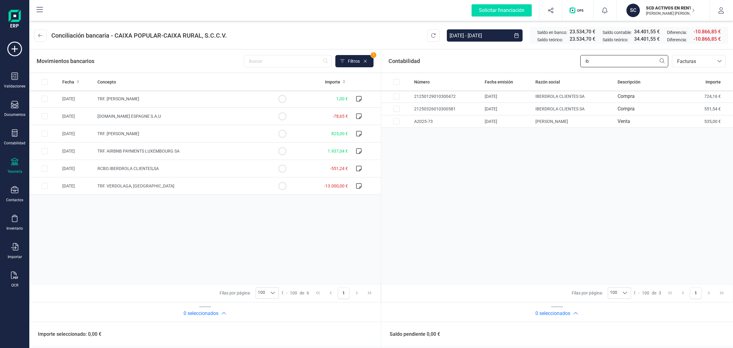
type input "ib"
click at [9, 77] on div "Validaciones" at bounding box center [14, 80] width 24 height 16
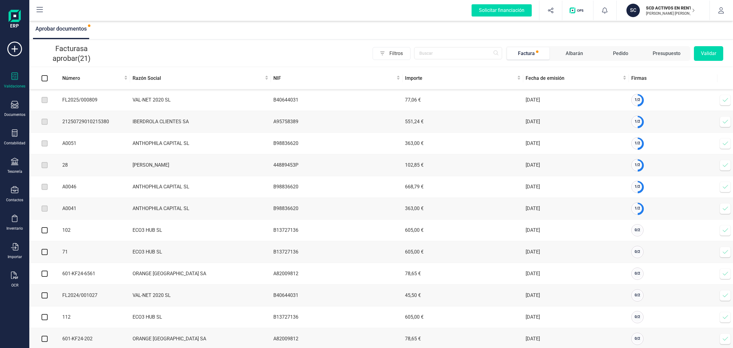
click at [727, 120] on icon at bounding box center [726, 122] width 6 height 6
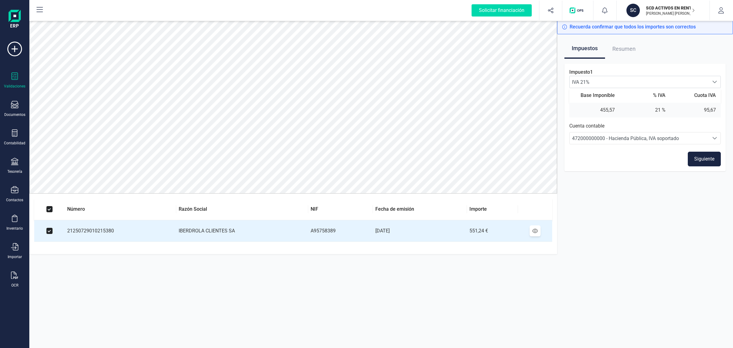
click at [704, 160] on button "Siguiente" at bounding box center [704, 159] width 33 height 15
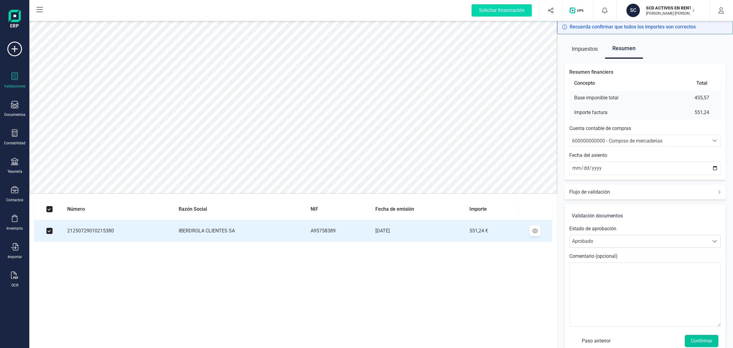
click at [702, 339] on button "Confirmar" at bounding box center [702, 341] width 34 height 12
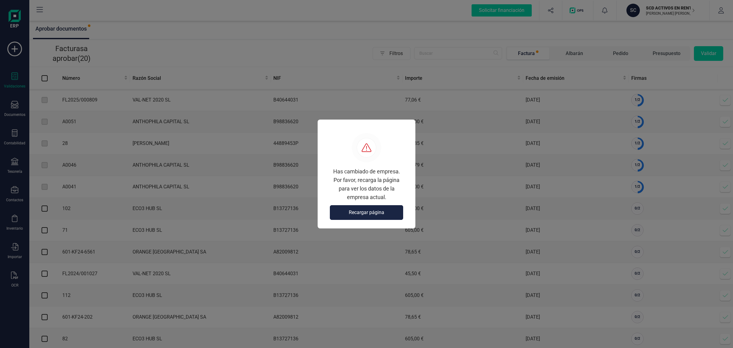
click at [375, 207] on button "Recargar página" at bounding box center [366, 212] width 73 height 15
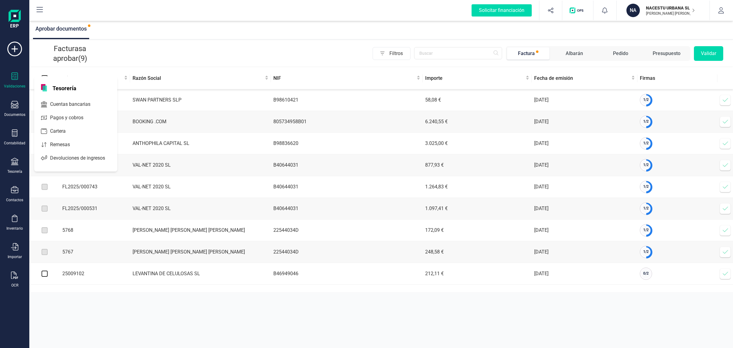
click at [64, 102] on span "Cuentas bancarias" at bounding box center [75, 104] width 54 height 7
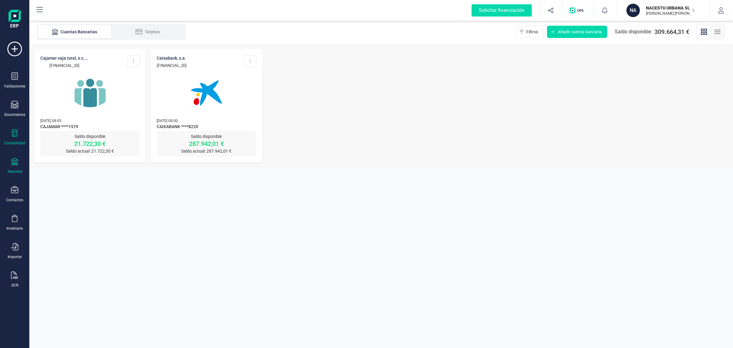
click at [22, 131] on div "Contabilidad" at bounding box center [14, 137] width 24 height 16
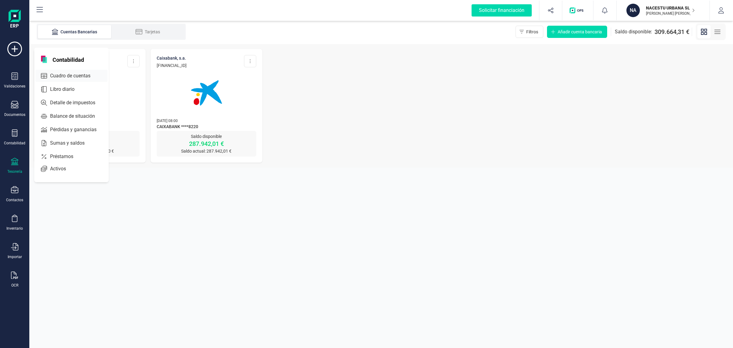
click at [62, 72] on span "Cuadro de cuentas" at bounding box center [75, 75] width 54 height 7
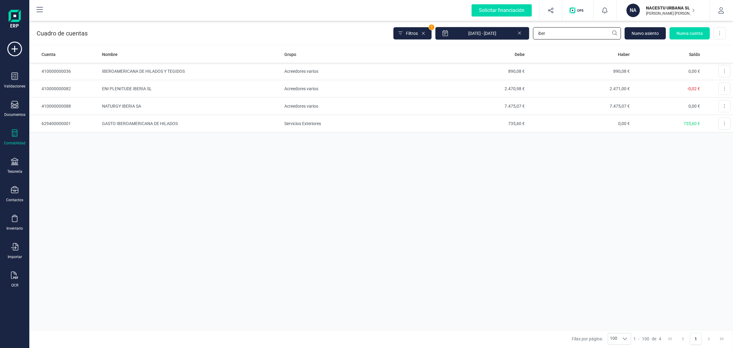
drag, startPoint x: 555, startPoint y: 32, endPoint x: 509, endPoint y: 37, distance: 46.1
click at [509, 37] on div "Filtros 1 01/01/2025 - 18/08/2025 iber Nuevo asiento Nueva cuenta Descargar Exc…" at bounding box center [560, 33] width 332 height 13
type input "BBV"
click at [175, 73] on td "BBVA" at bounding box center [191, 71] width 182 height 17
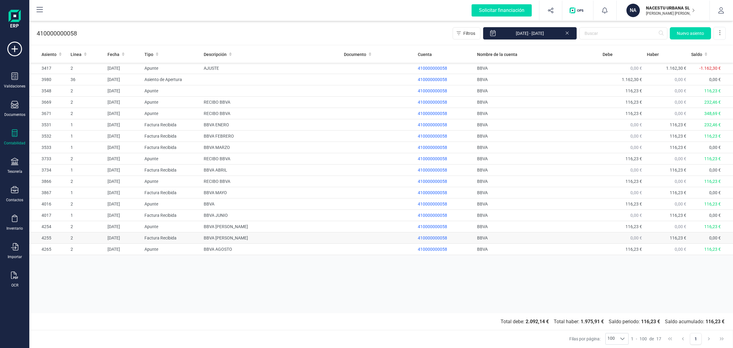
click at [222, 240] on td "BBVA [PERSON_NAME]" at bounding box center [271, 237] width 140 height 11
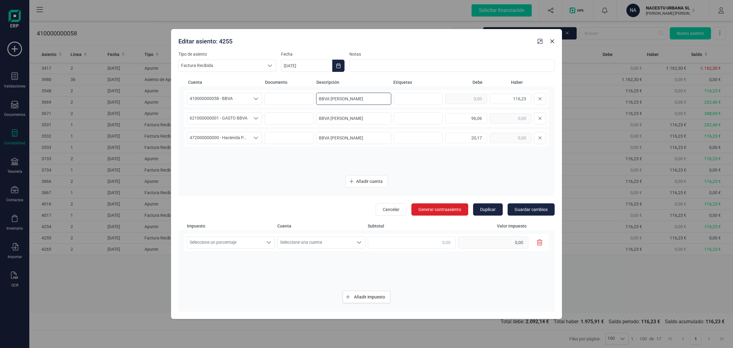
click at [359, 104] on input "BBVA [PERSON_NAME]" at bounding box center [353, 99] width 75 height 12
click at [556, 42] on button "button" at bounding box center [553, 41] width 10 height 10
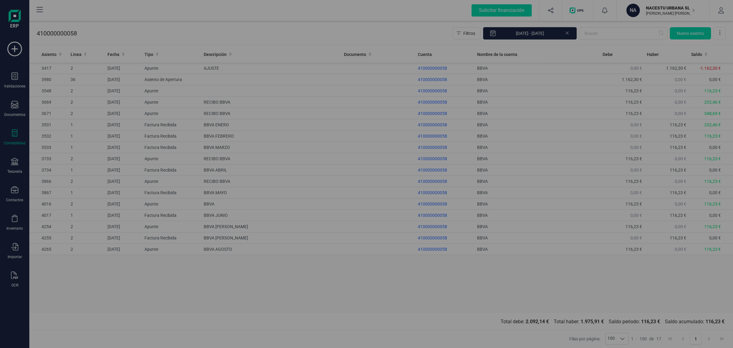
type input "[DATE]"
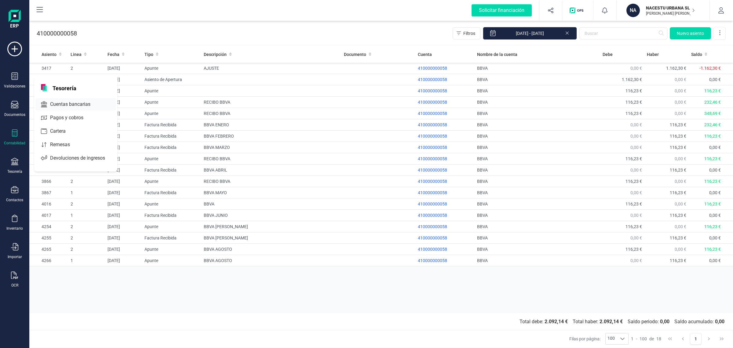
click at [64, 101] on span "Cuentas bancarias" at bounding box center [75, 104] width 54 height 7
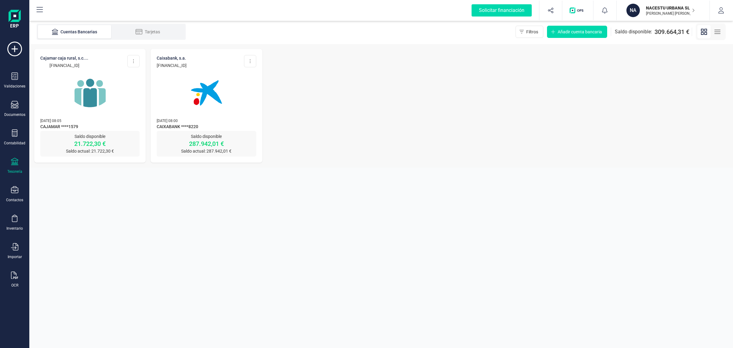
click at [89, 124] on span "CAJAMAR ****1579" at bounding box center [89, 126] width 99 height 7
click at [109, 95] on img at bounding box center [89, 92] width 51 height 51
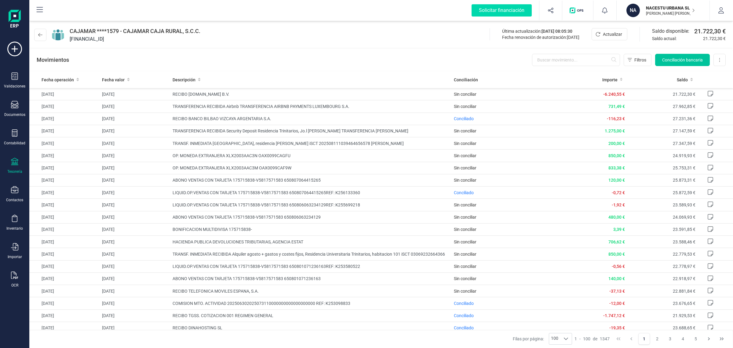
click at [687, 60] on span "Conciliación bancaria" at bounding box center [683, 60] width 41 height 6
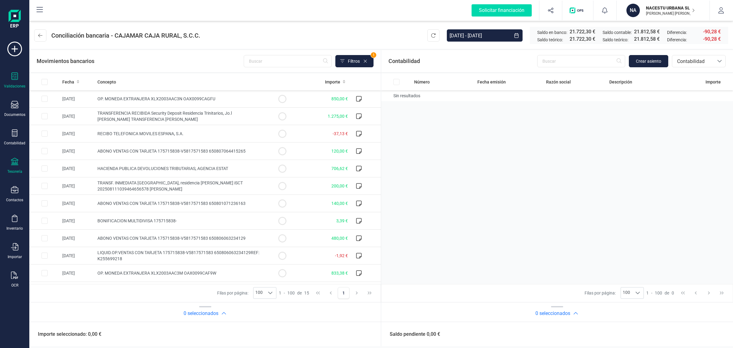
click at [10, 82] on div "Validaciones" at bounding box center [14, 80] width 24 height 16
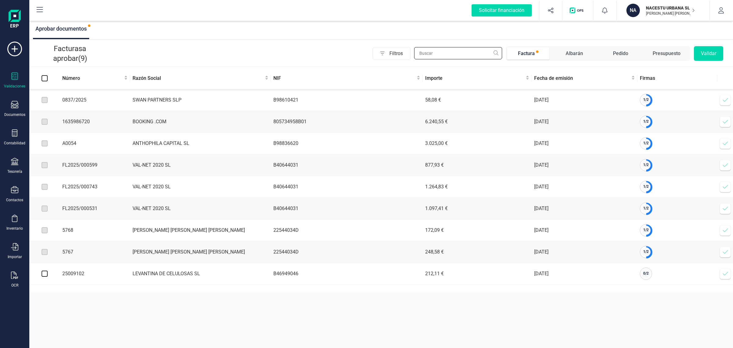
click at [466, 50] on input "text" at bounding box center [458, 53] width 88 height 12
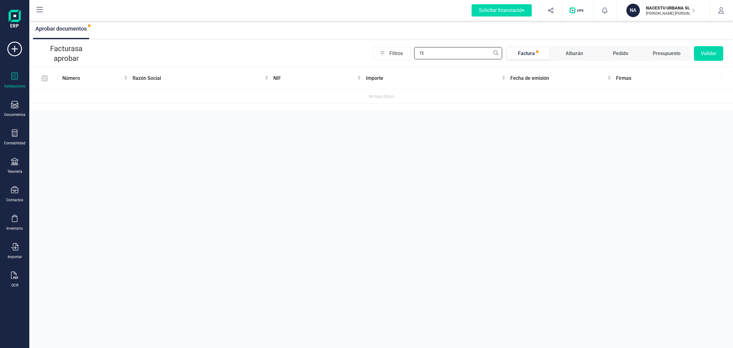
type input "T"
type input "M"
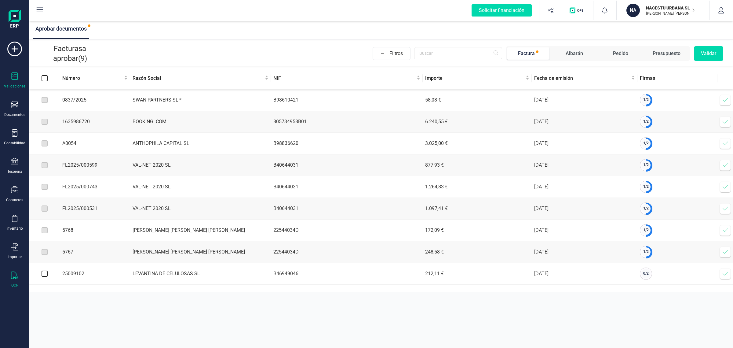
click at [15, 274] on icon at bounding box center [14, 274] width 7 height 7
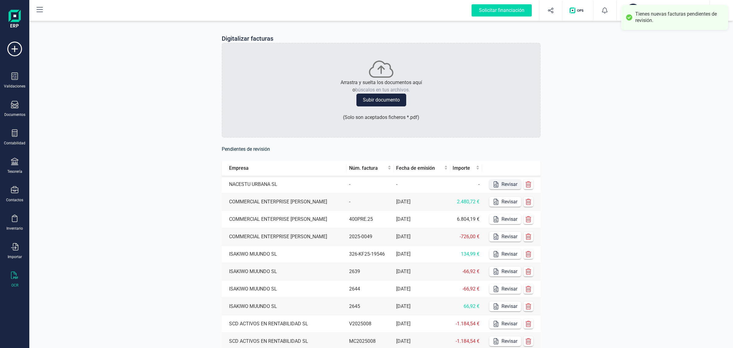
click at [509, 183] on button "Revisar" at bounding box center [506, 184] width 32 height 10
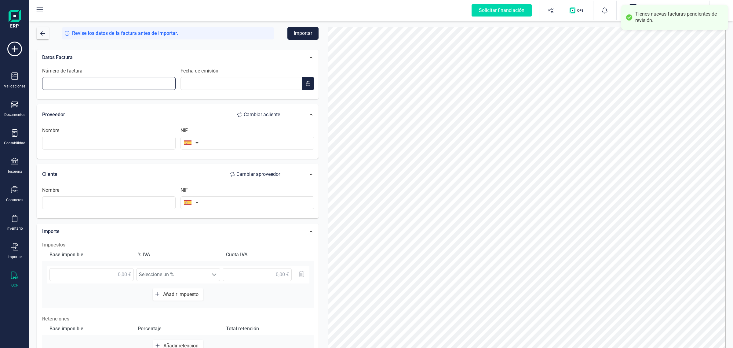
click at [75, 83] on input "Número de factura" at bounding box center [109, 83] width 134 height 13
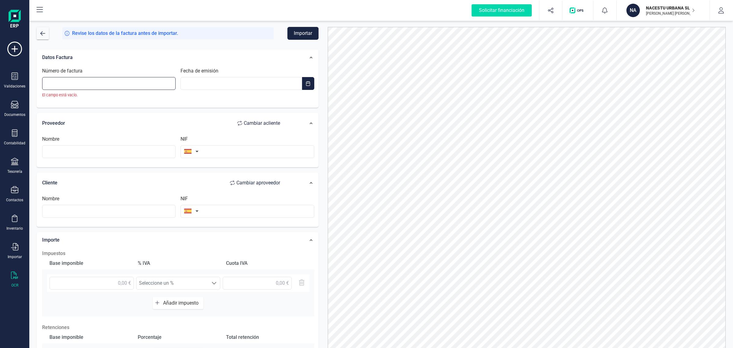
click at [115, 80] on input "Número de factura" at bounding box center [109, 83] width 134 height 13
paste input "28-H5M0-038039"
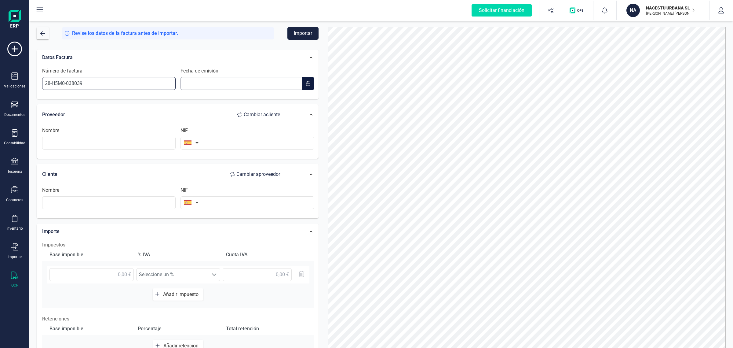
type input "28-H5M0-038039"
type input "__/__/____"
click at [214, 83] on input "__/__/____" at bounding box center [241, 83] width 121 height 13
click at [265, 129] on span "1" at bounding box center [266, 130] width 12 height 12
type input "[DATE]"
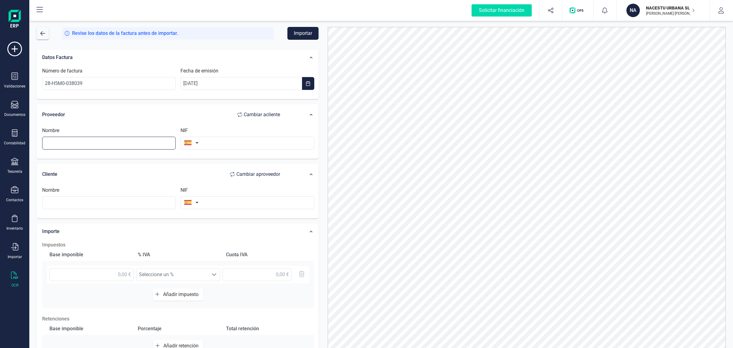
click at [69, 143] on input "text" at bounding box center [109, 143] width 134 height 13
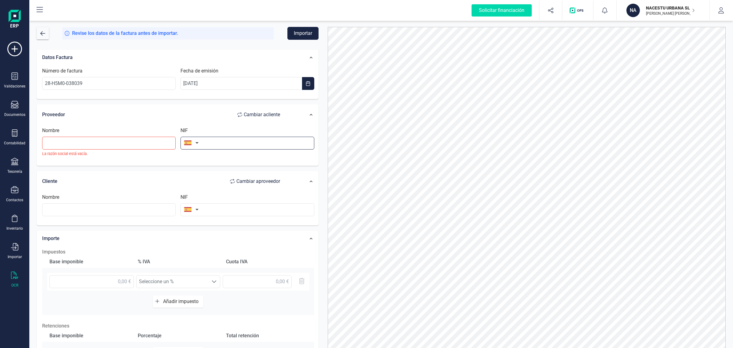
click at [223, 141] on input "text" at bounding box center [248, 143] width 134 height 13
type input "A789231"
click at [207, 157] on li "A78923125" at bounding box center [248, 158] width 134 height 12
type input "TELEFONICA MOVILES ESPANA SA"
type input "A78923125"
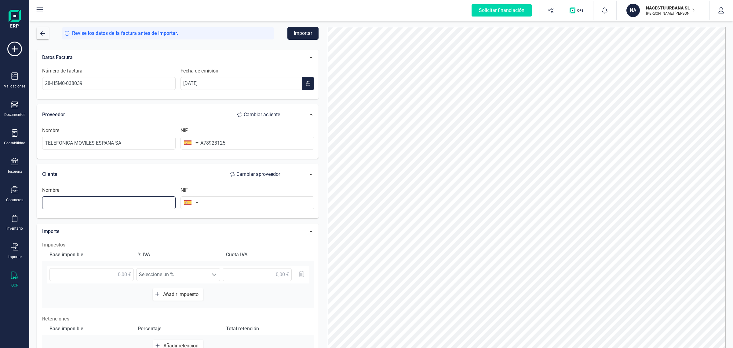
click at [53, 203] on input "text" at bounding box center [109, 202] width 134 height 13
click at [72, 215] on li "NACESTU URBANA SL" at bounding box center [109, 218] width 134 height 12
type input "NACESTU URBANA SL"
type input "B40596330"
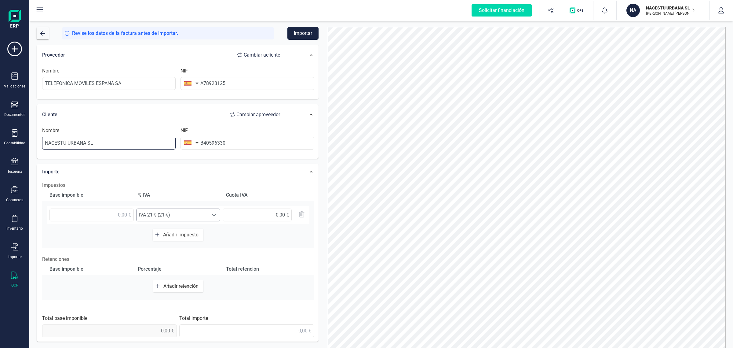
scroll to position [60, 0]
click at [102, 216] on input "text" at bounding box center [92, 214] width 84 height 13
drag, startPoint x: 108, startPoint y: 208, endPoint x: 164, endPoint y: 227, distance: 58.9
click at [164, 227] on div "30,00 € Seleccione un % IVA 21% (21%) IVA 21% (21%)" at bounding box center [178, 217] width 272 height 23
type input "30,68 €"
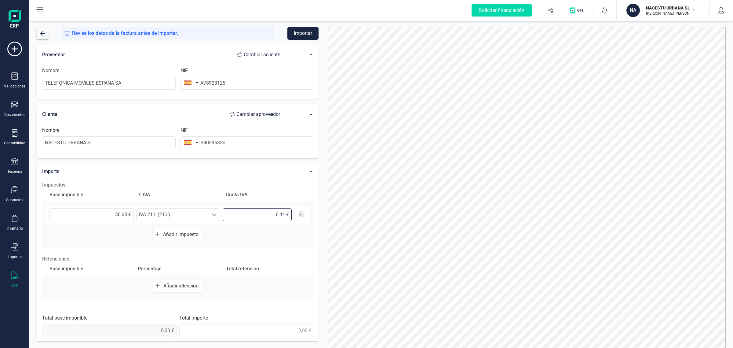
click at [257, 213] on input "text" at bounding box center [257, 214] width 69 height 13
click at [263, 334] on input "text" at bounding box center [246, 330] width 135 height 13
type input "37,13 €"
click at [154, 332] on span "0,00 €" at bounding box center [109, 330] width 135 height 13
click at [268, 215] on input "text" at bounding box center [257, 214] width 69 height 13
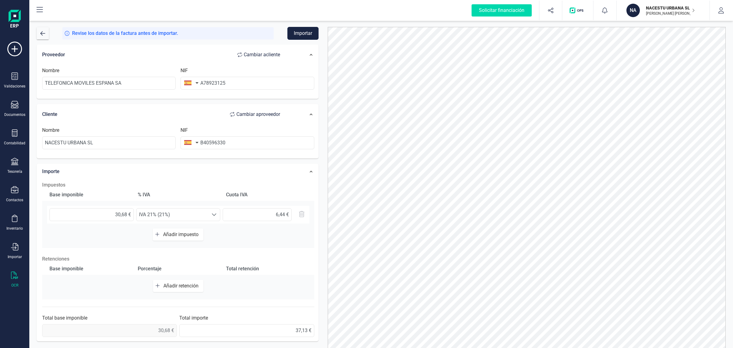
click at [298, 32] on button "Importar" at bounding box center [303, 33] width 31 height 13
click at [155, 326] on span "0,00 €" at bounding box center [109, 330] width 135 height 13
click at [126, 215] on input "30,68 €" at bounding box center [92, 214] width 84 height 13
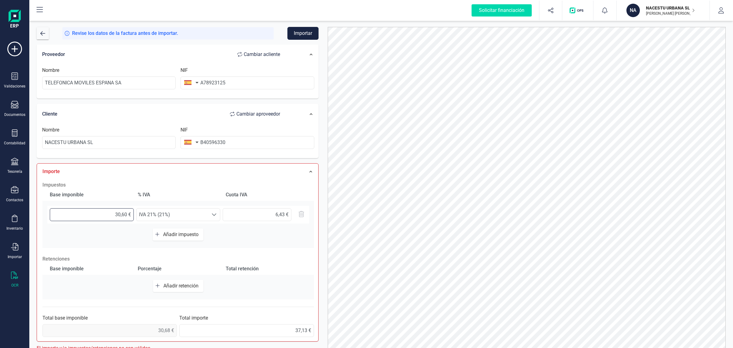
type input "30,69 €"
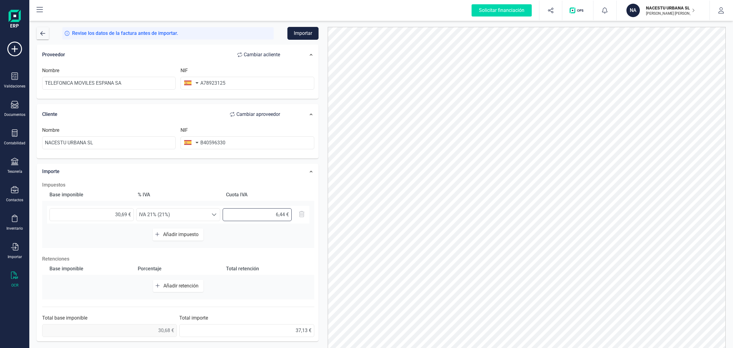
click at [255, 212] on input "text" at bounding box center [257, 214] width 69 height 13
click at [277, 178] on div "Importe" at bounding box center [164, 171] width 250 height 13
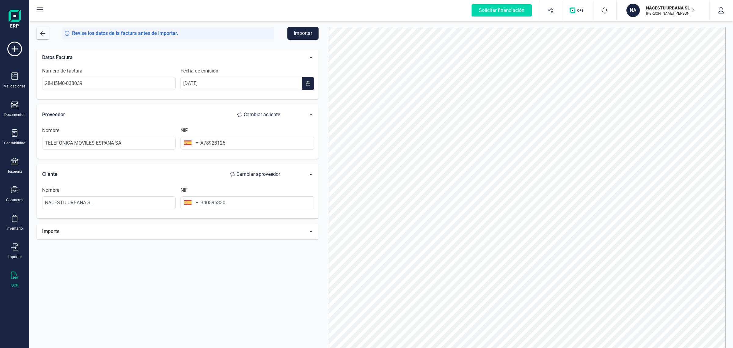
click at [312, 172] on div at bounding box center [303, 174] width 28 height 9
click at [313, 230] on div at bounding box center [303, 231] width 28 height 9
click at [279, 304] on div "Base imponible % [PERSON_NAME] [PERSON_NAME] 30,69 € Seleccione un % IVA 21% (2…" at bounding box center [178, 277] width 272 height 59
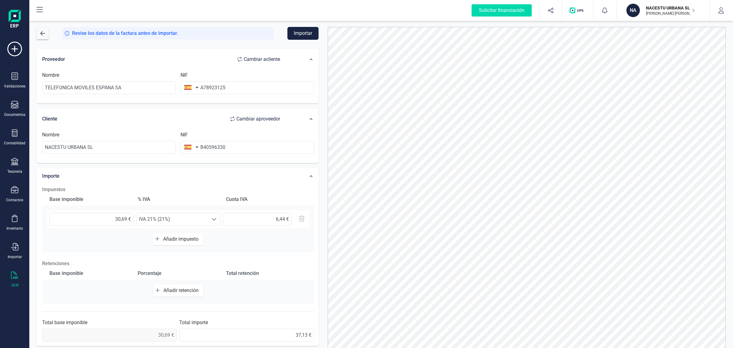
scroll to position [60, 0]
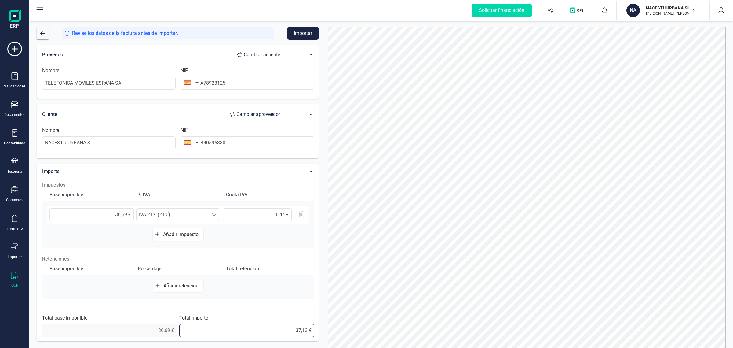
click at [281, 329] on input "37,13 €" at bounding box center [246, 330] width 135 height 13
click at [305, 33] on button "Importar" at bounding box center [303, 33] width 31 height 13
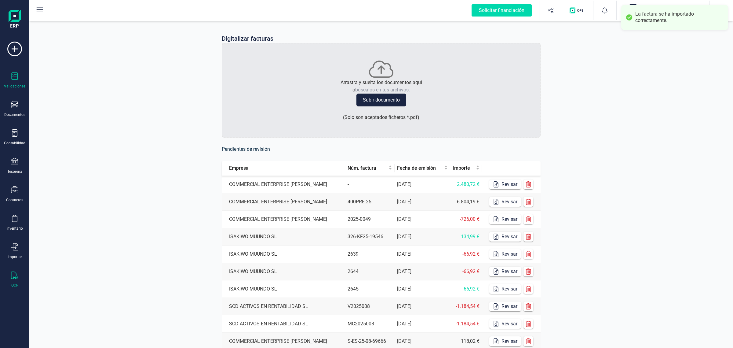
click at [22, 86] on div "Validaciones" at bounding box center [14, 86] width 21 height 5
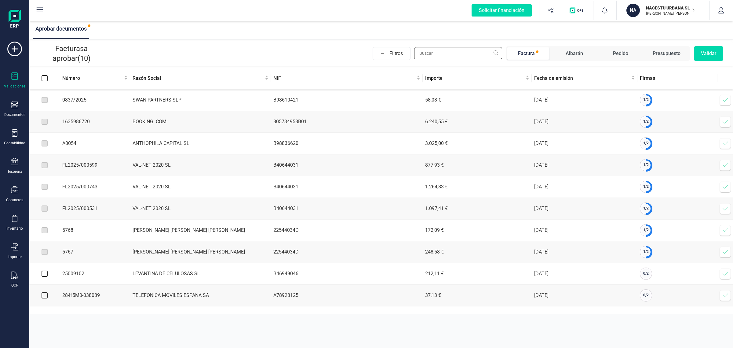
click at [442, 53] on input "text" at bounding box center [458, 53] width 88 height 12
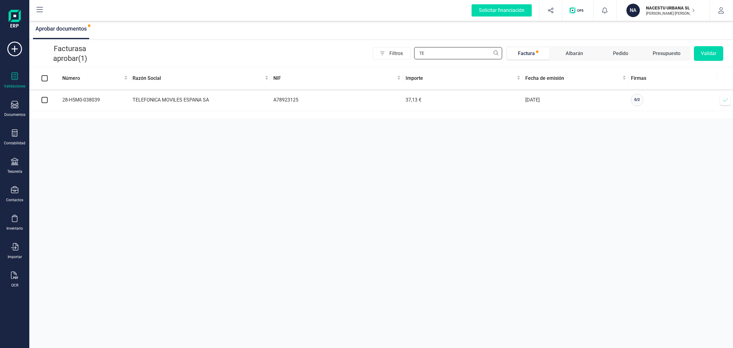
type input "TE"
click at [40, 98] on td at bounding box center [44, 100] width 31 height 22
click at [46, 100] on input "checkbox" at bounding box center [45, 100] width 6 height 6
checkbox input "true"
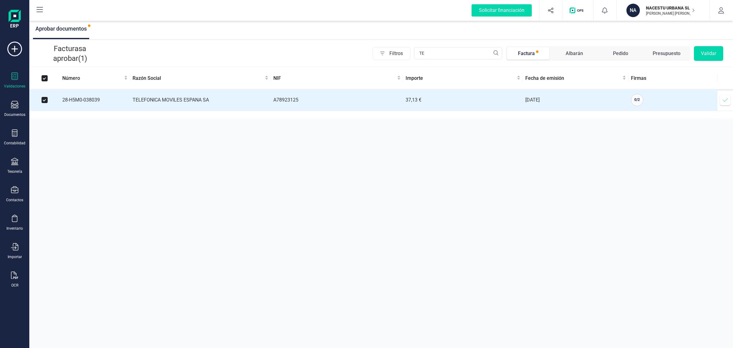
click at [708, 55] on button "Validar" at bounding box center [708, 53] width 29 height 15
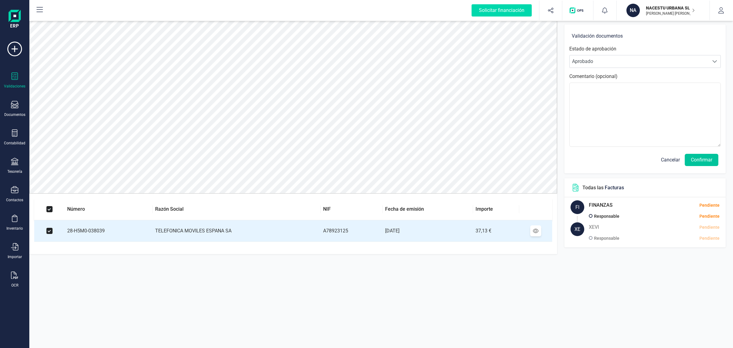
click at [696, 158] on button "Confirmar" at bounding box center [702, 160] width 34 height 12
click at [700, 159] on button "Confirmar" at bounding box center [702, 160] width 34 height 12
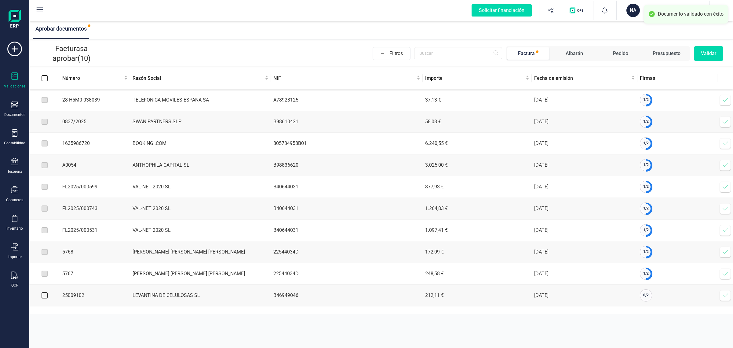
click at [725, 99] on icon at bounding box center [726, 100] width 6 height 6
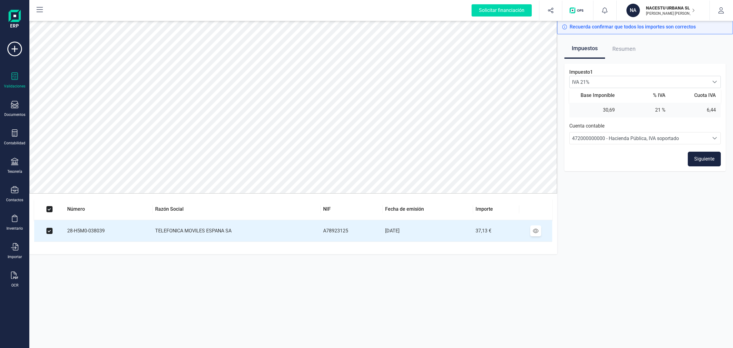
click at [705, 158] on button "Siguiente" at bounding box center [704, 159] width 33 height 15
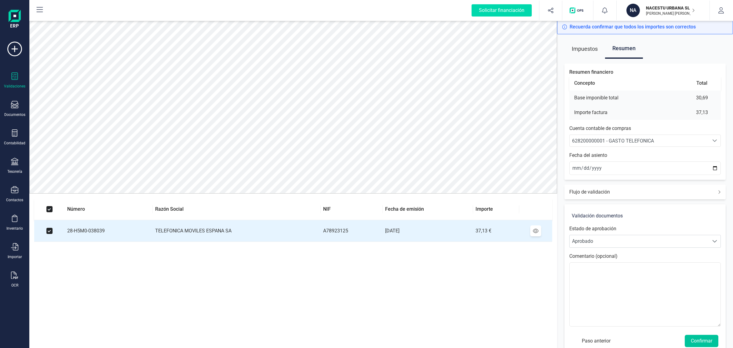
click at [691, 339] on button "Confirmar" at bounding box center [702, 341] width 34 height 12
